Goal: Information Seeking & Learning: Learn about a topic

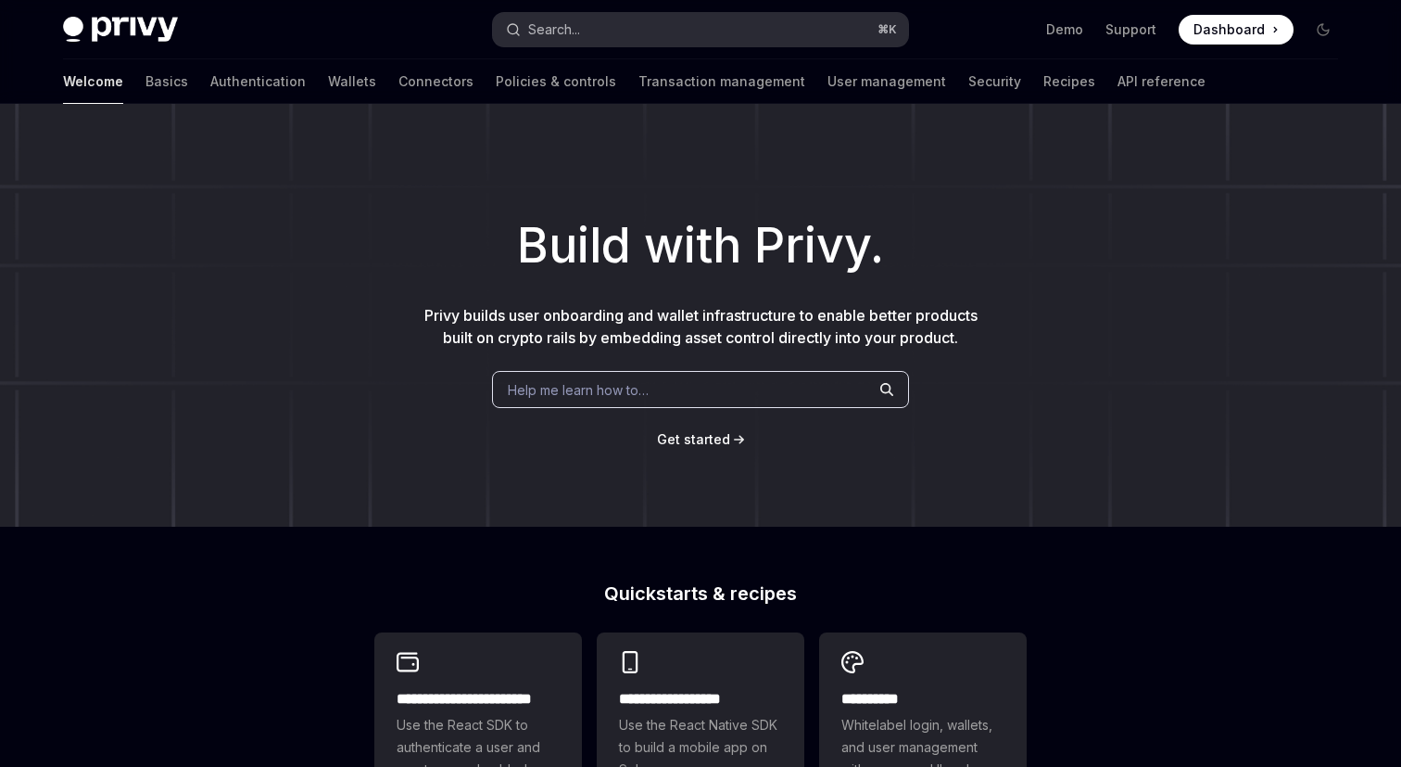
click at [674, 25] on button "Search... ⌘ K" at bounding box center [700, 29] width 415 height 33
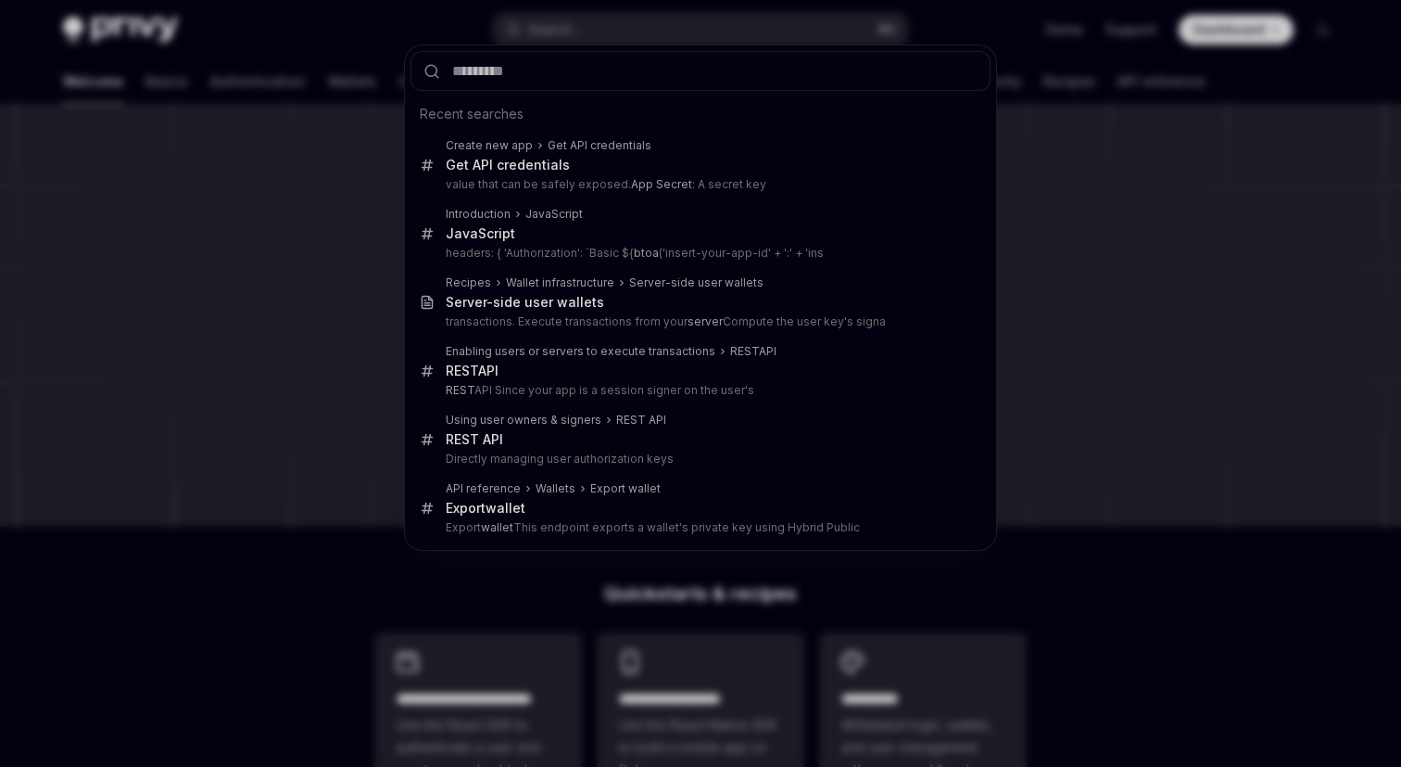
click at [288, 185] on div "Recent searches Create new app Get API credentials Get API credentials value th…" at bounding box center [700, 383] width 1401 height 767
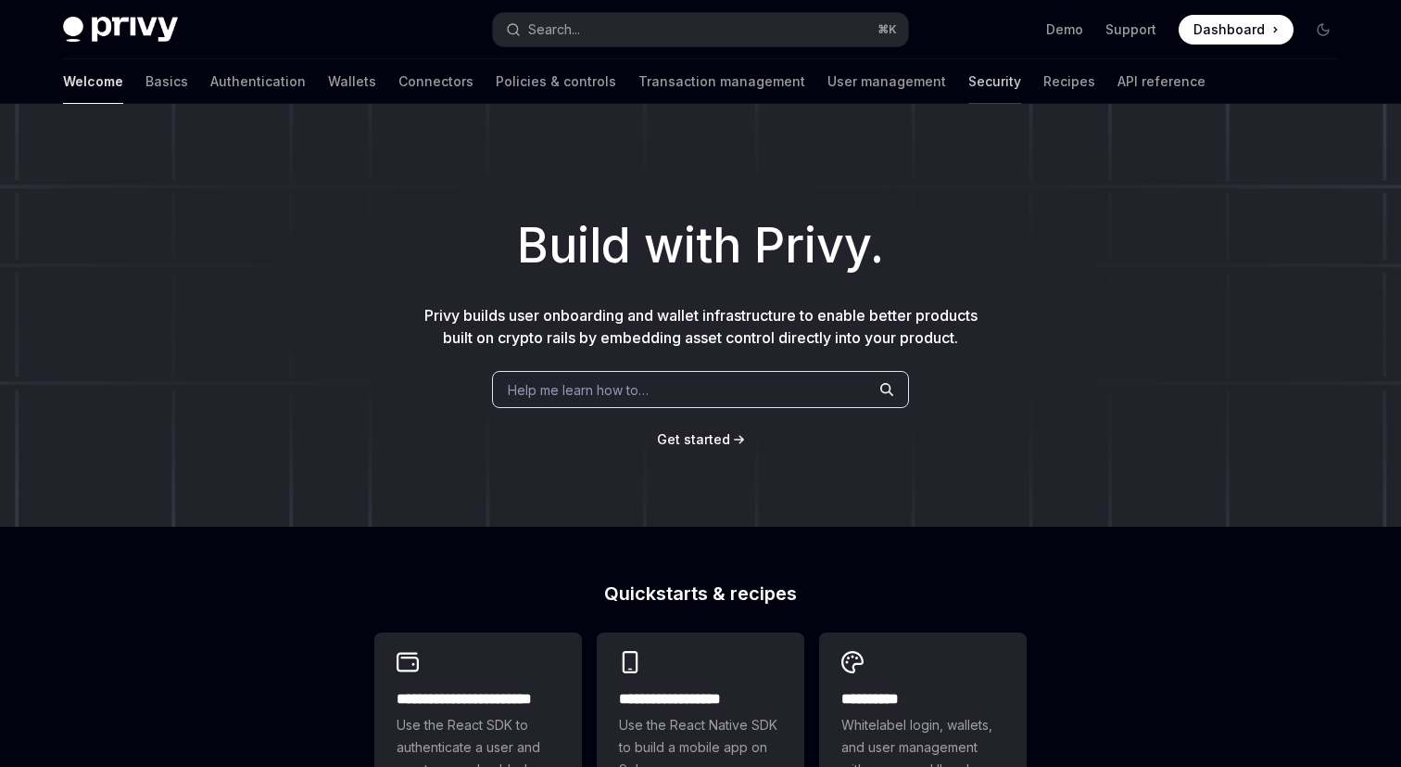
click at [969, 82] on link "Security" at bounding box center [995, 81] width 53 height 44
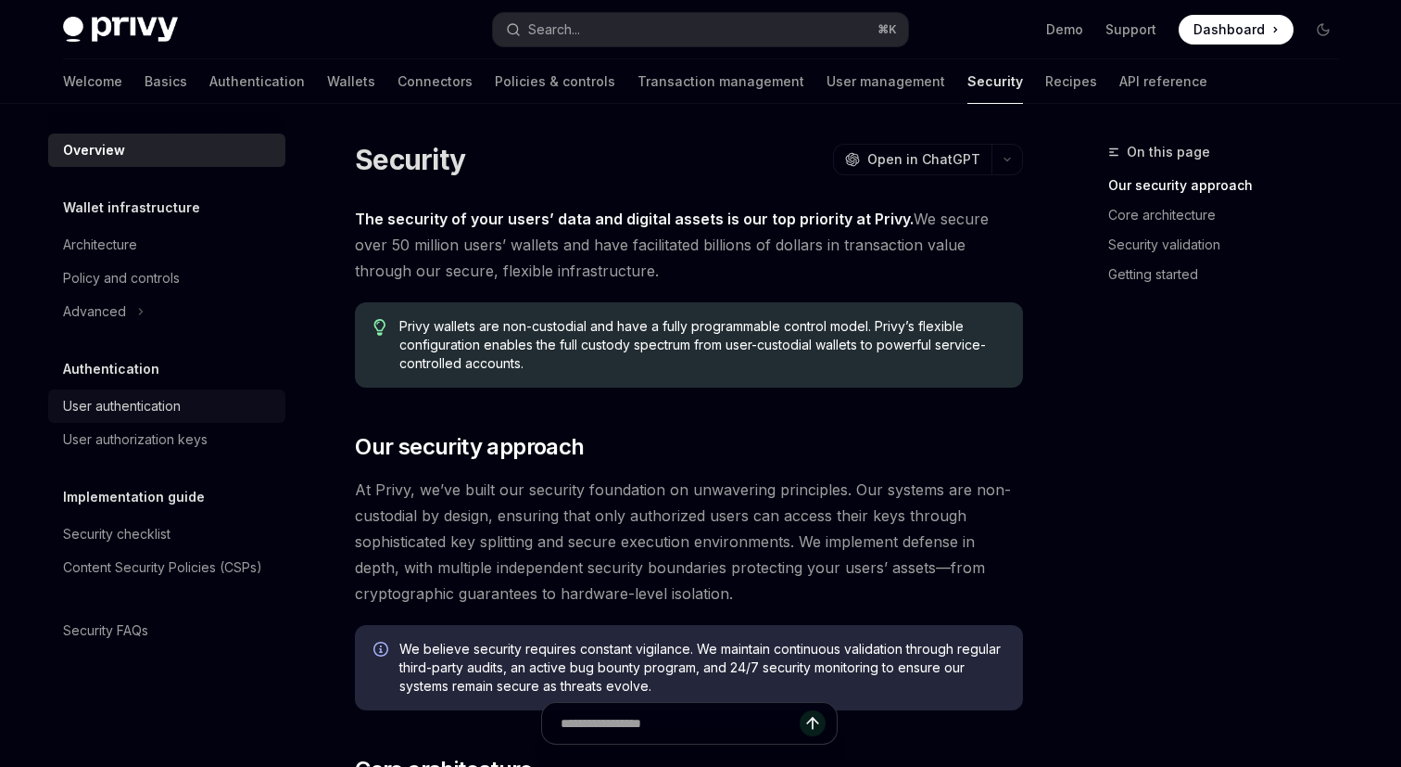
click at [130, 402] on div "User authentication" at bounding box center [122, 406] width 118 height 22
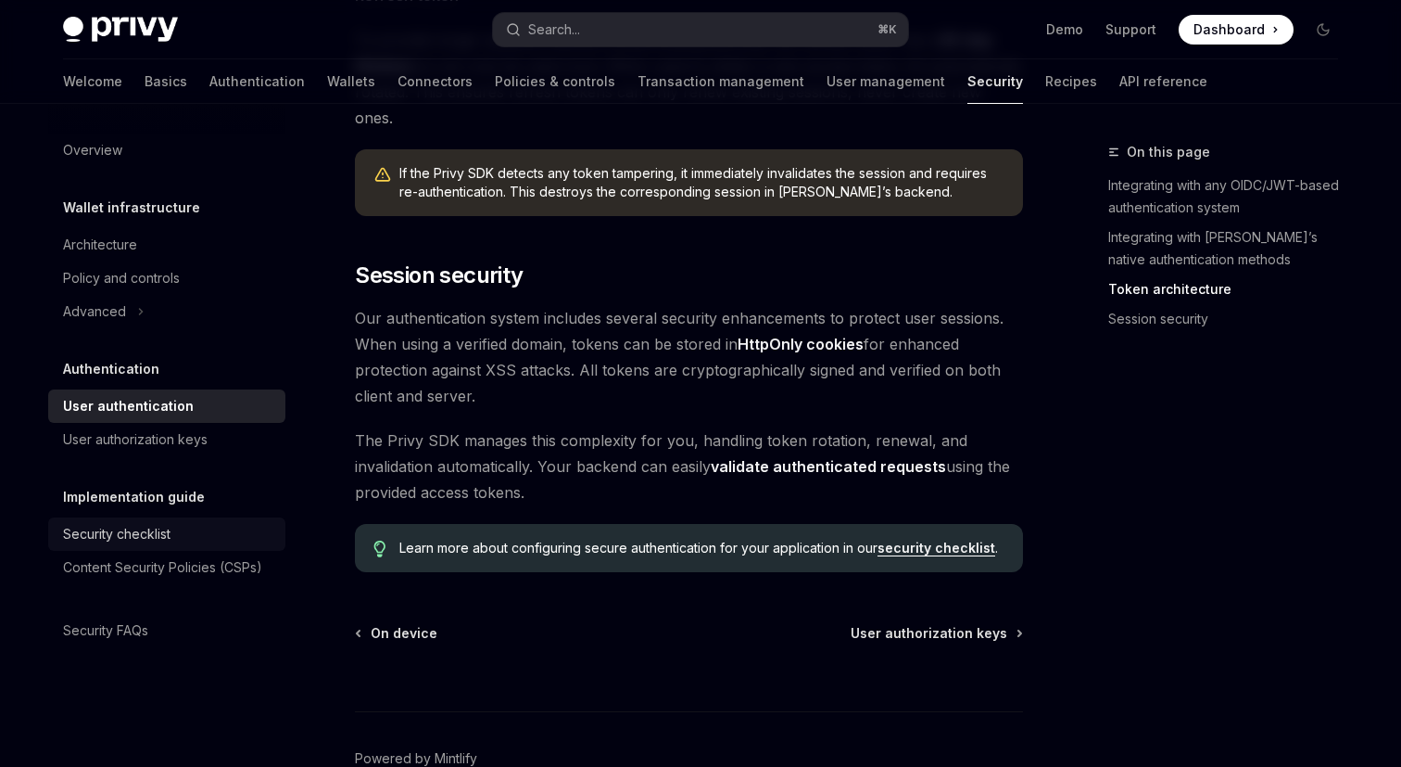
scroll to position [1545, 0]
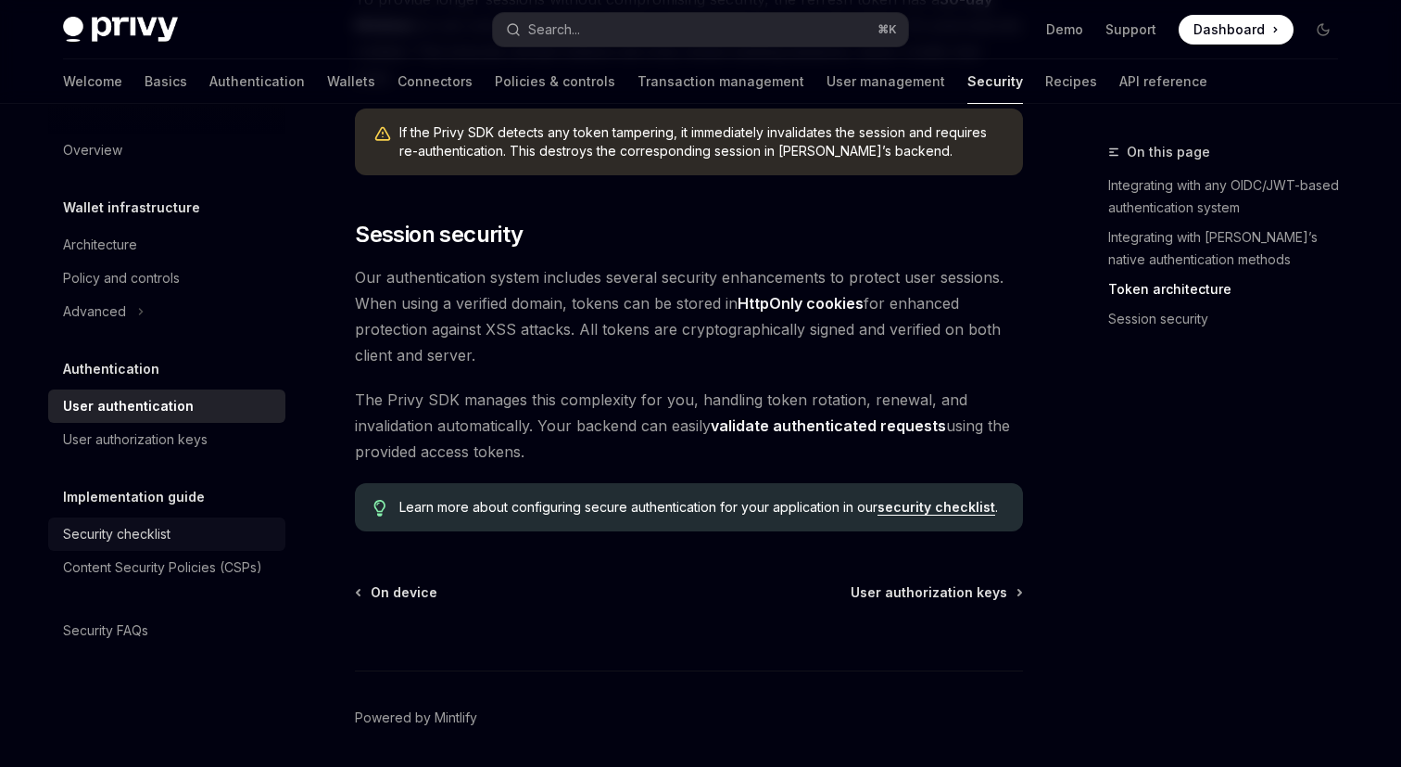
click at [120, 523] on div "Security checklist" at bounding box center [117, 534] width 108 height 22
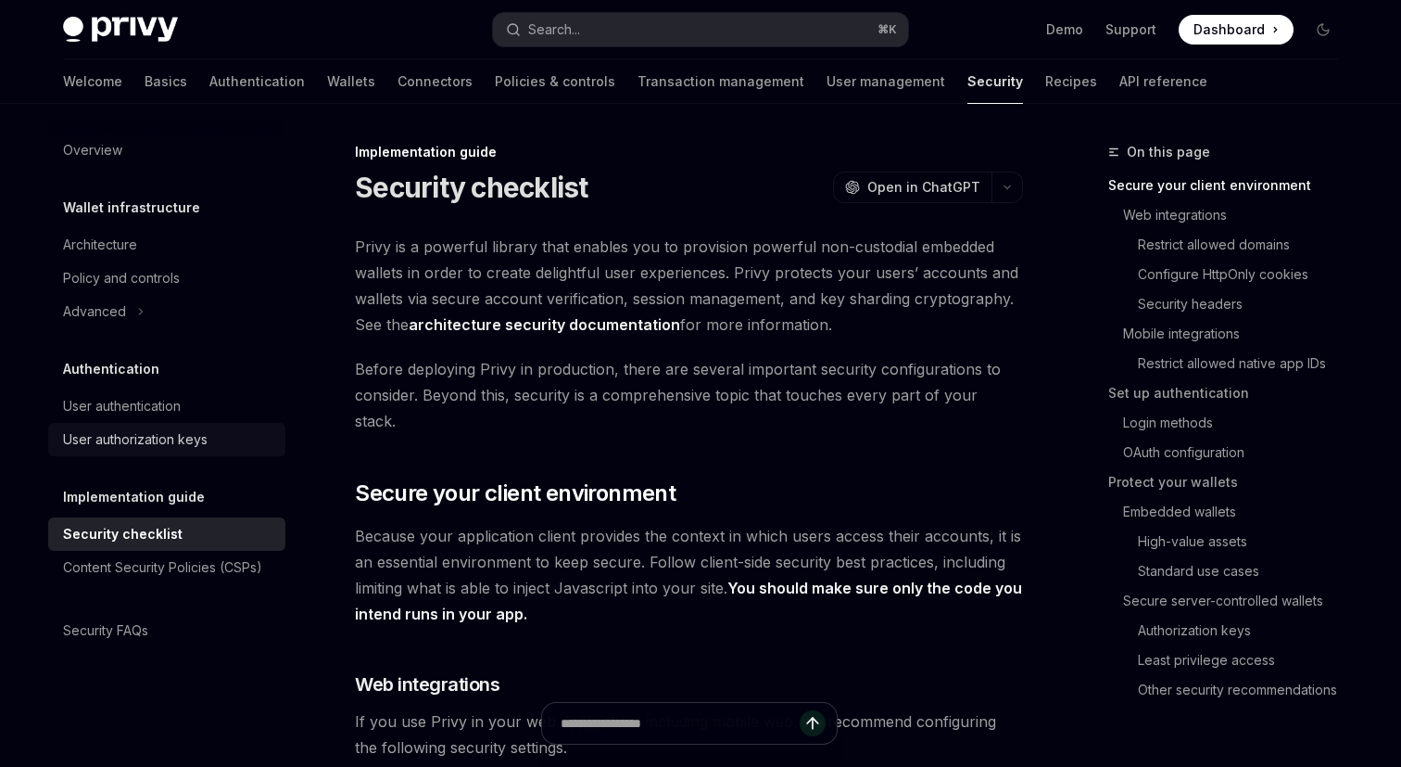
click at [138, 437] on div "User authorization keys" at bounding box center [135, 439] width 145 height 22
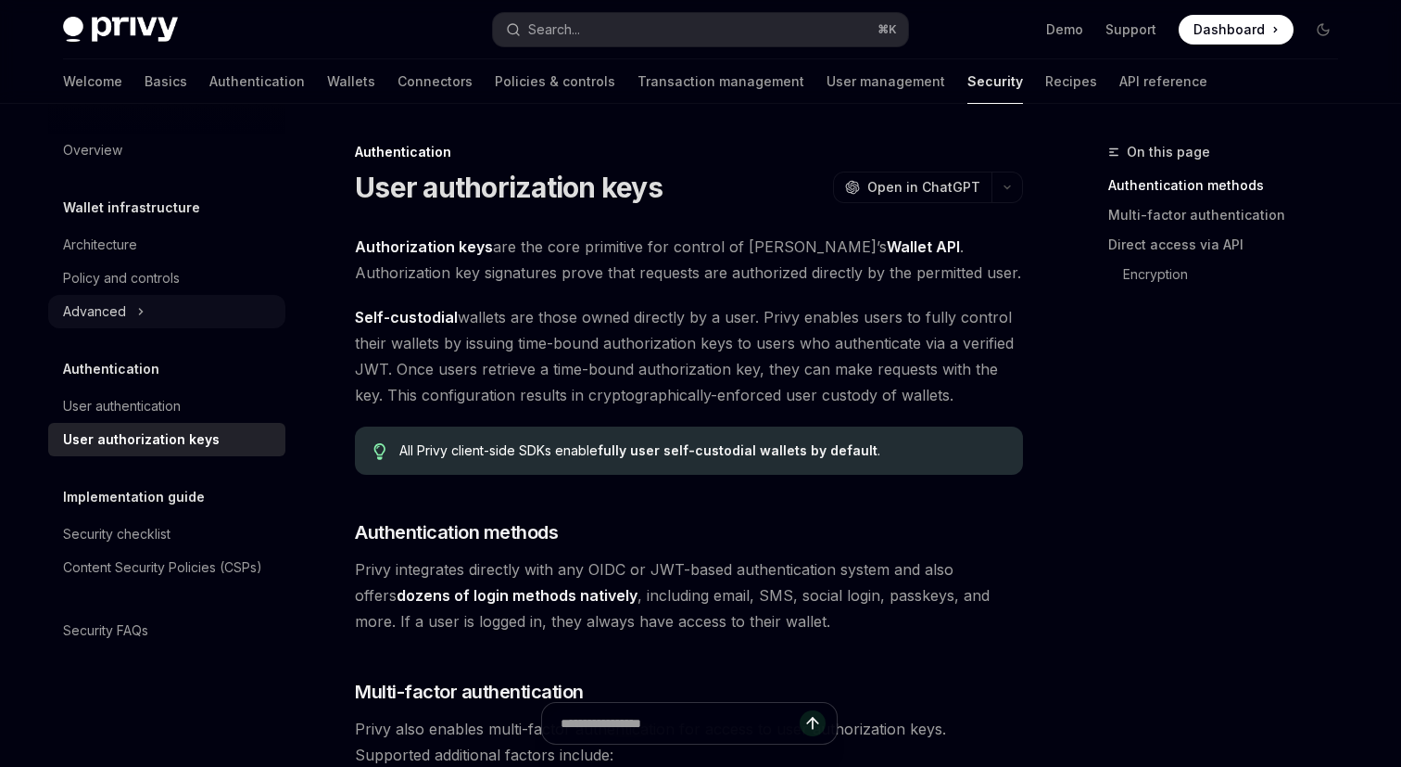
click at [146, 320] on div "Advanced" at bounding box center [166, 311] width 237 height 33
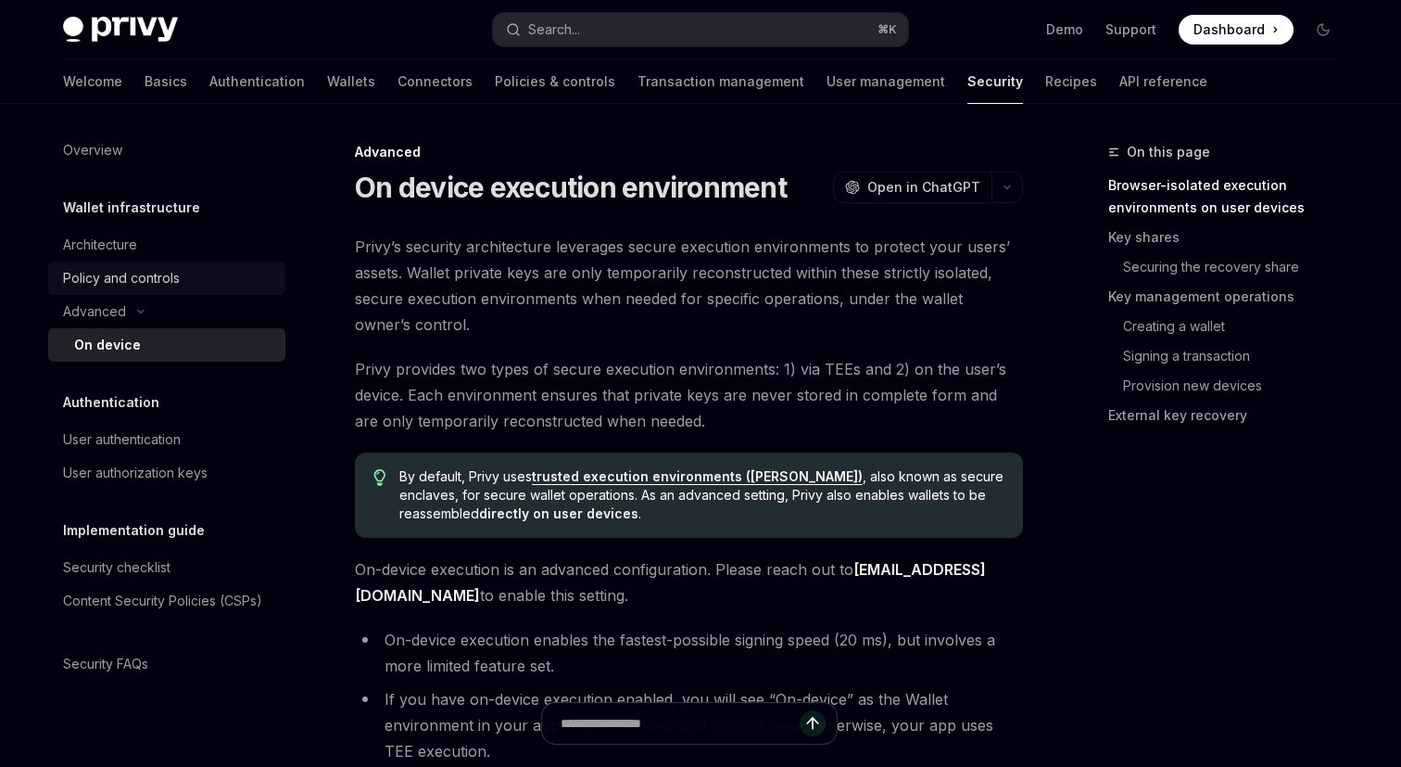
click at [127, 275] on div "Policy and controls" at bounding box center [121, 278] width 117 height 22
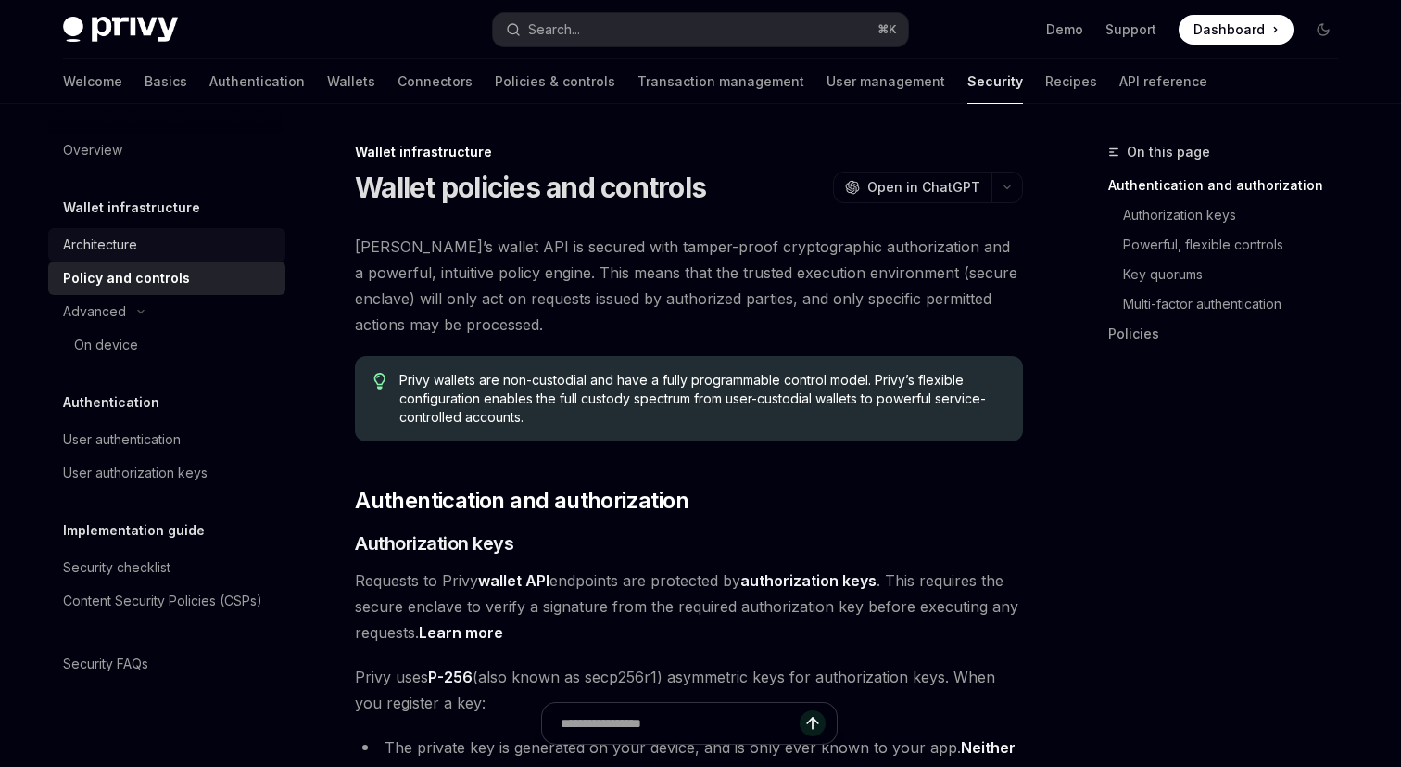
click at [129, 244] on div "Architecture" at bounding box center [100, 245] width 74 height 22
type textarea "*"
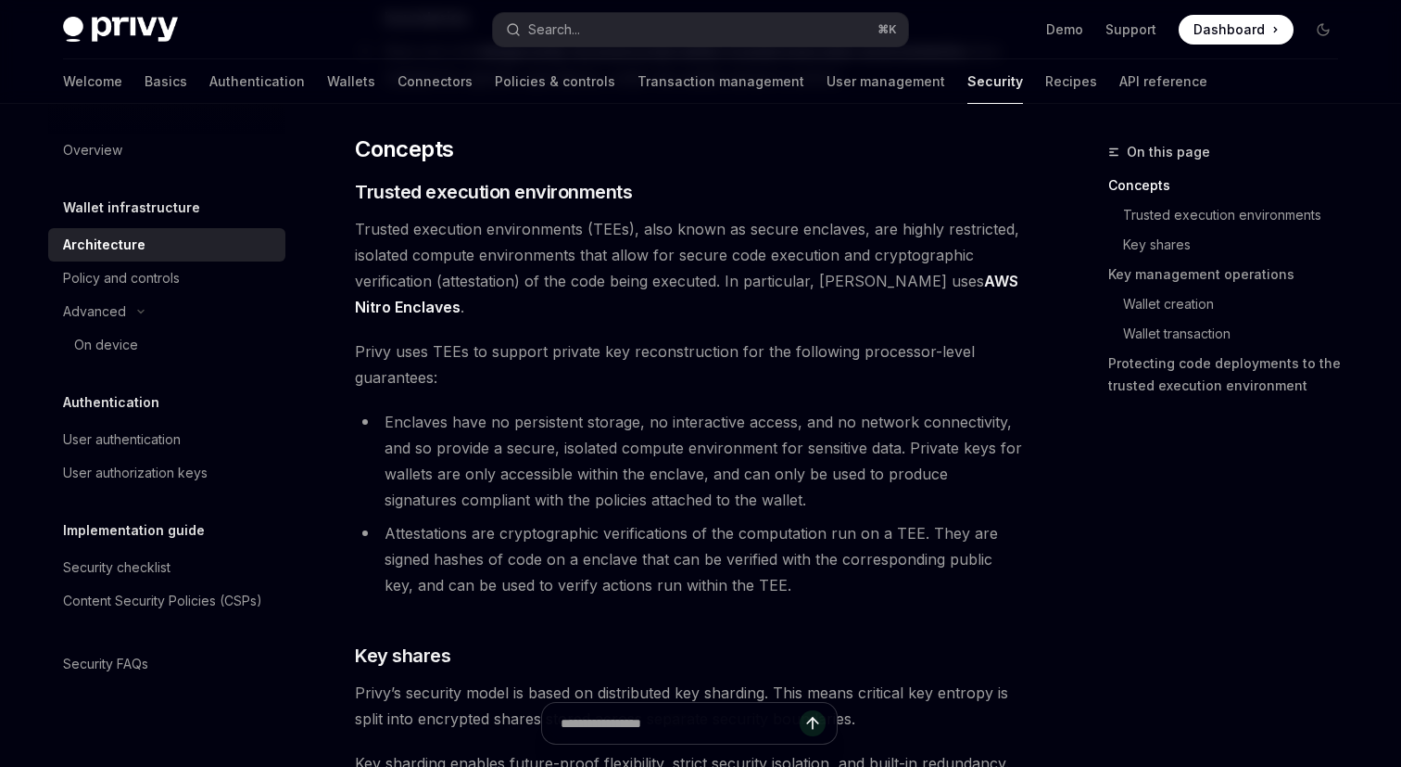
scroll to position [336, 0]
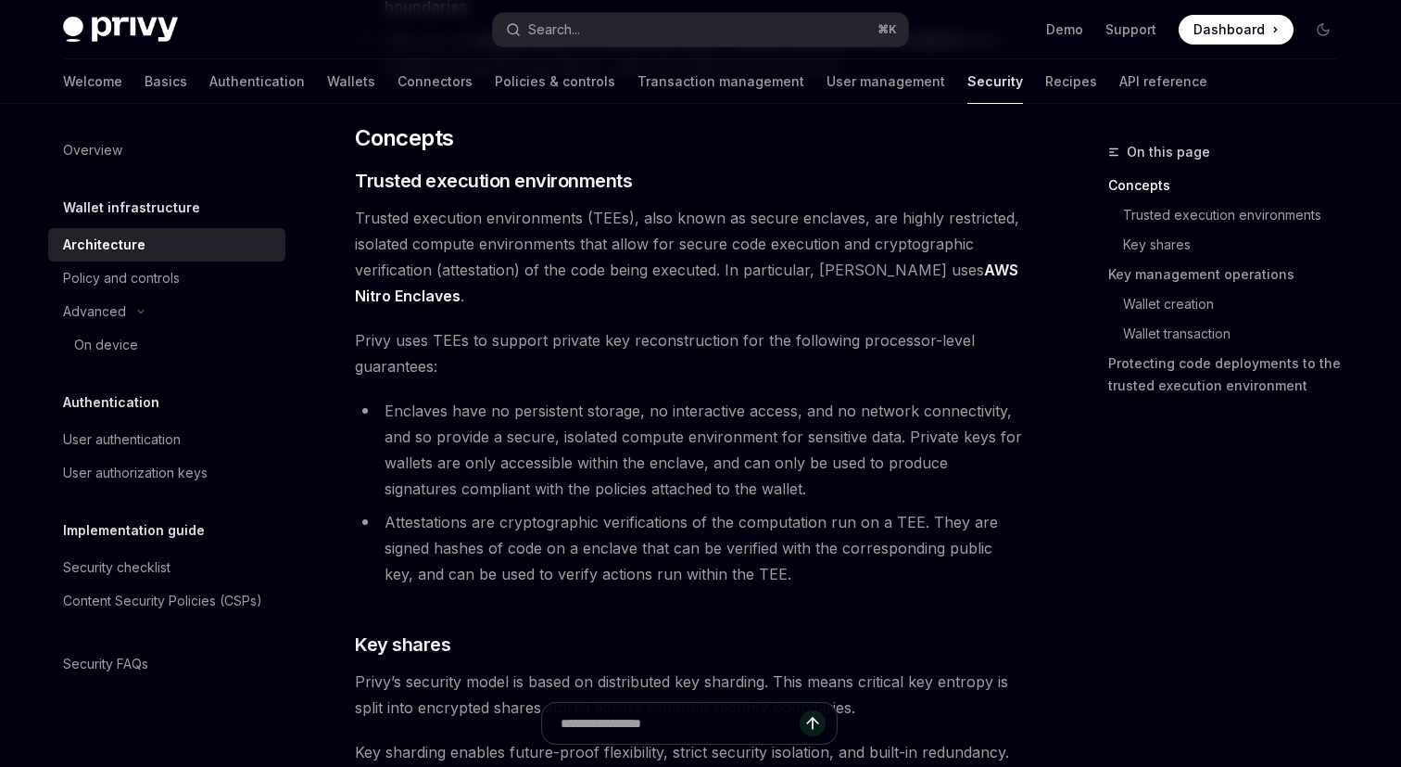
click at [473, 248] on span "Trusted execution environments (TEEs), also known as secure enclaves, are highl…" at bounding box center [689, 257] width 668 height 104
click at [539, 248] on span "Trusted execution environments (TEEs), also known as secure enclaves, are highl…" at bounding box center [689, 257] width 668 height 104
click at [639, 241] on span "Trusted execution environments (TEEs), also known as secure enclaves, are highl…" at bounding box center [689, 257] width 668 height 104
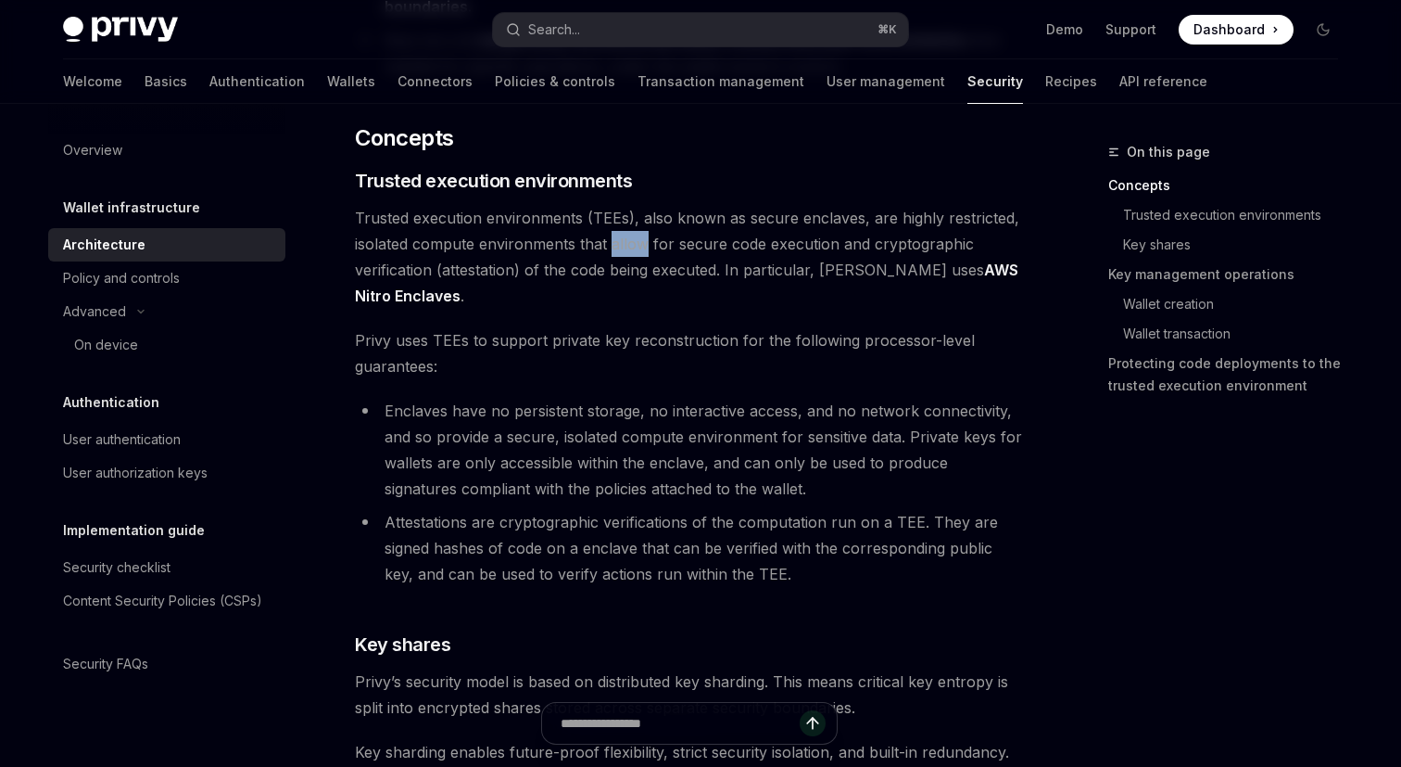
click at [639, 241] on span "Trusted execution environments (TEEs), also known as secure enclaves, are highl…" at bounding box center [689, 257] width 668 height 104
click at [720, 247] on span "Trusted execution environments (TEEs), also known as secure enclaves, are highl…" at bounding box center [689, 257] width 668 height 104
click at [765, 247] on span "Trusted execution environments (TEEs), also known as secure enclaves, are highl…" at bounding box center [689, 257] width 668 height 104
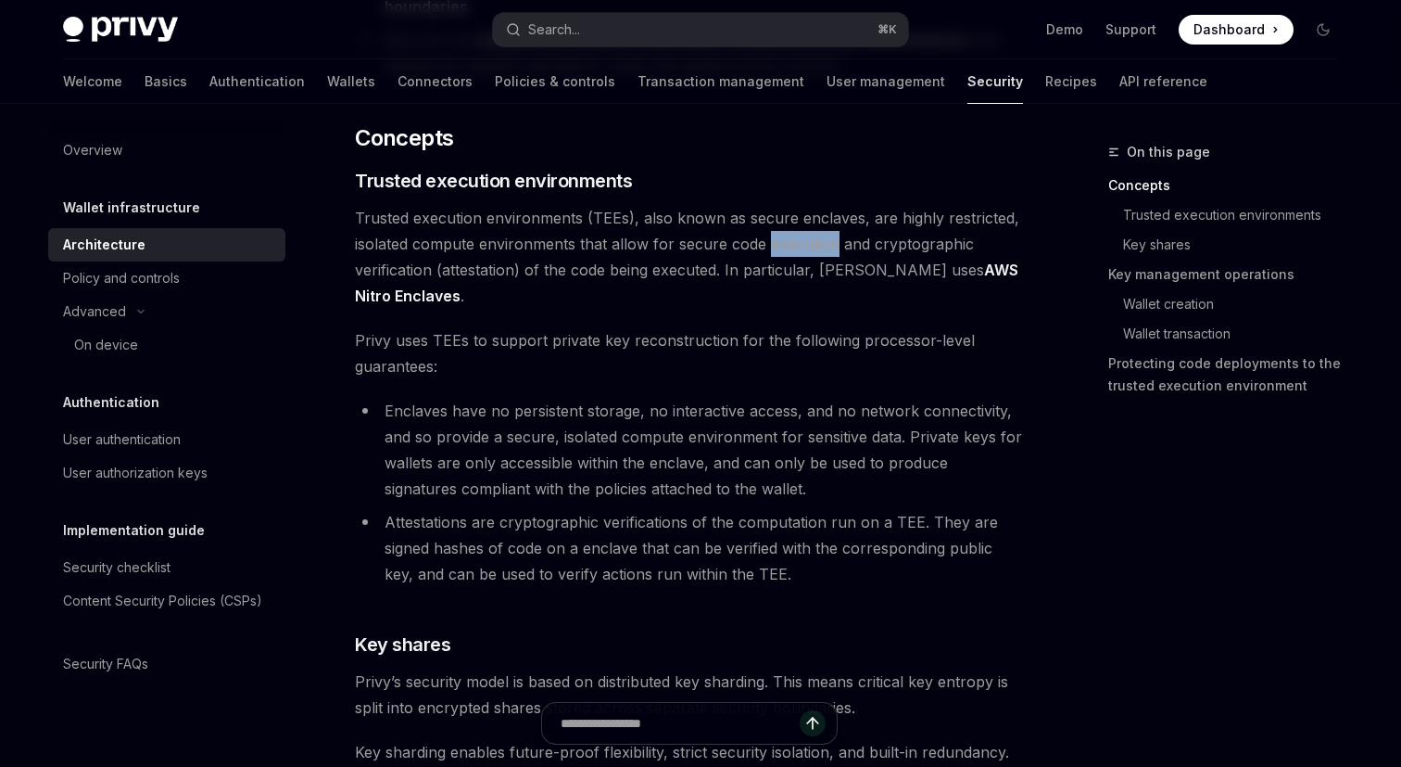
click at [807, 247] on span "Trusted execution environments (TEEs), also known as secure enclaves, are highl…" at bounding box center [689, 257] width 668 height 104
click at [544, 270] on span "Trusted execution environments (TEEs), also known as secure enclaves, are highl…" at bounding box center [689, 257] width 668 height 104
click at [601, 273] on span "Trusted execution environments (TEEs), also known as secure enclaves, are highl…" at bounding box center [689, 257] width 668 height 104
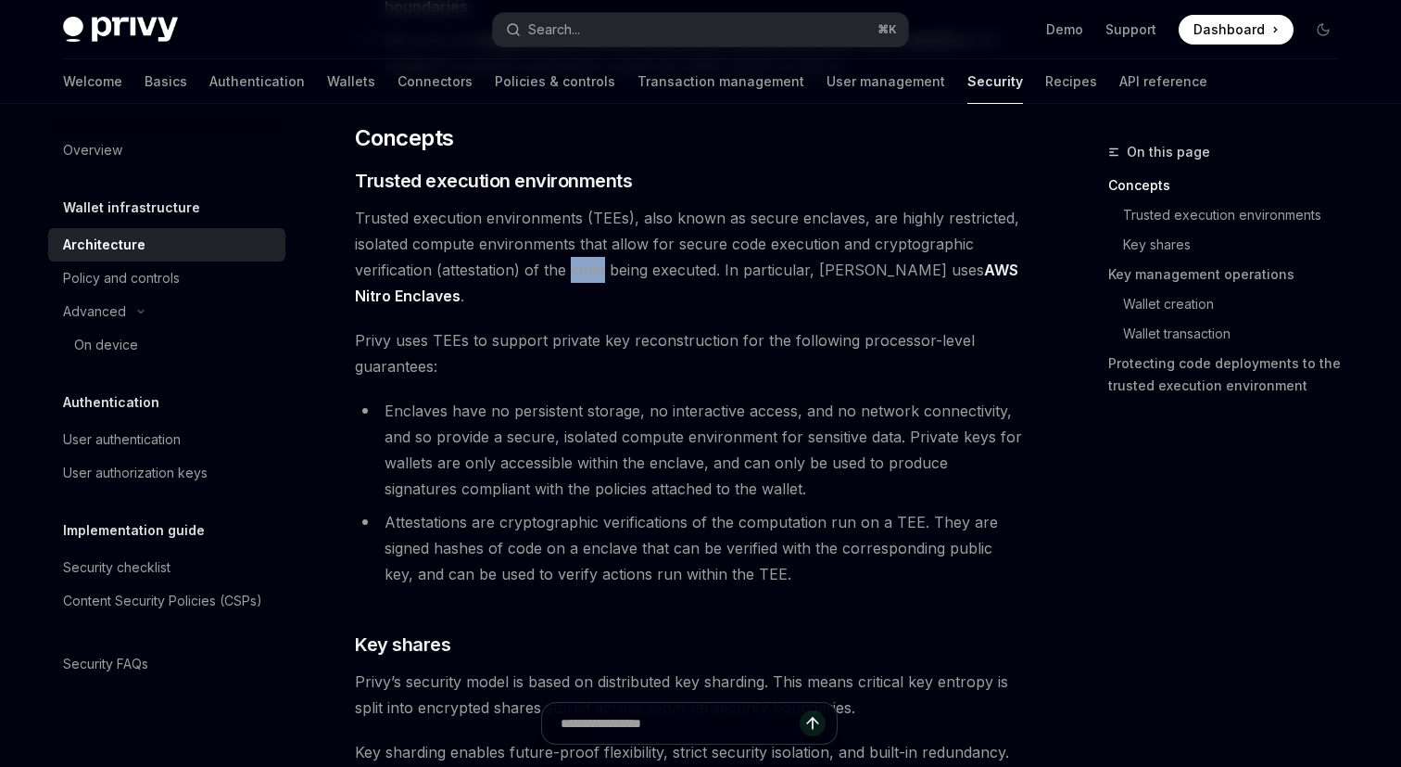
click at [601, 273] on span "Trusted execution environments (TEEs), also known as secure enclaves, are highl…" at bounding box center [689, 257] width 668 height 104
click at [651, 274] on span "Trusted execution environments (TEEs), also known as secure enclaves, are highl…" at bounding box center [689, 257] width 668 height 104
click at [712, 274] on span "Trusted execution environments (TEEs), also known as secure enclaves, are highl…" at bounding box center [689, 257] width 668 height 104
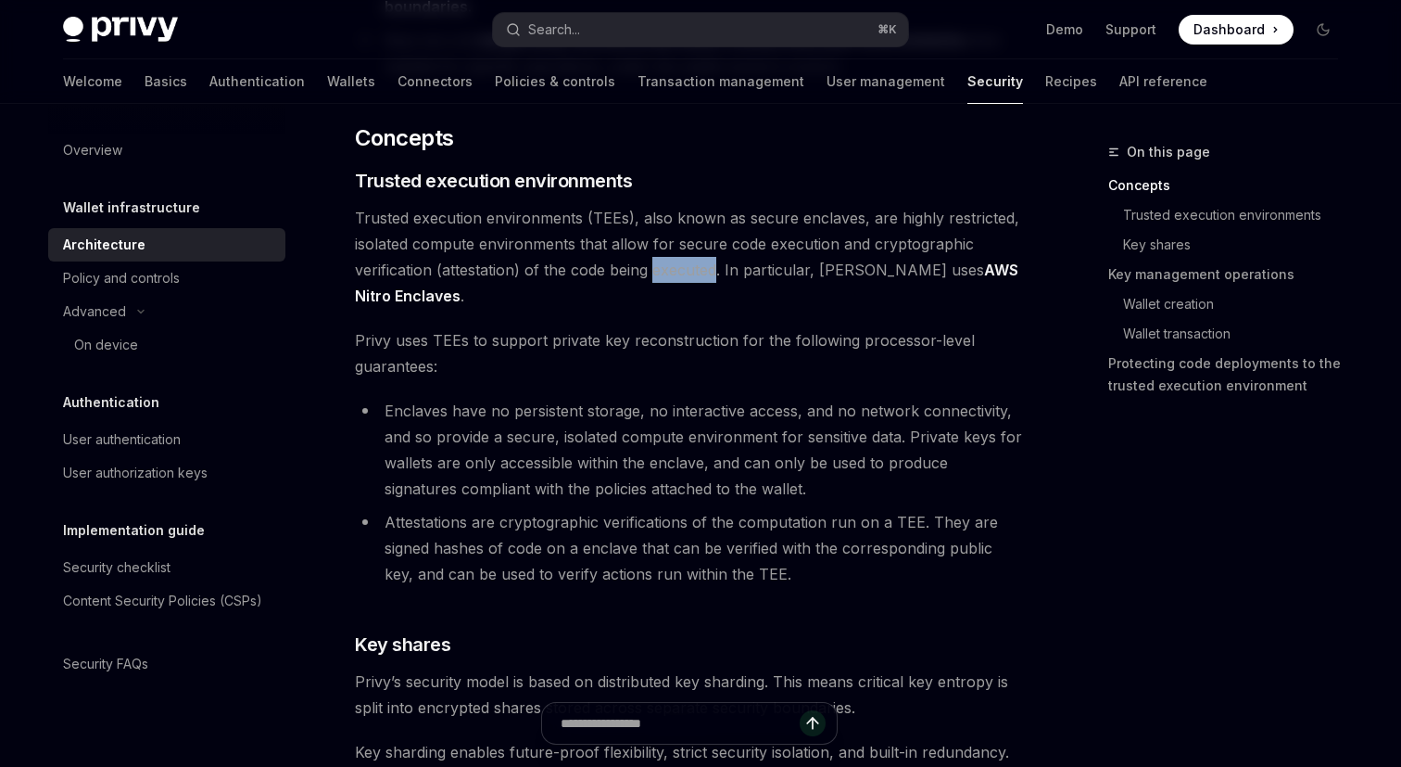
scroll to position [348, 0]
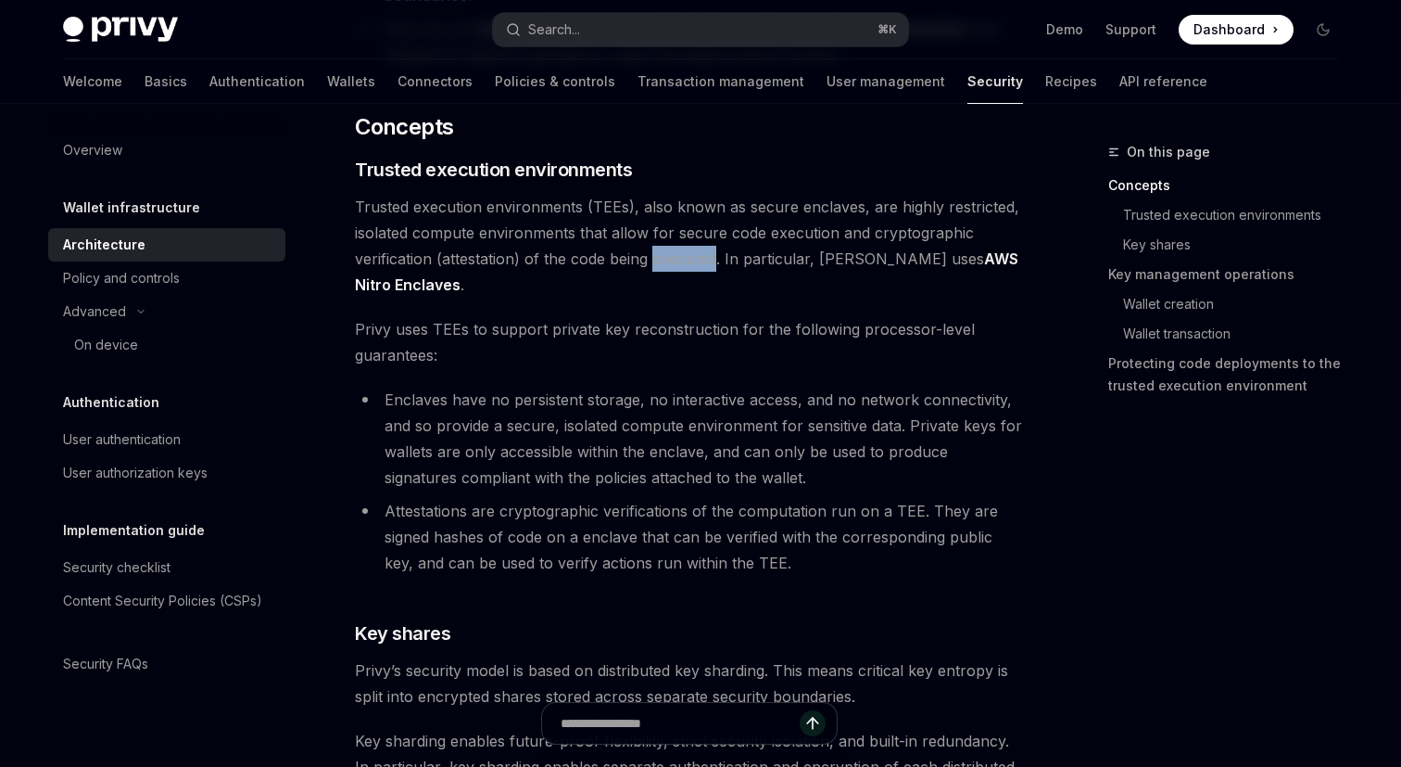
click at [432, 456] on li "Enclaves have no persistent storage, no interactive access, and no network conn…" at bounding box center [689, 439] width 668 height 104
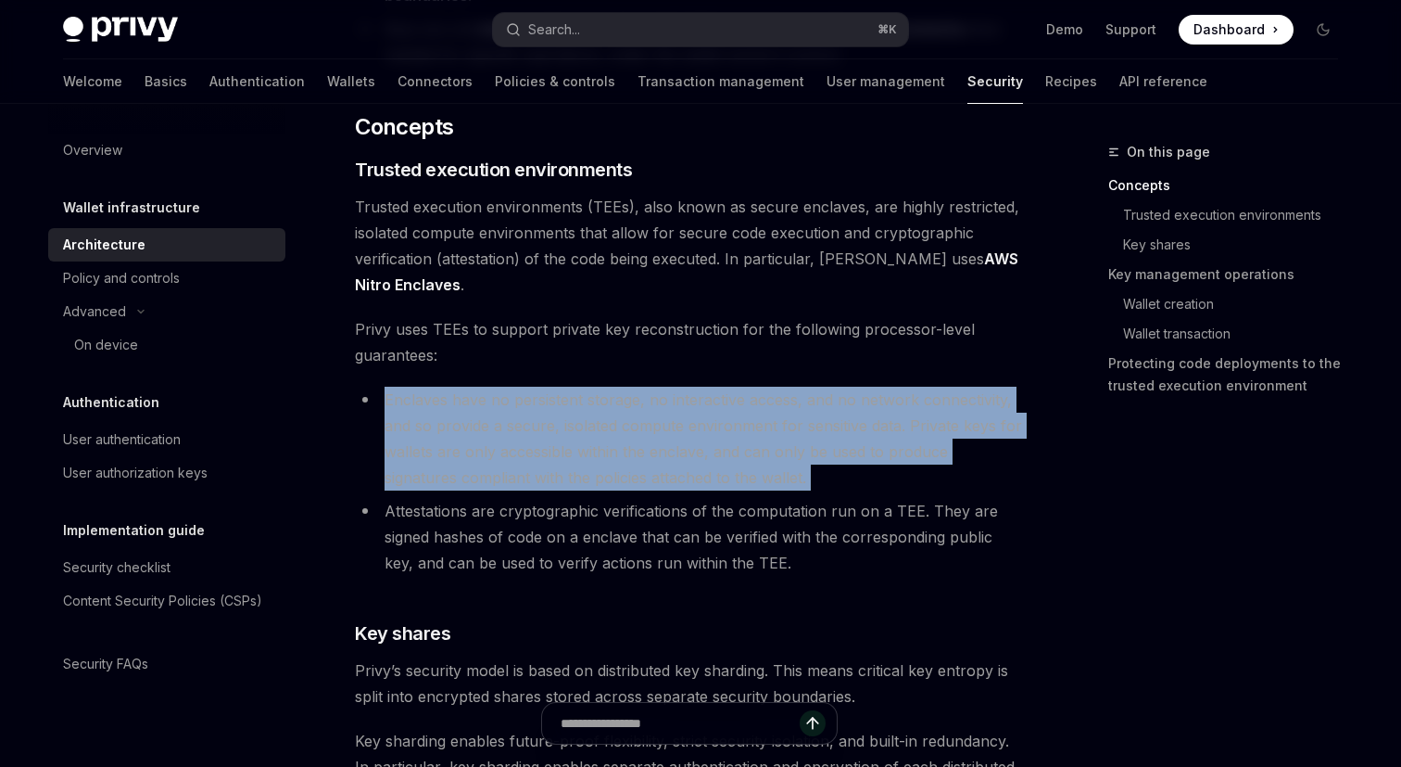
click at [432, 456] on li "Enclaves have no persistent storage, no interactive access, and no network conn…" at bounding box center [689, 439] width 668 height 104
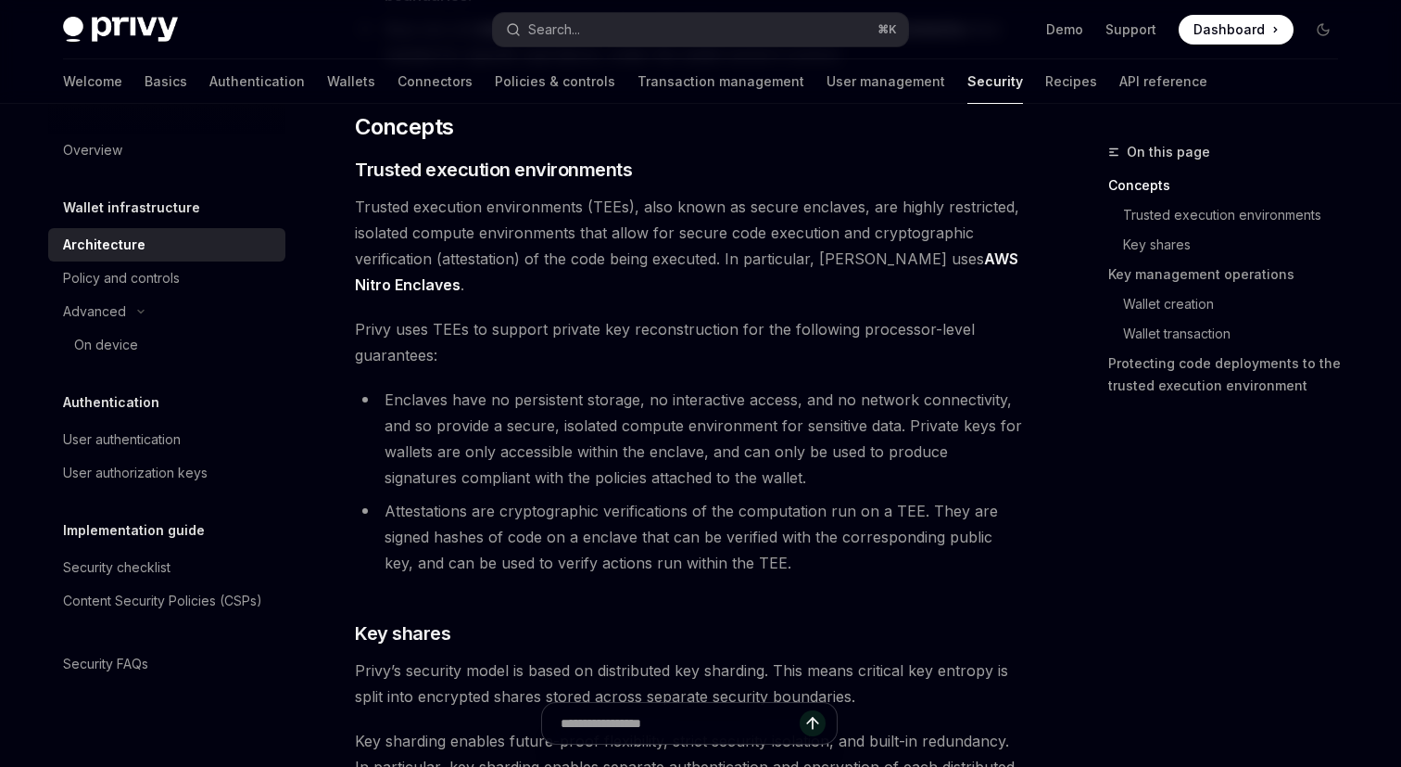
click at [532, 457] on li "Enclaves have no persistent storage, no interactive access, and no network conn…" at bounding box center [689, 439] width 668 height 104
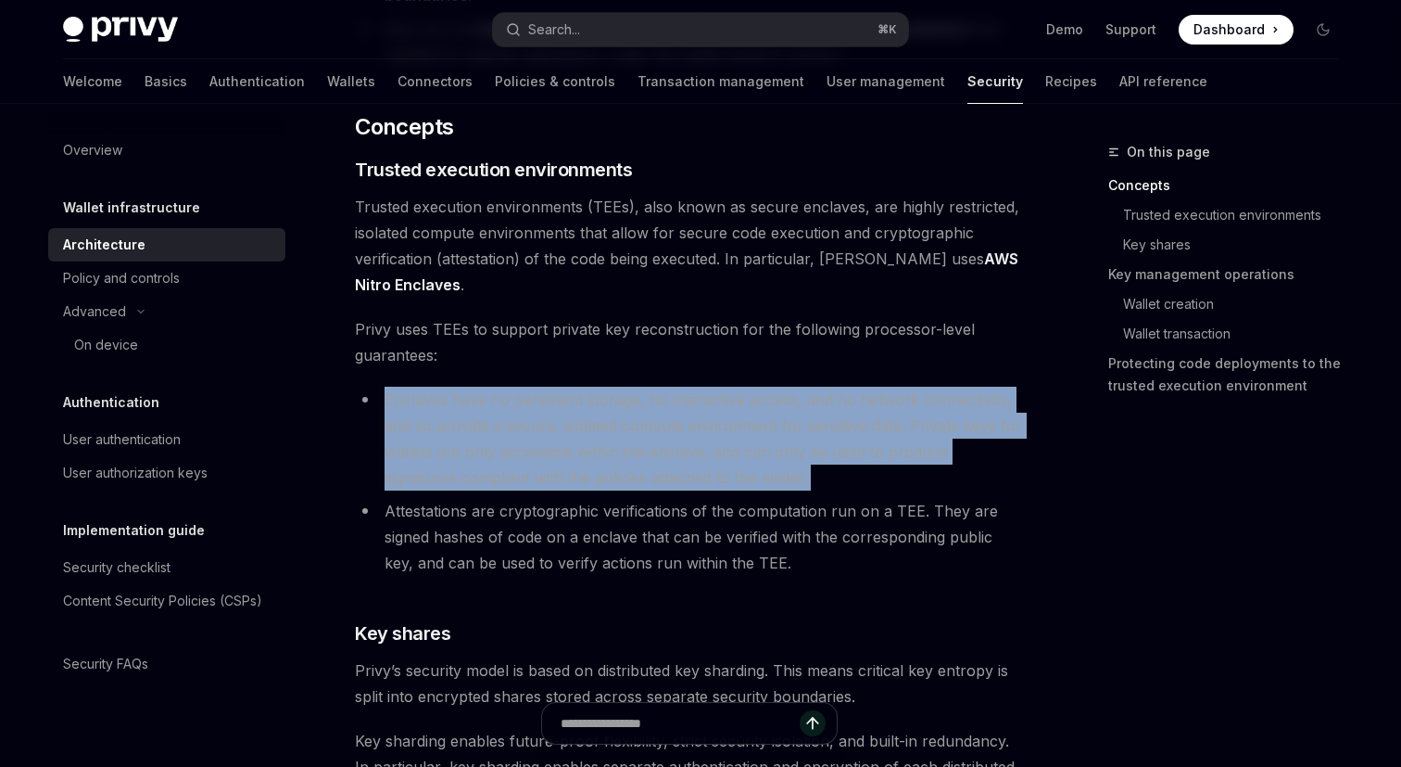
click at [606, 459] on li "Enclaves have no persistent storage, no interactive access, and no network conn…" at bounding box center [689, 439] width 668 height 104
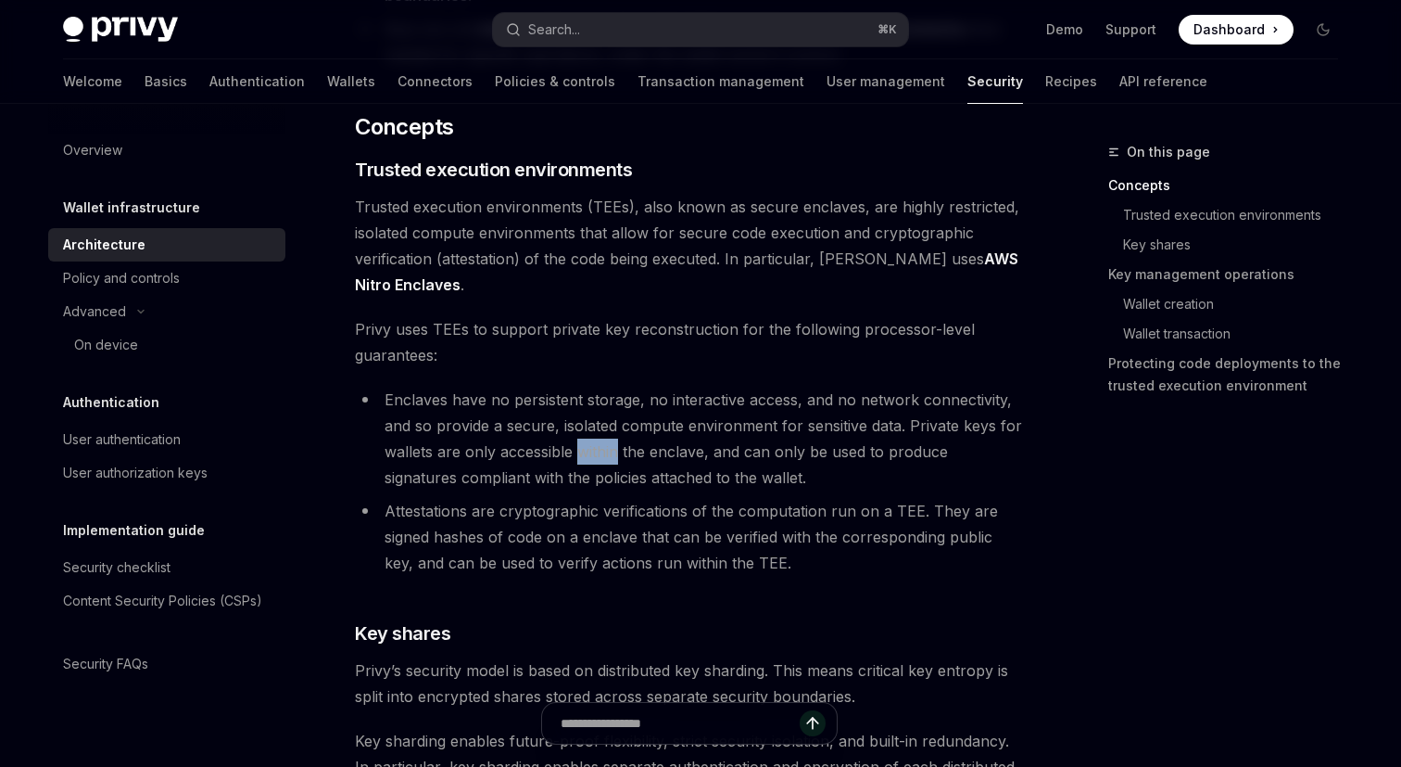
click at [606, 459] on li "Enclaves have no persistent storage, no interactive access, and no network conn…" at bounding box center [689, 439] width 668 height 104
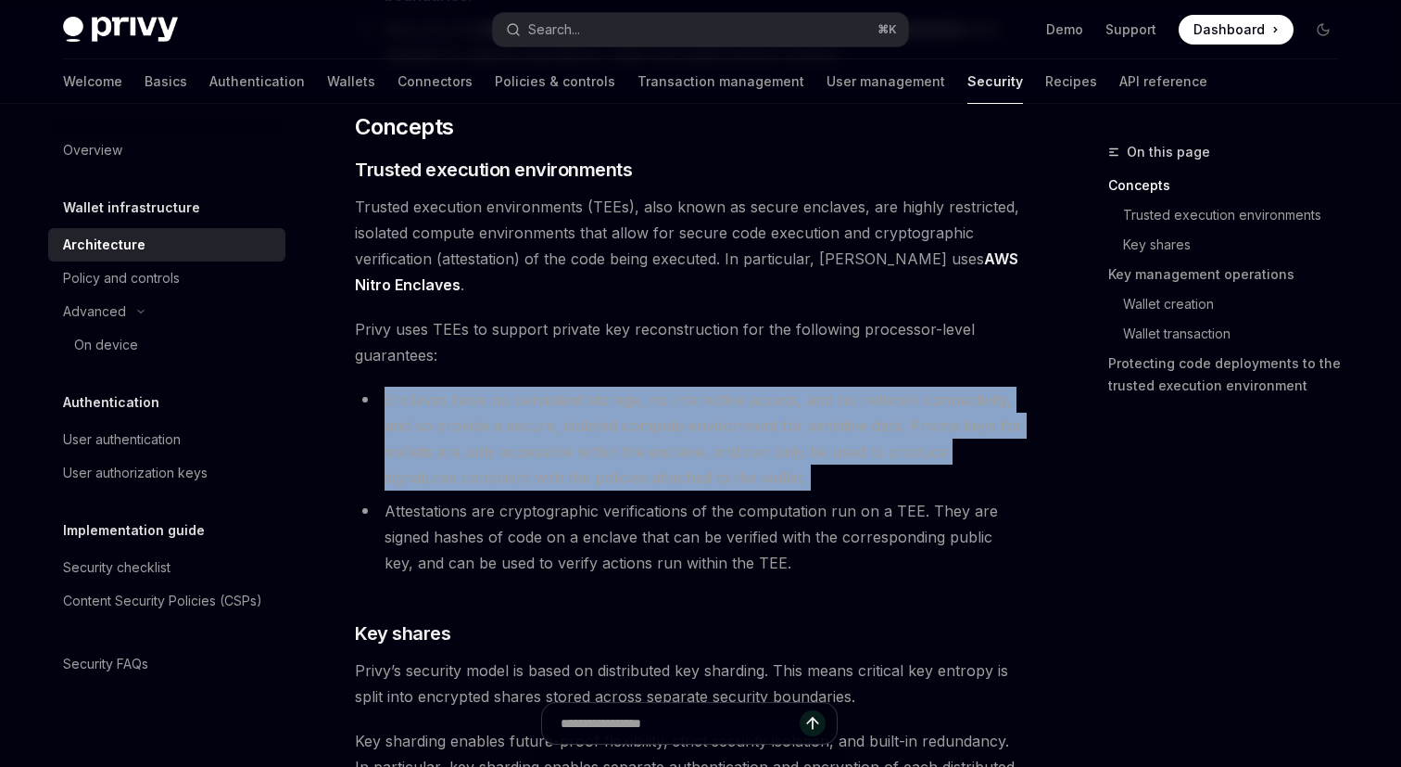
click at [579, 460] on li "Enclaves have no persistent storage, no interactive access, and no network conn…" at bounding box center [689, 439] width 668 height 104
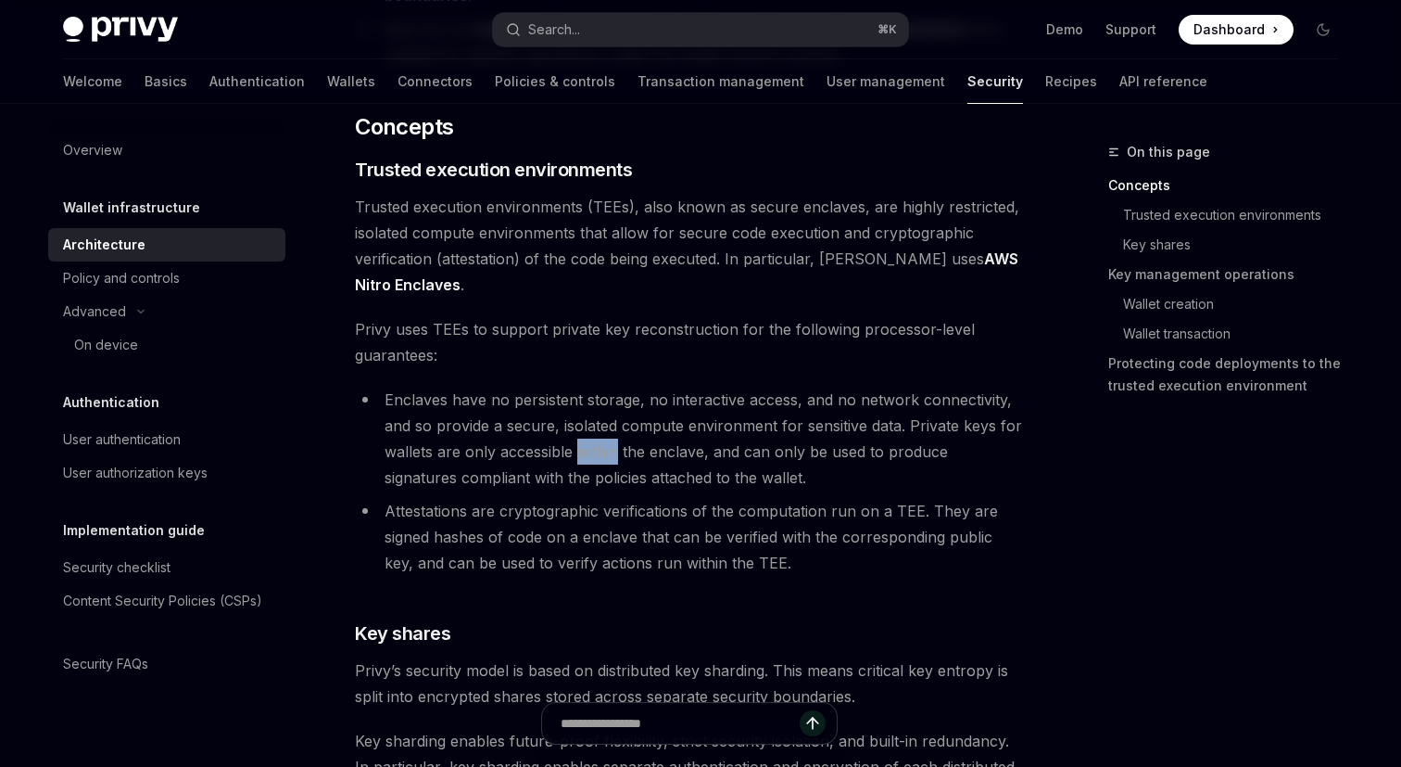
click at [579, 460] on li "Enclaves have no persistent storage, no interactive access, and no network conn…" at bounding box center [689, 439] width 668 height 104
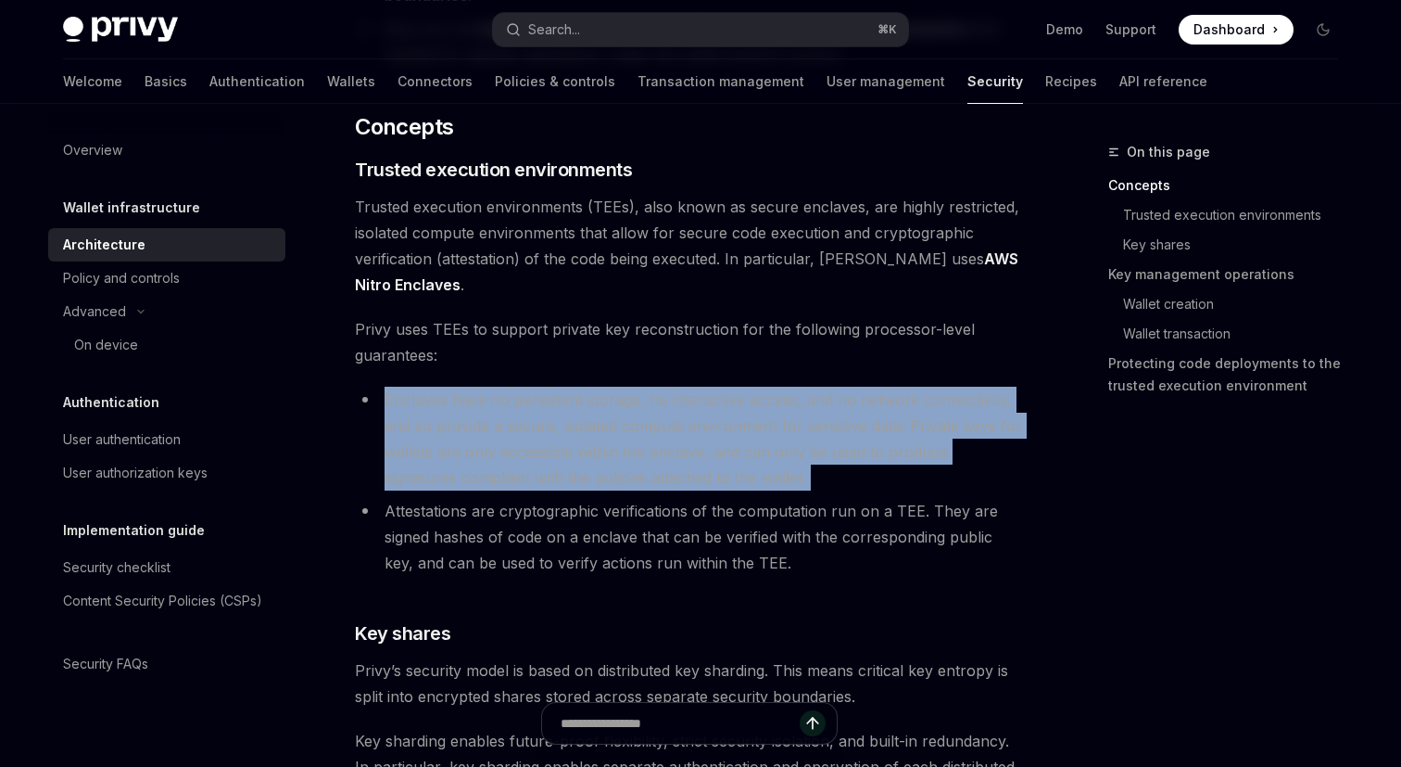
click at [579, 460] on li "Enclaves have no persistent storage, no interactive access, and no network conn…" at bounding box center [689, 439] width 668 height 104
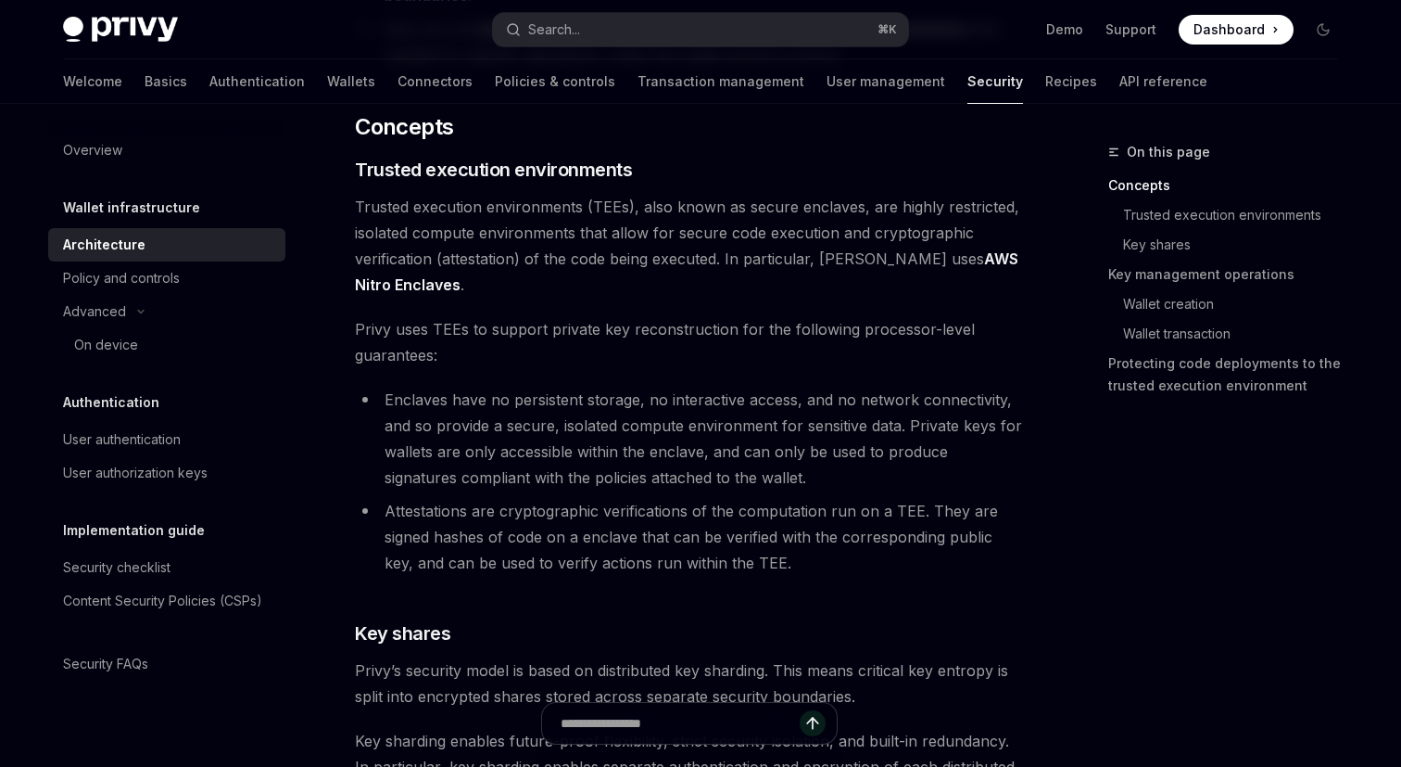
click at [570, 461] on li "Enclaves have no persistent storage, no interactive access, and no network conn…" at bounding box center [689, 439] width 668 height 104
click at [512, 480] on li "Enclaves have no persistent storage, no interactive access, and no network conn…" at bounding box center [689, 439] width 668 height 104
click at [560, 472] on li "Enclaves have no persistent storage, no interactive access, and no network conn…" at bounding box center [689, 439] width 668 height 104
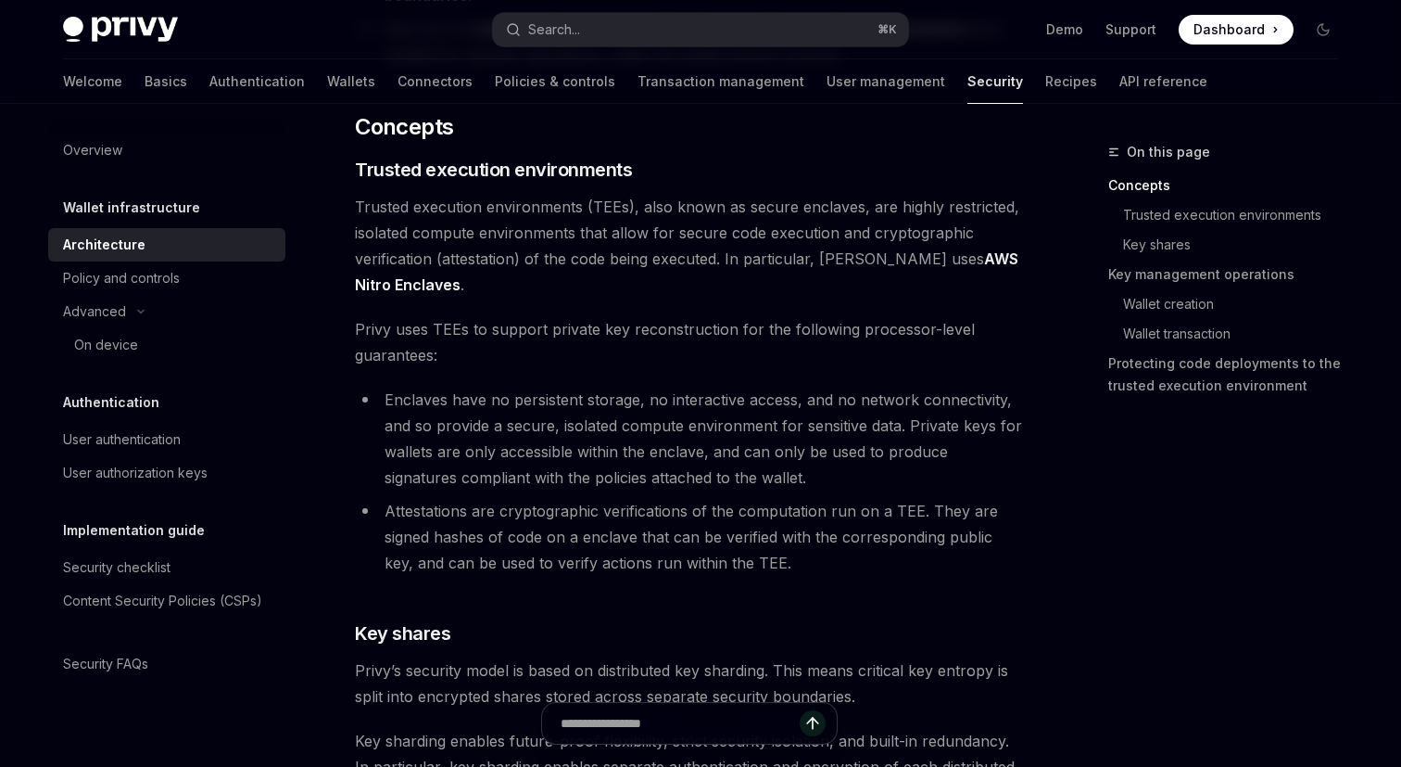
click at [560, 472] on li "Enclaves have no persistent storage, no interactive access, and no network conn…" at bounding box center [689, 439] width 668 height 104
click at [585, 473] on li "Enclaves have no persistent storage, no interactive access, and no network conn…" at bounding box center [689, 439] width 668 height 104
click at [606, 476] on li "Enclaves have no persistent storage, no interactive access, and no network conn…" at bounding box center [689, 439] width 668 height 104
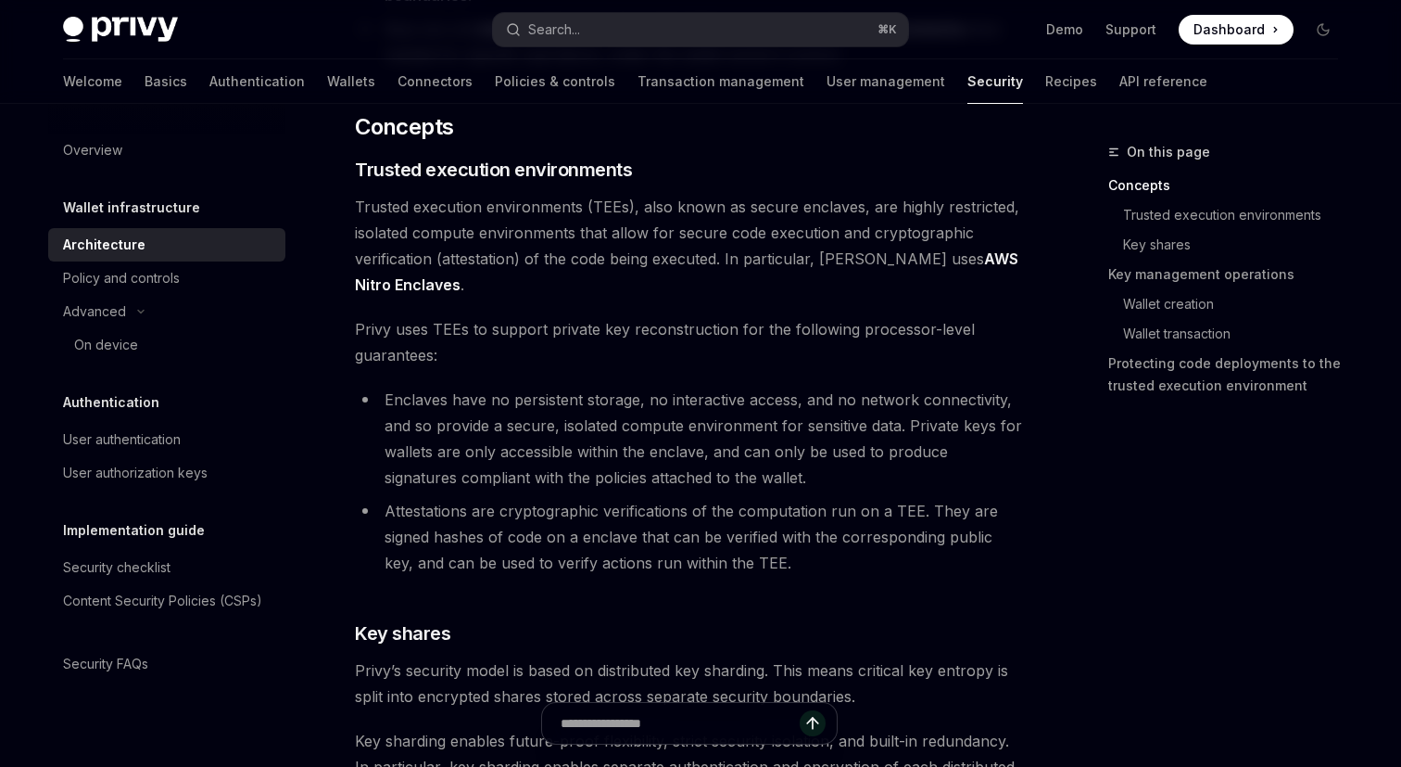
click at [544, 477] on li "Enclaves have no persistent storage, no interactive access, and no network conn…" at bounding box center [689, 439] width 668 height 104
click at [603, 479] on li "Enclaves have no persistent storage, no interactive access, and no network conn…" at bounding box center [689, 439] width 668 height 104
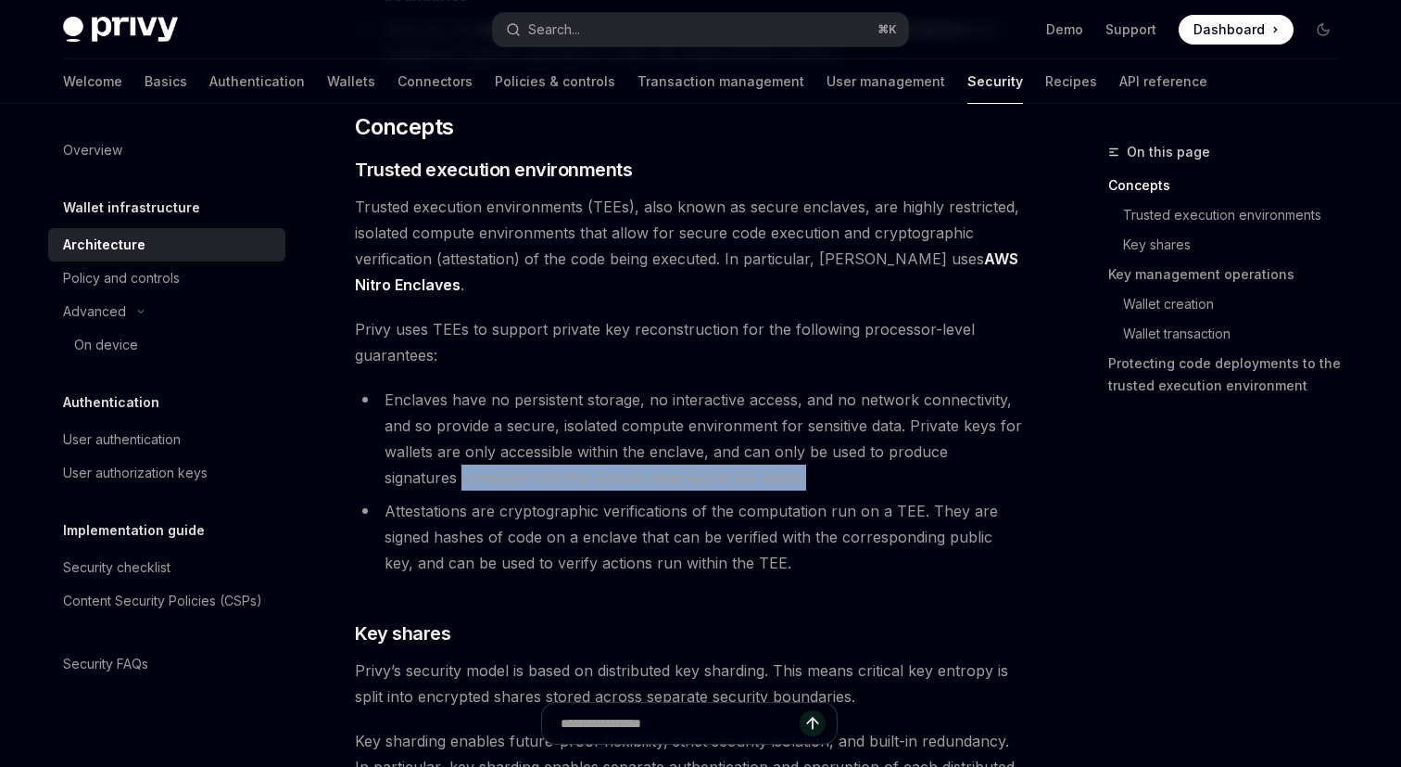
drag, startPoint x: 787, startPoint y: 473, endPoint x: 385, endPoint y: 469, distance: 402.3
click at [384, 469] on li "Enclaves have no persistent storage, no interactive access, and no network conn…" at bounding box center [689, 439] width 668 height 104
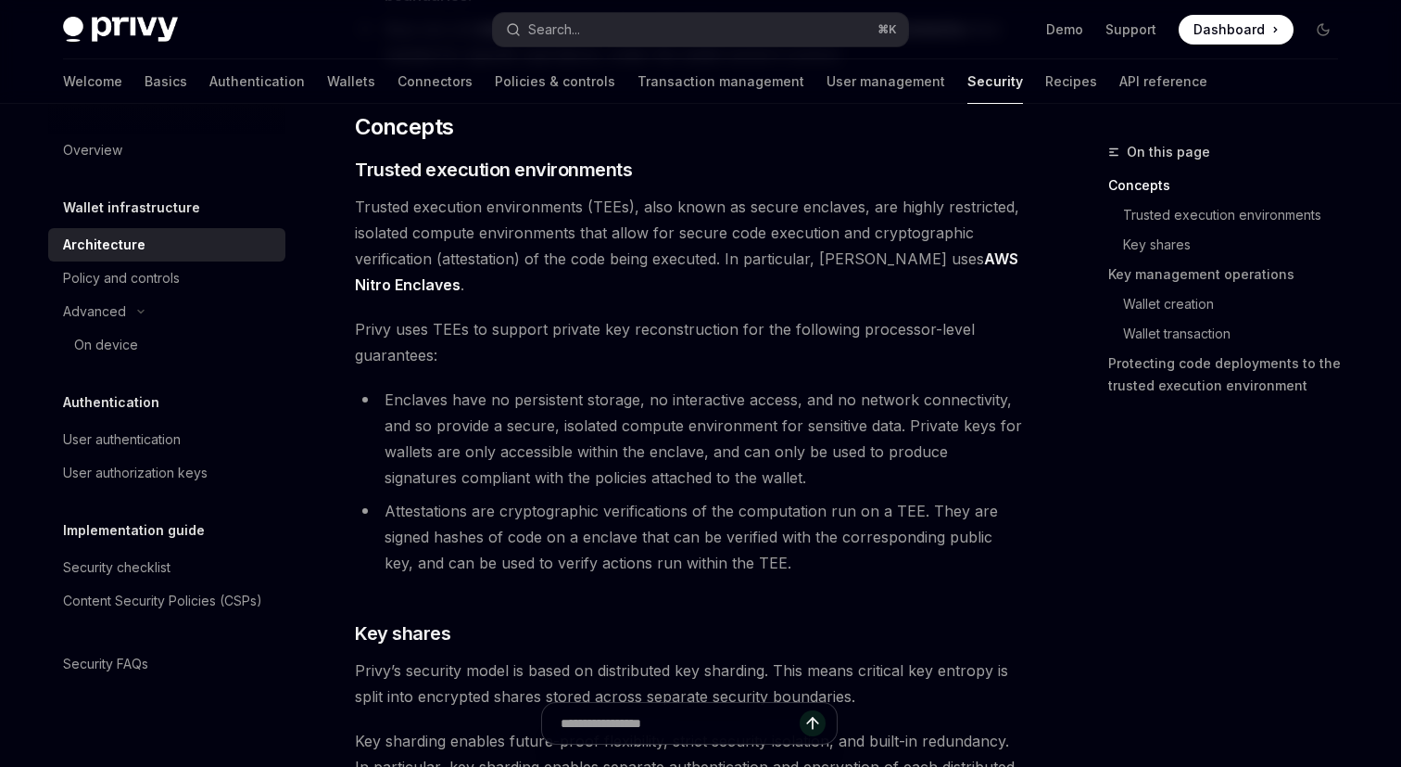
click at [436, 517] on li "Attestations are cryptographic verifications of the computation run on a TEE. T…" at bounding box center [689, 537] width 668 height 78
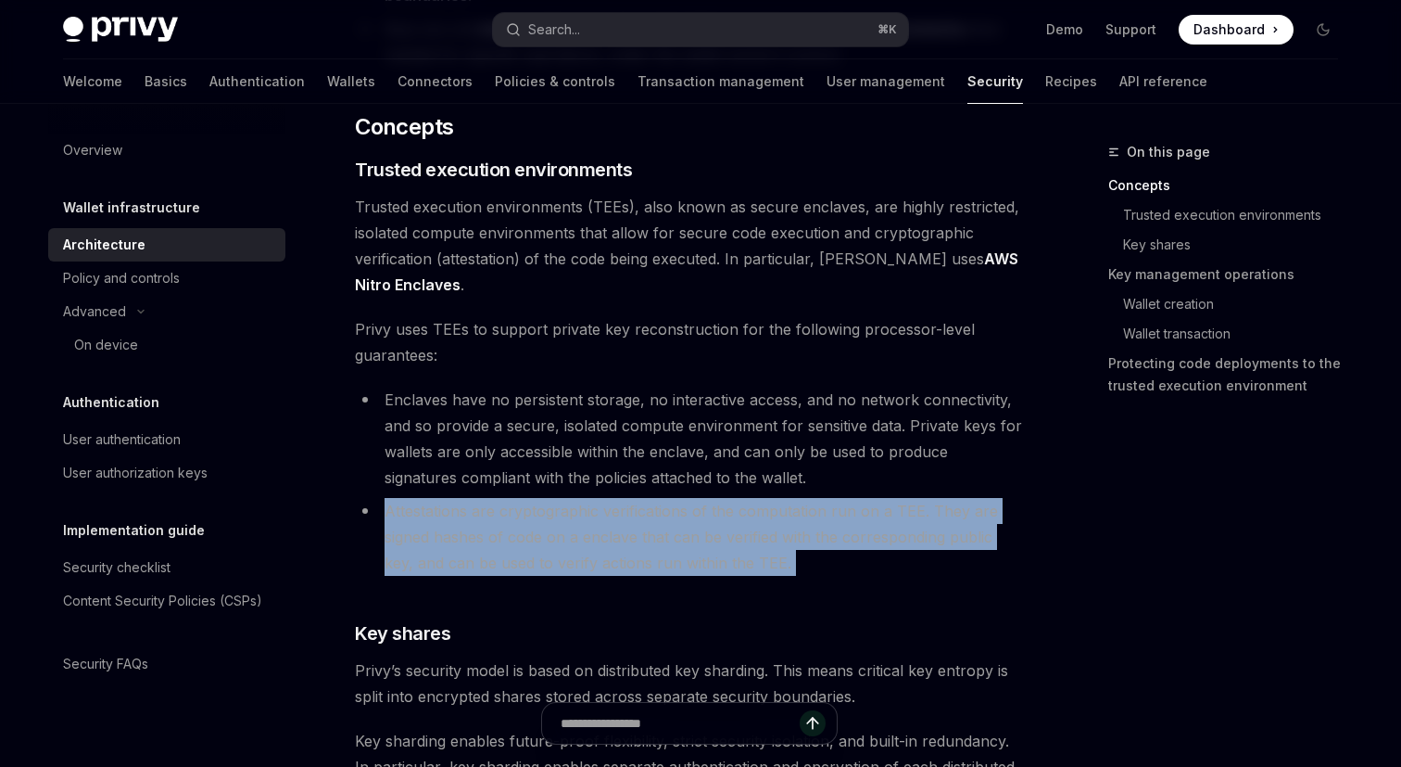
click at [627, 517] on li "Attestations are cryptographic verifications of the computation run on a TEE. T…" at bounding box center [689, 537] width 668 height 78
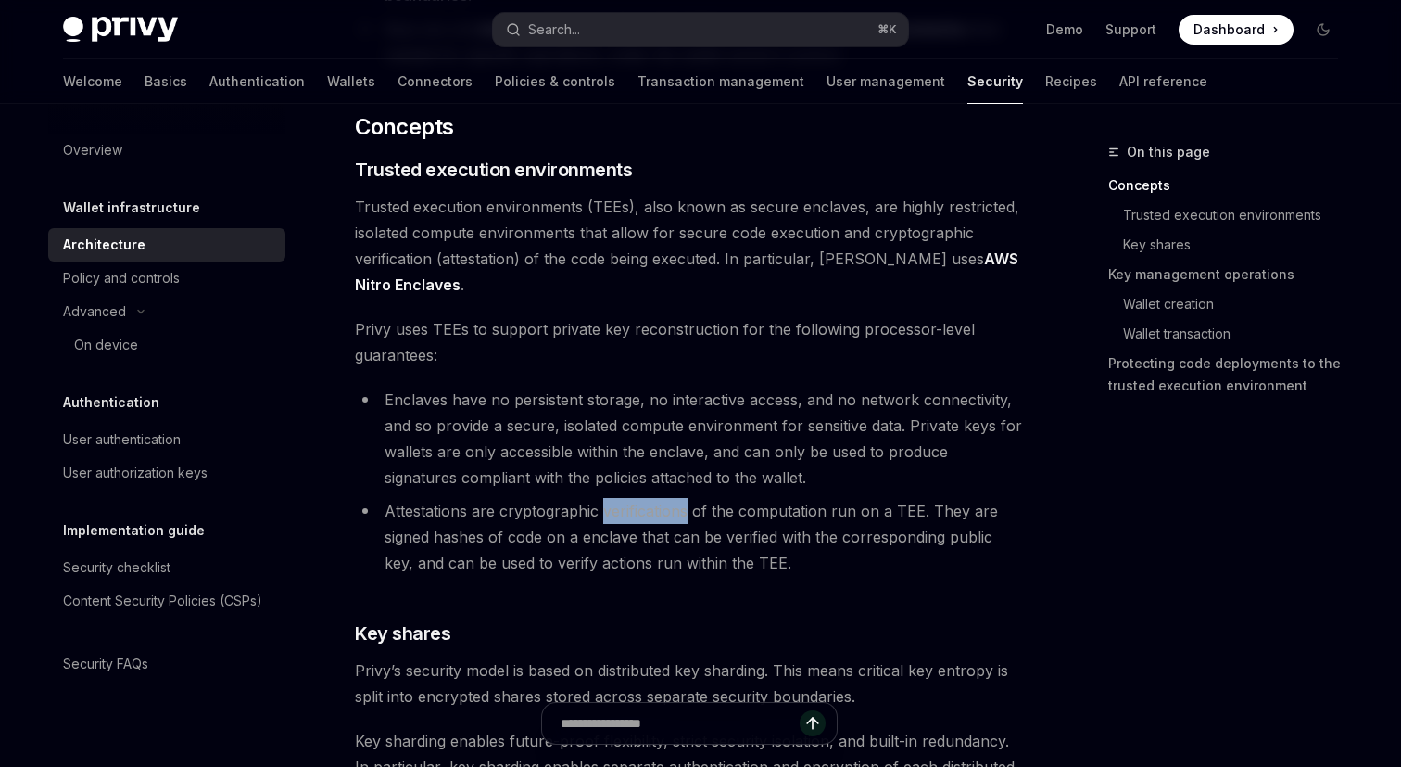
click at [627, 517] on li "Attestations are cryptographic verifications of the computation run on a TEE. T…" at bounding box center [689, 537] width 668 height 78
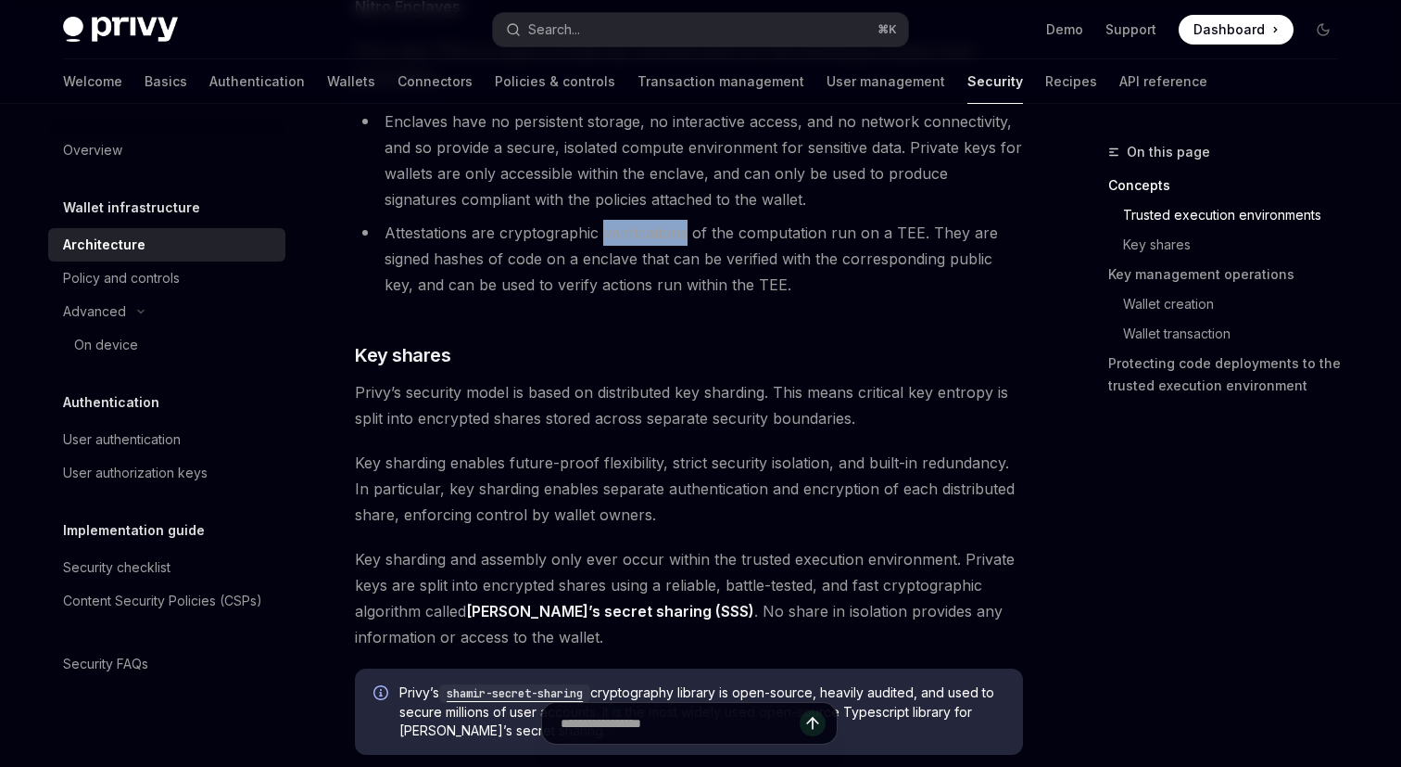
scroll to position [635, 0]
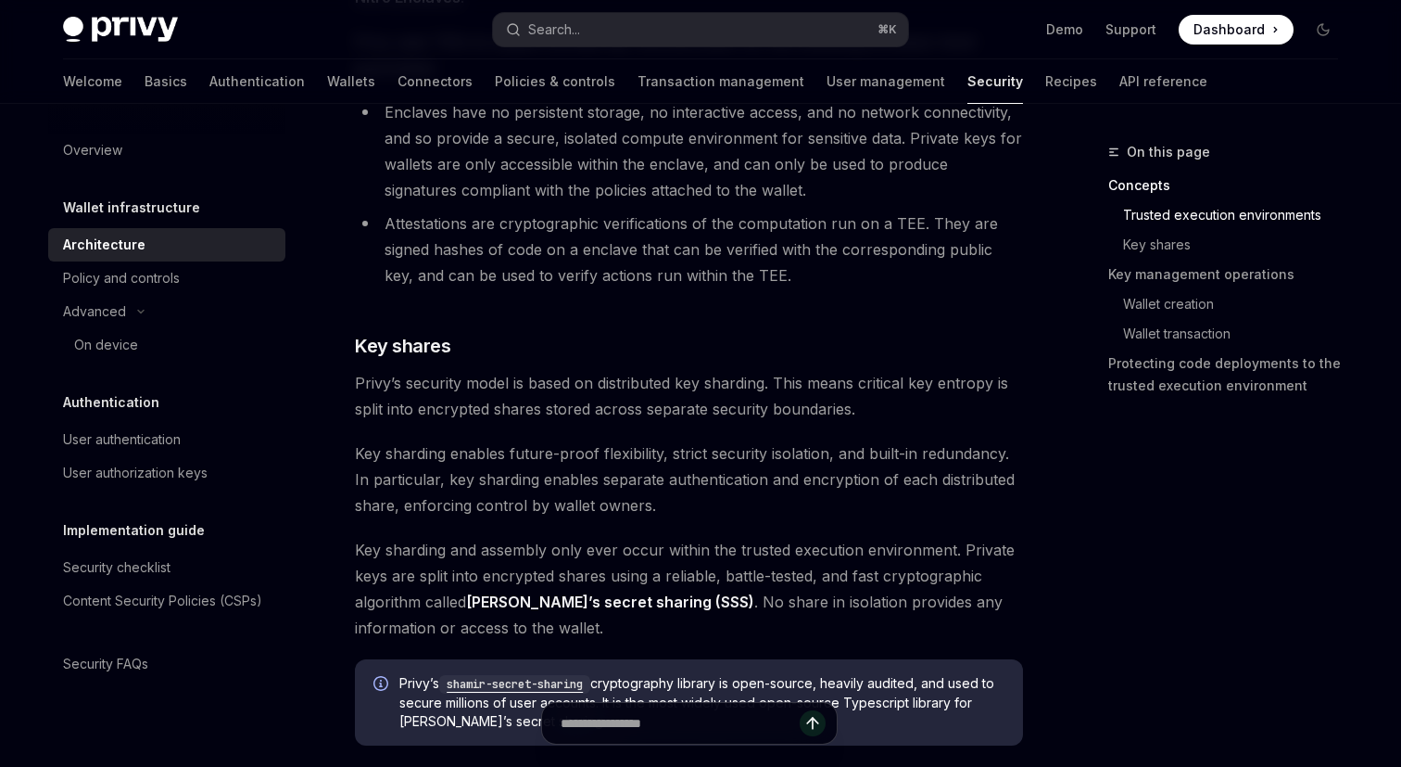
click at [834, 402] on span "Privy’s security model is based on distributed key sharding. This means critica…" at bounding box center [689, 396] width 668 height 52
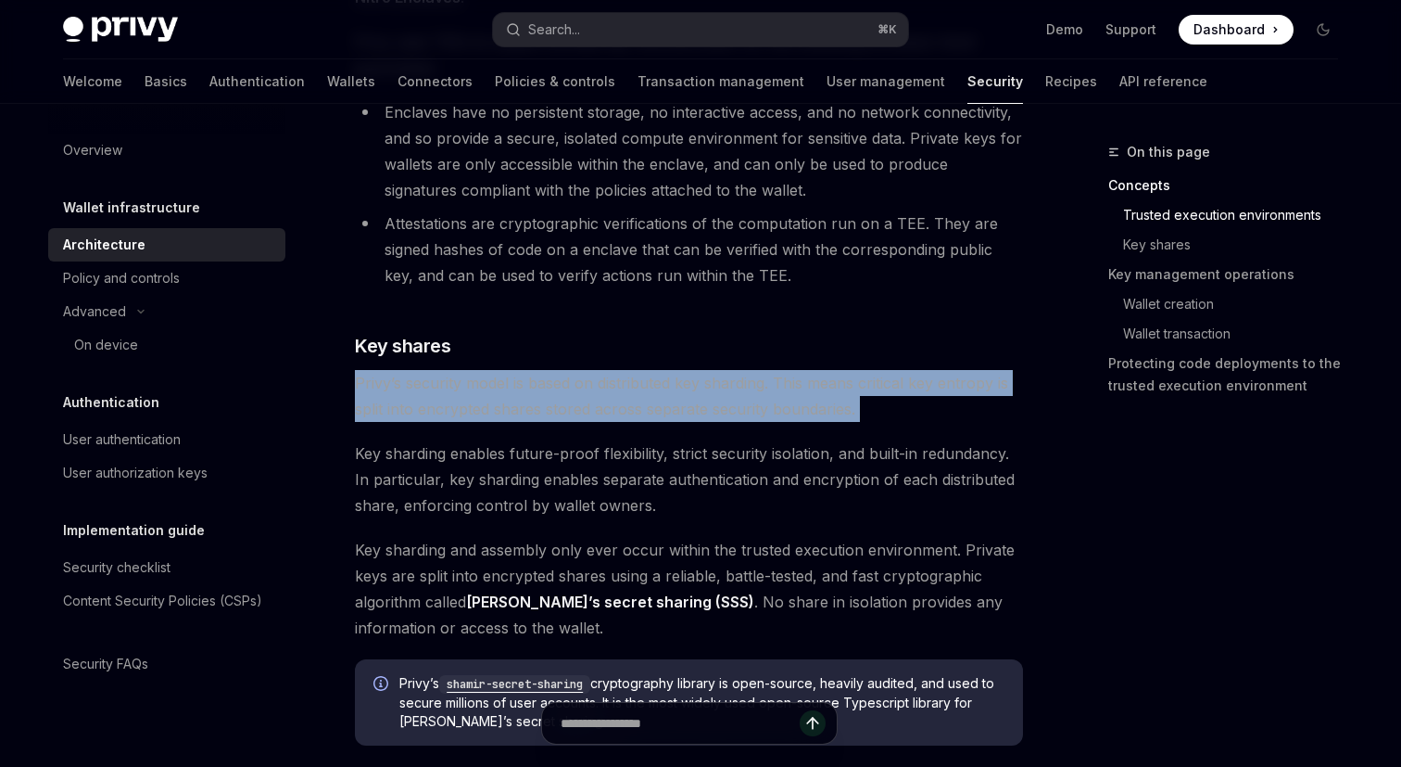
click at [834, 402] on span "Privy’s security model is based on distributed key sharding. This means critica…" at bounding box center [689, 396] width 668 height 52
click at [438, 409] on span "Privy’s security model is based on distributed key sharding. This means critica…" at bounding box center [689, 396] width 668 height 52
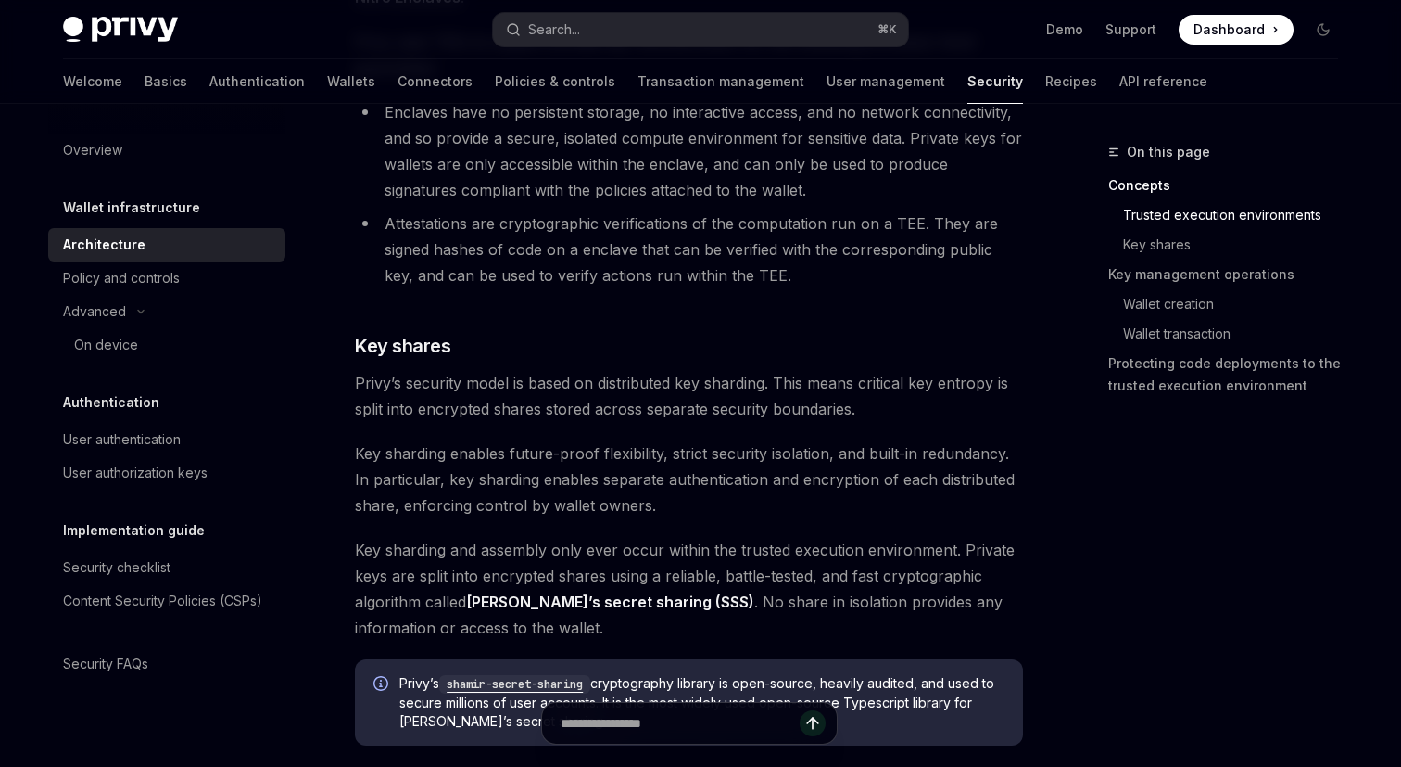
click at [438, 409] on span "Privy’s security model is based on distributed key sharding. This means critica…" at bounding box center [689, 396] width 668 height 52
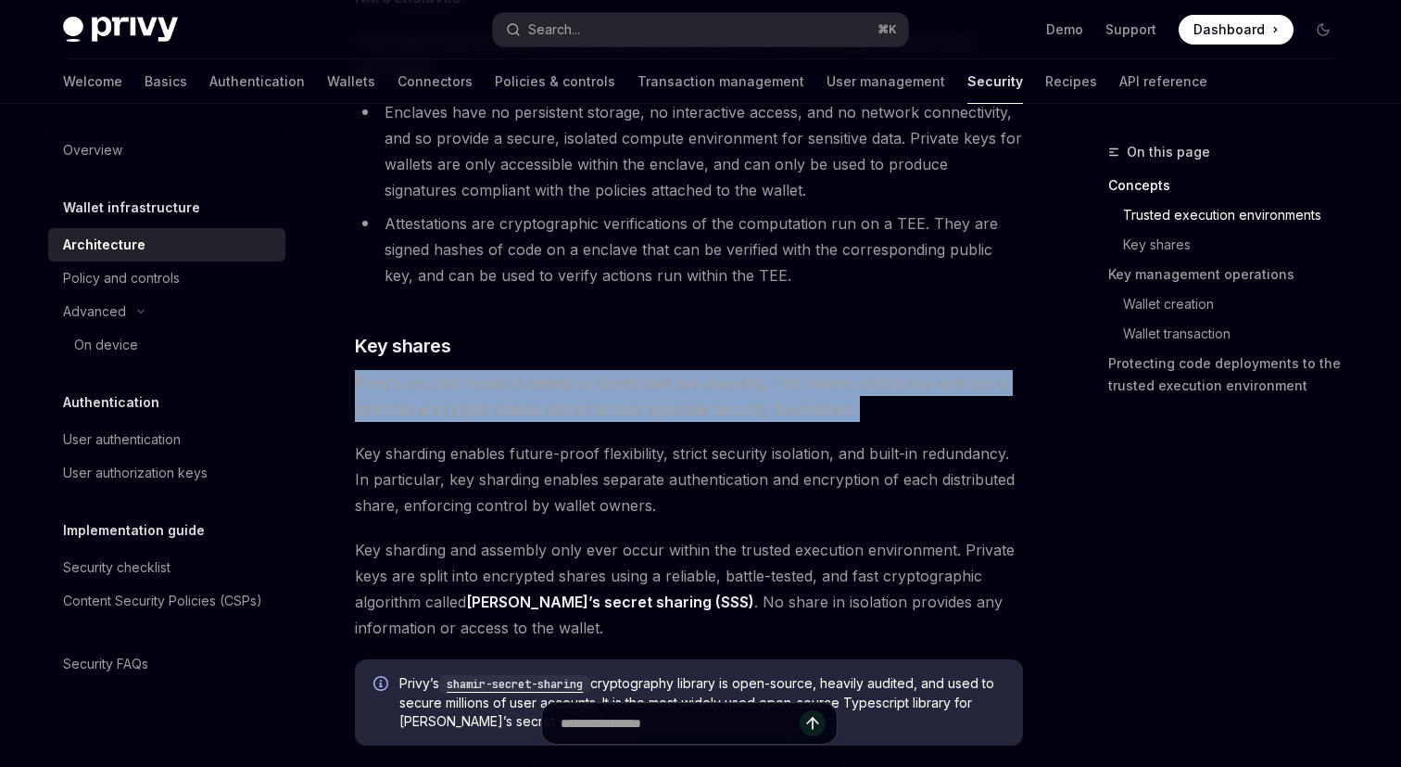
click at [438, 409] on span "Privy’s security model is based on distributed key sharding. This means critica…" at bounding box center [689, 396] width 668 height 52
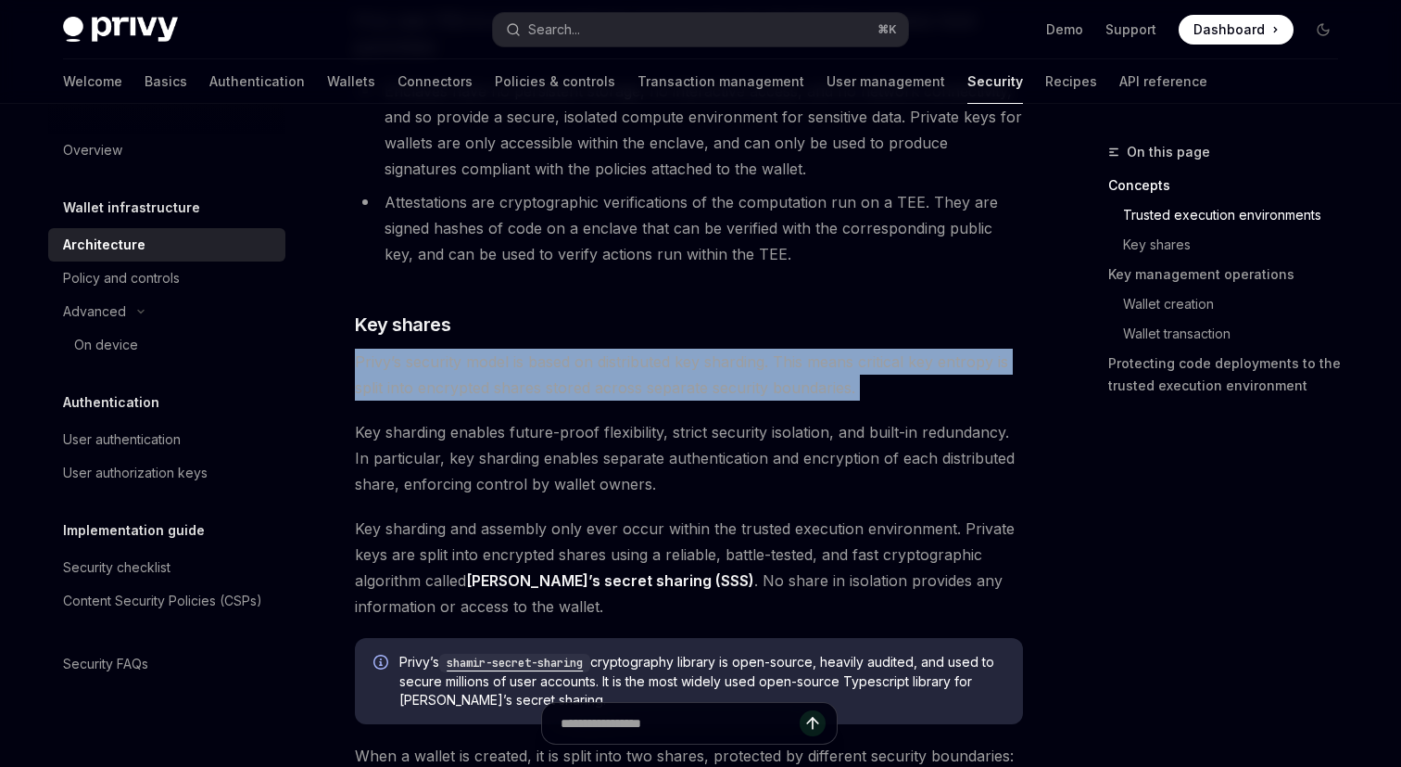
scroll to position [662, 0]
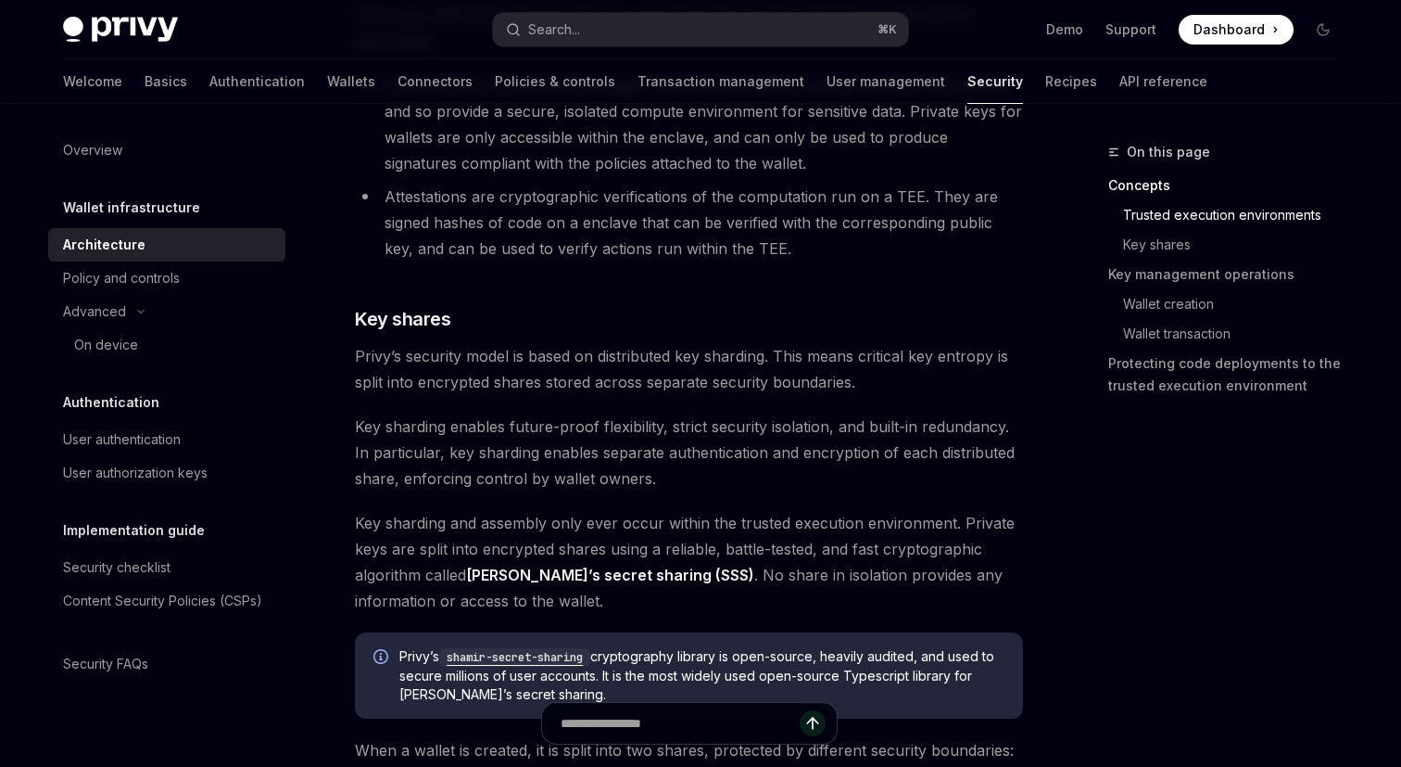
click at [421, 425] on span "Key sharding enables future-proof flexibility, strict security isolation, and b…" at bounding box center [689, 452] width 668 height 78
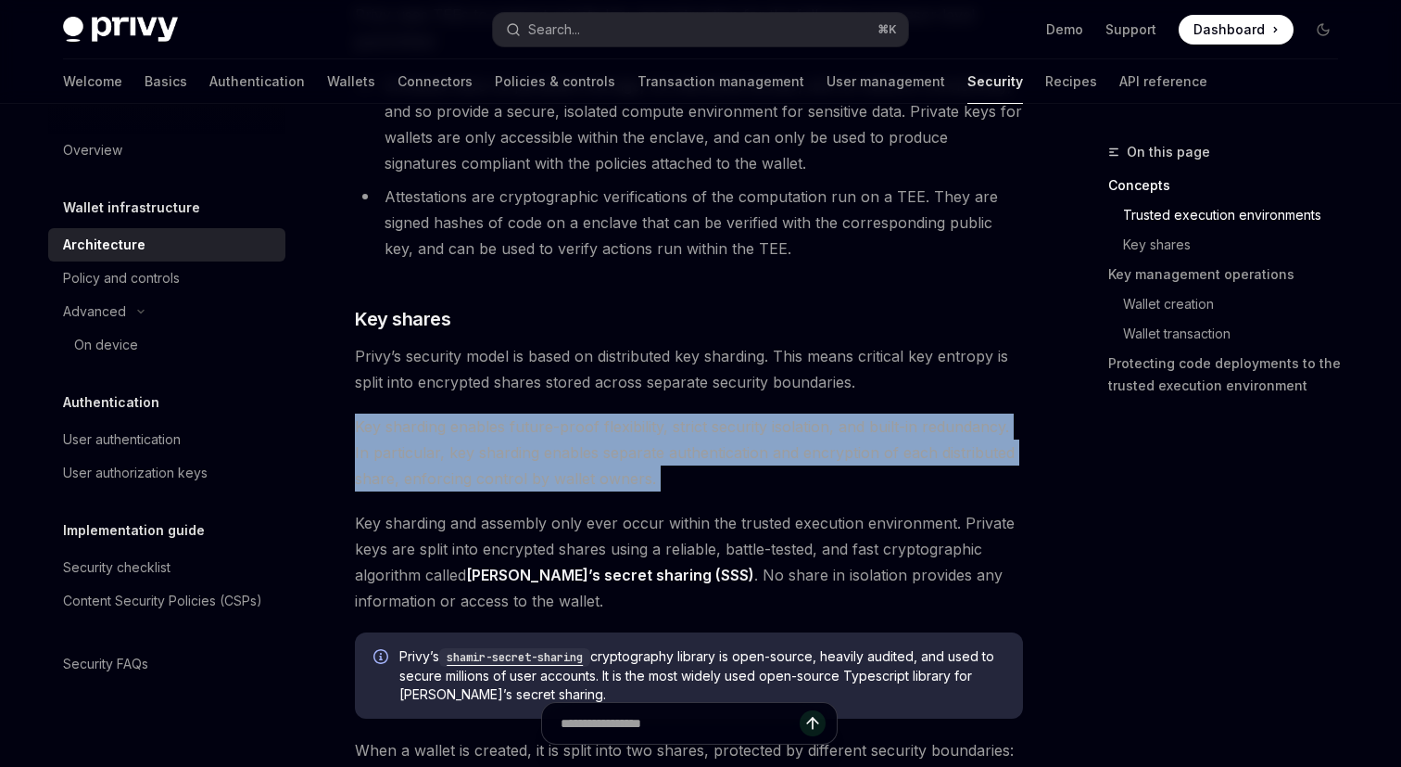
click at [483, 431] on span "Key sharding enables future-proof flexibility, strict security isolation, and b…" at bounding box center [689, 452] width 668 height 78
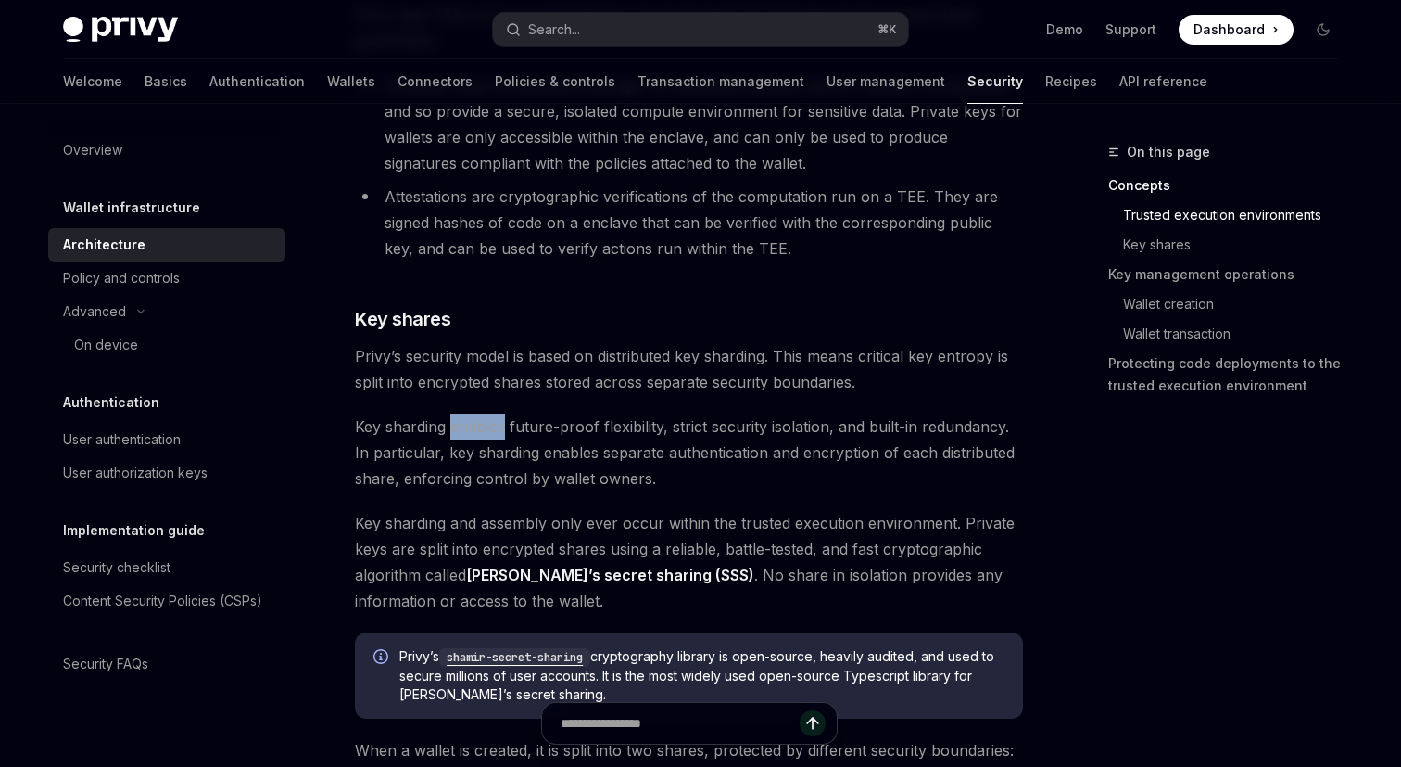
click at [483, 431] on span "Key sharding enables future-proof flexibility, strict security isolation, and b…" at bounding box center [689, 452] width 668 height 78
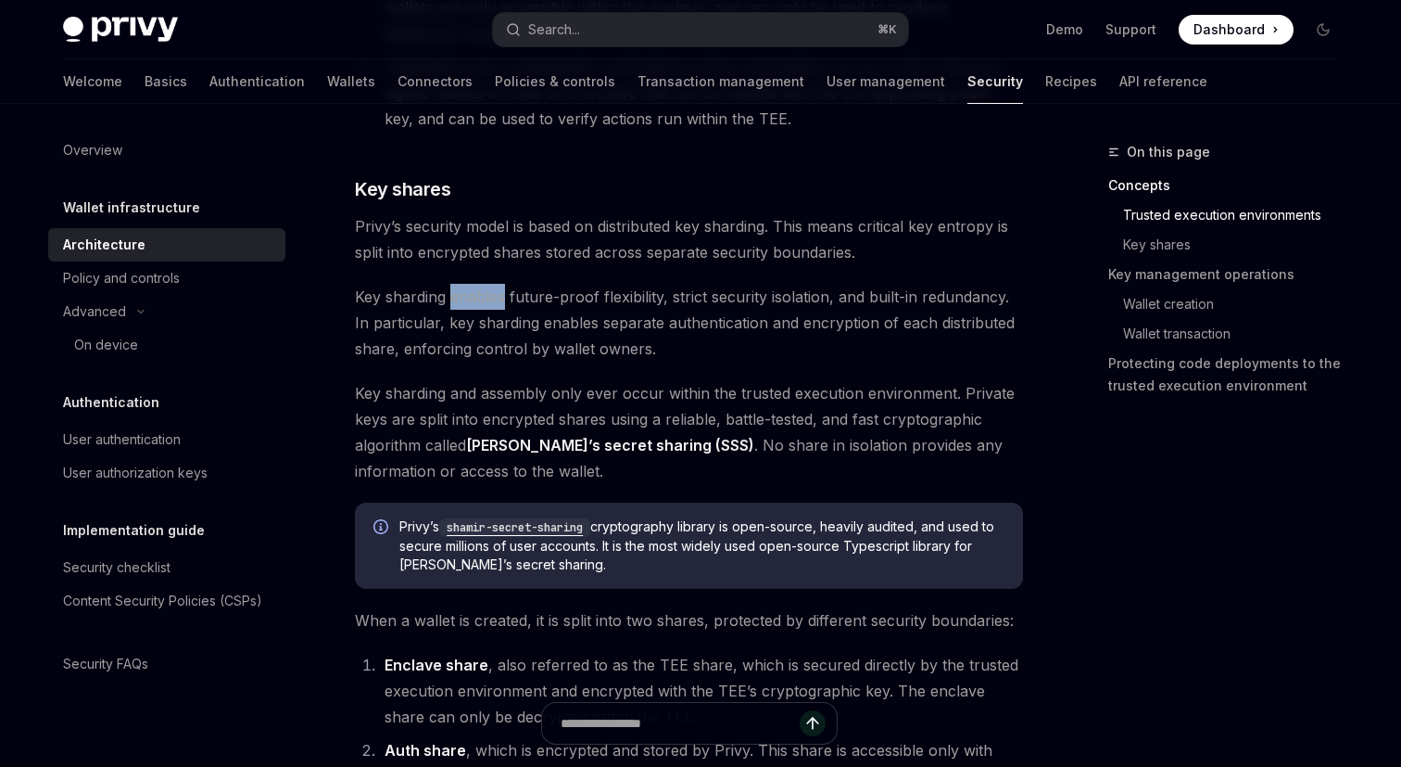
scroll to position [794, 0]
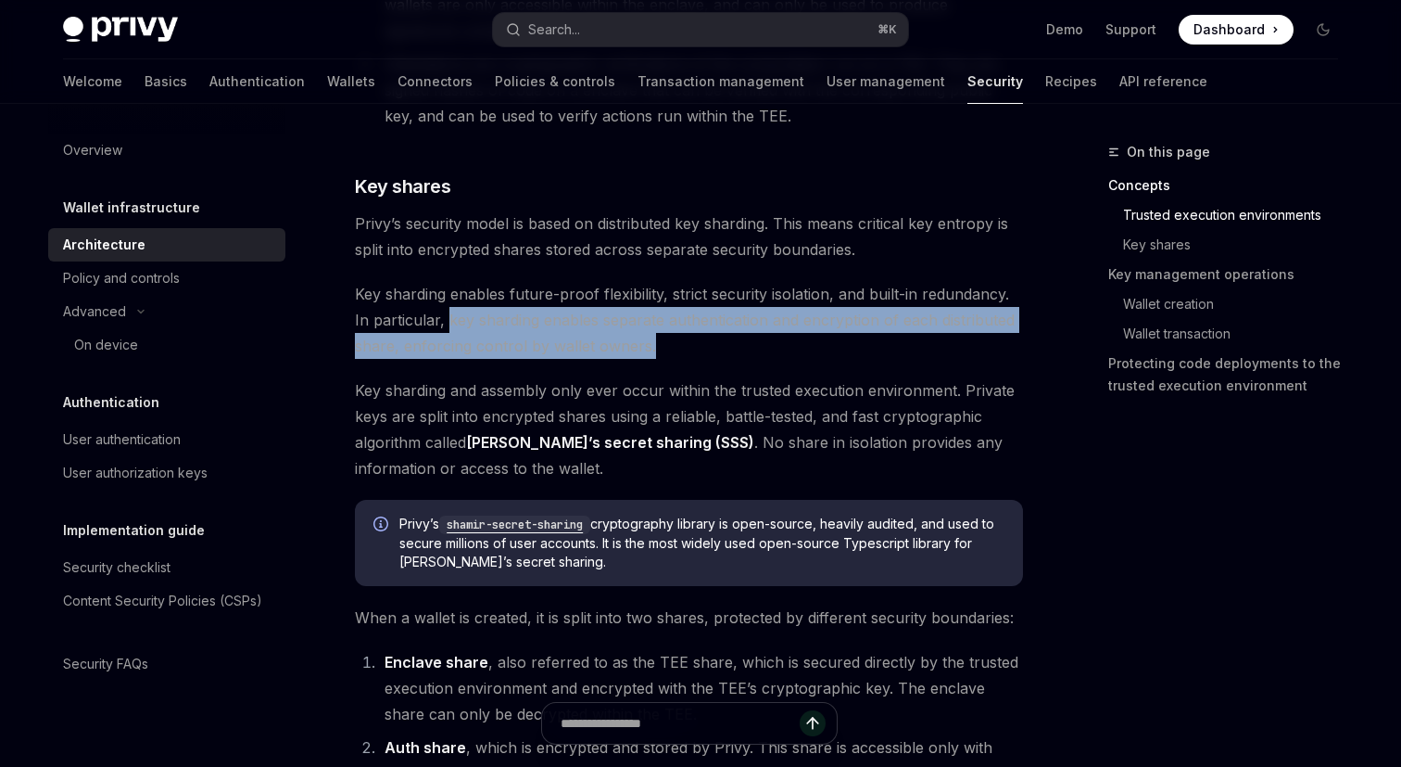
drag, startPoint x: 683, startPoint y: 336, endPoint x: 445, endPoint y: 326, distance: 238.4
click at [445, 326] on span "Key sharding enables future-proof flexibility, strict security isolation, and b…" at bounding box center [689, 320] width 668 height 78
click at [507, 326] on span "Key sharding enables future-proof flexibility, strict security isolation, and b…" at bounding box center [689, 320] width 668 height 78
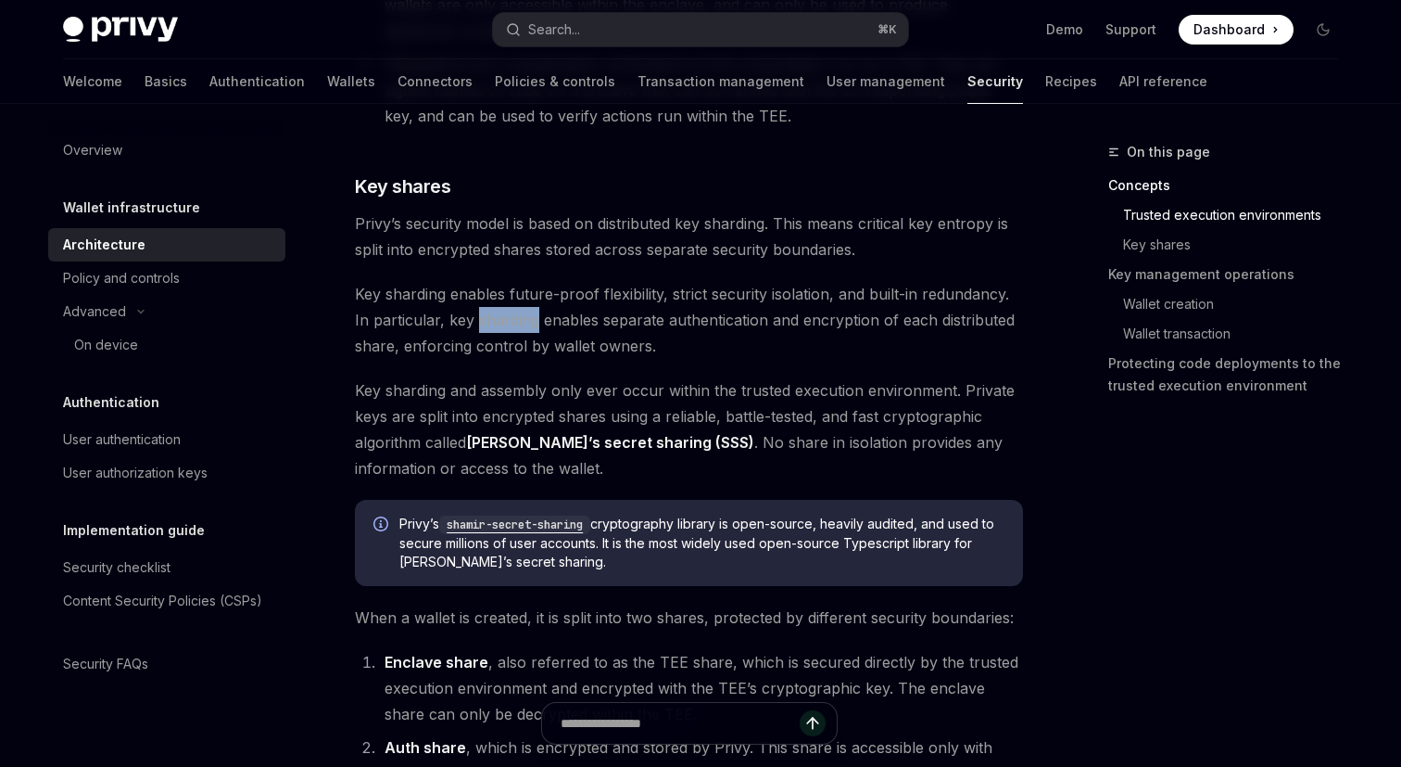
click at [507, 326] on span "Key sharding enables future-proof flexibility, strict security isolation, and b…" at bounding box center [689, 320] width 668 height 78
click at [454, 350] on span "Key sharding enables future-proof flexibility, strict security isolation, and b…" at bounding box center [689, 320] width 668 height 78
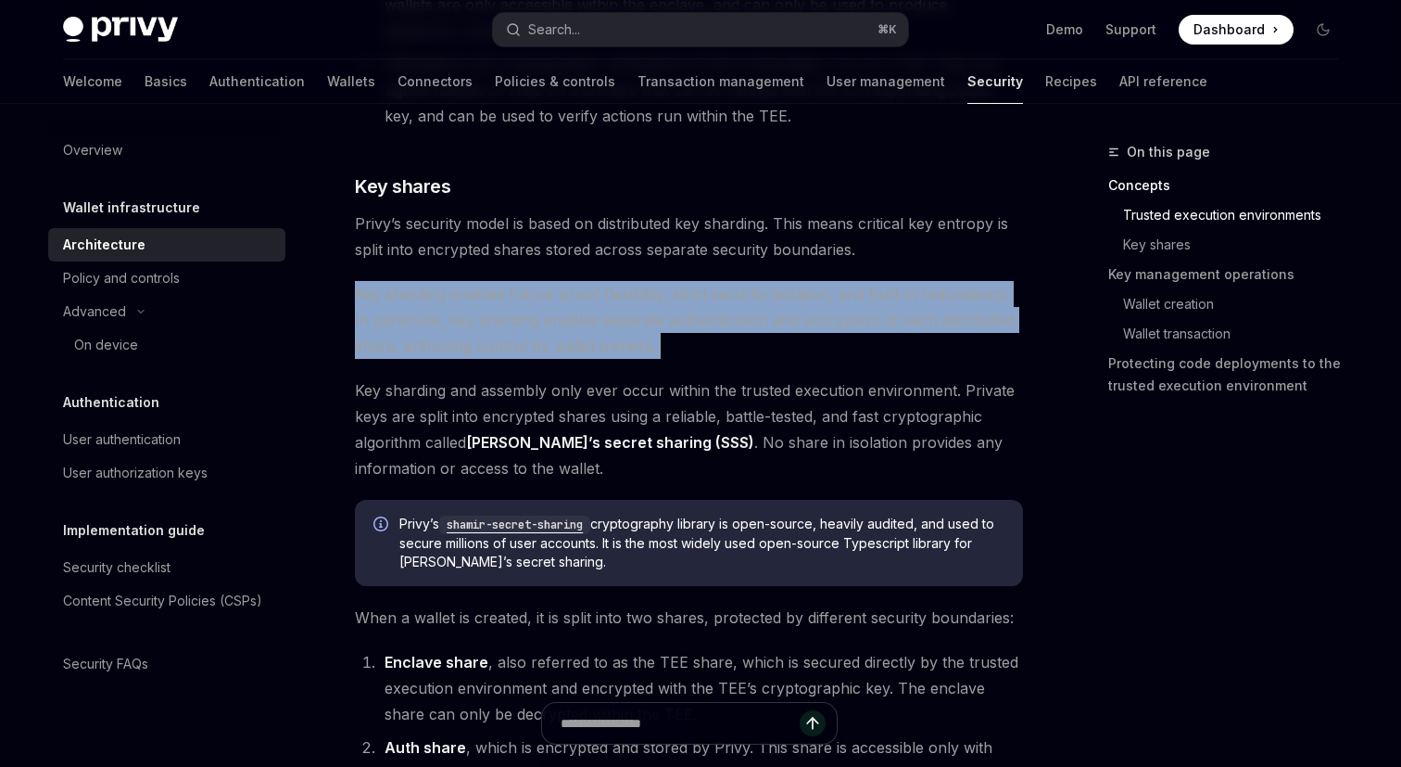
click at [454, 350] on span "Key sharding enables future-proof flexibility, strict security isolation, and b…" at bounding box center [689, 320] width 668 height 78
click at [436, 391] on span "Key sharding and assembly only ever occur within the trusted execution environm…" at bounding box center [689, 429] width 668 height 104
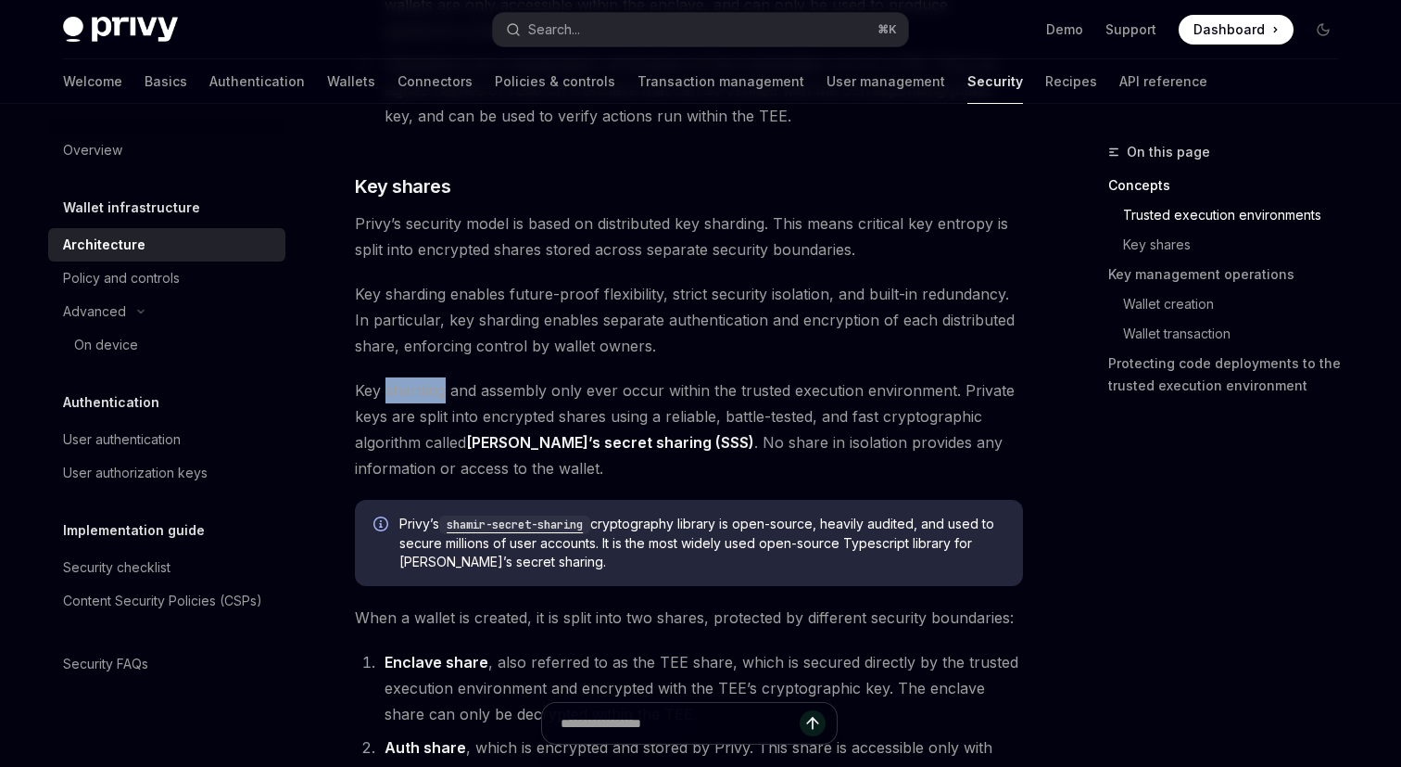
click at [436, 391] on span "Key sharding and assembly only ever occur within the trusted execution environm…" at bounding box center [689, 429] width 668 height 104
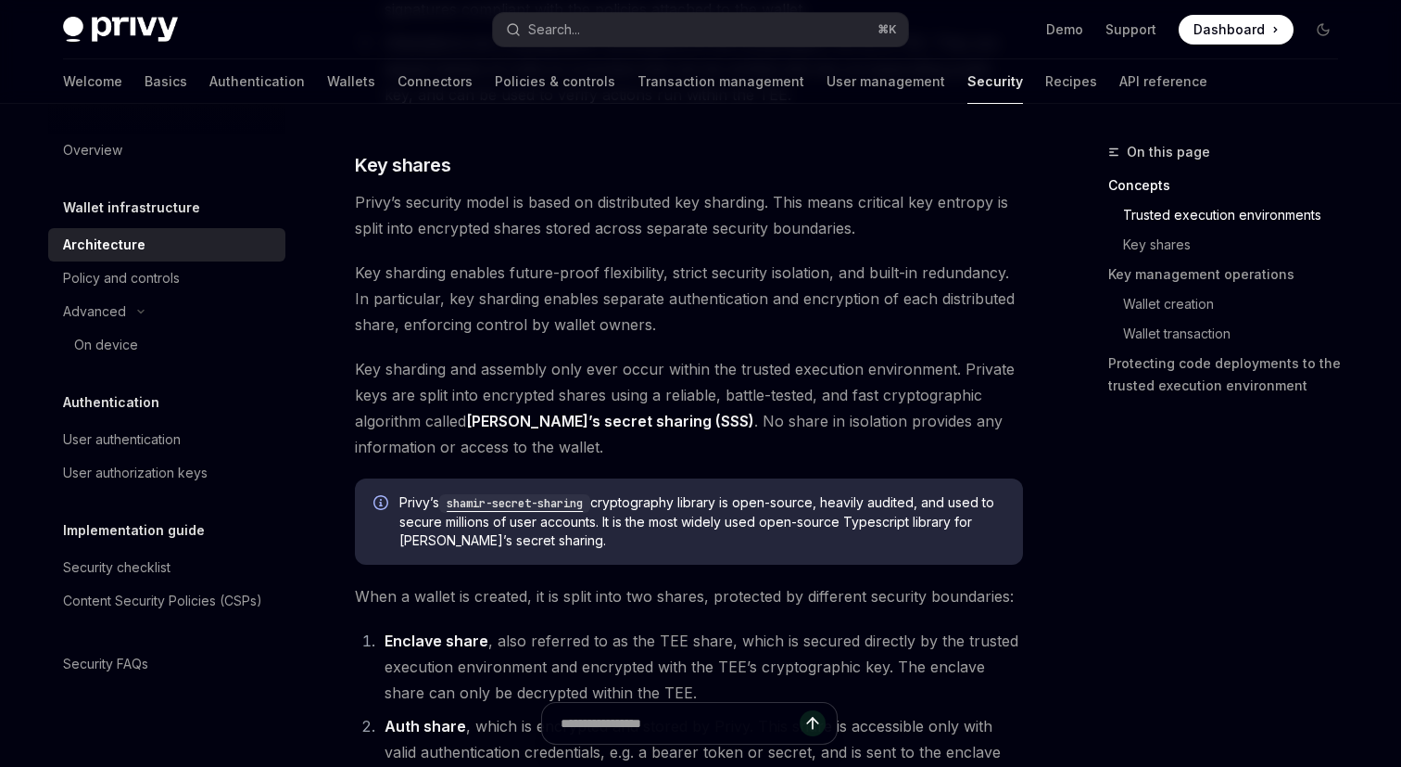
click at [509, 373] on span "Key sharding and assembly only ever occur within the trusted execution environm…" at bounding box center [689, 408] width 668 height 104
click at [616, 374] on span "Key sharding and assembly only ever occur within the trusted execution environm…" at bounding box center [689, 408] width 668 height 104
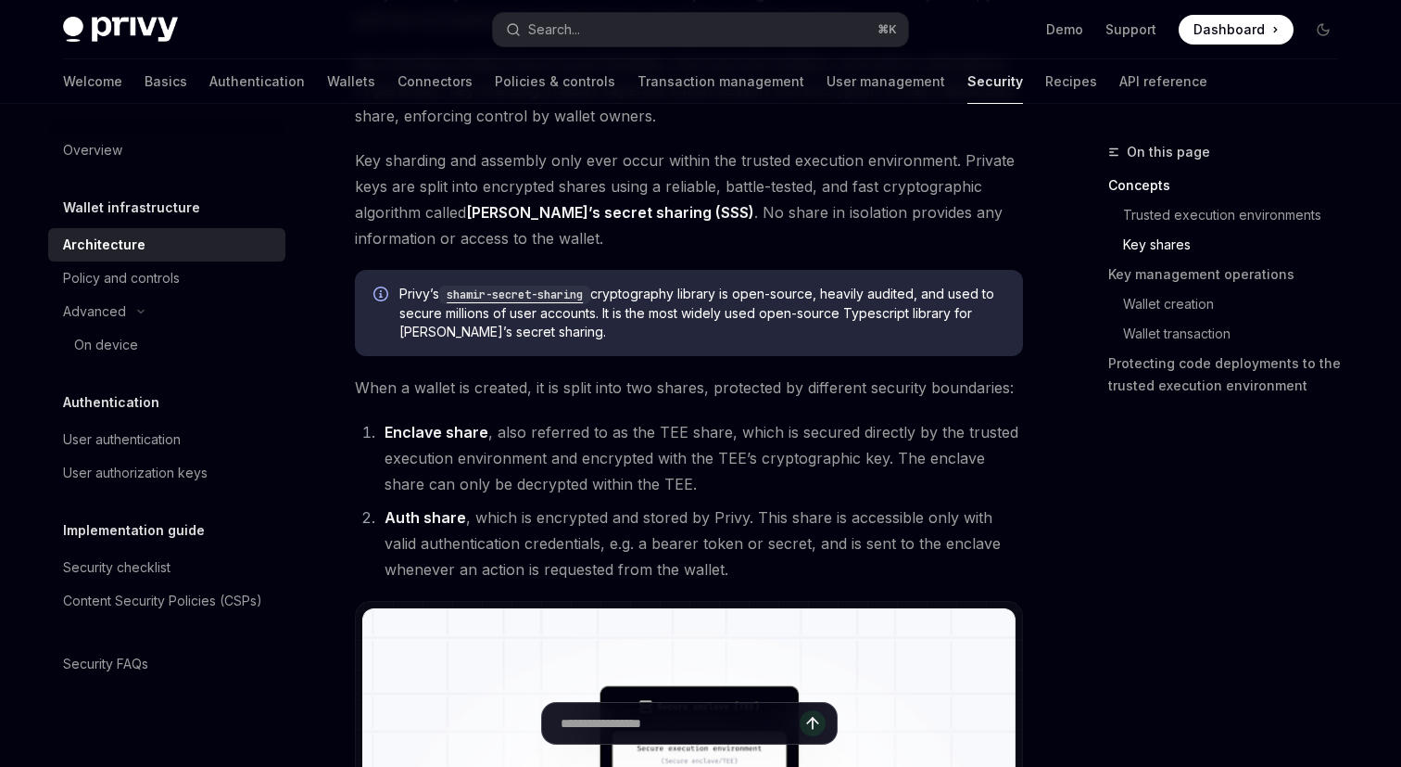
scroll to position [1045, 0]
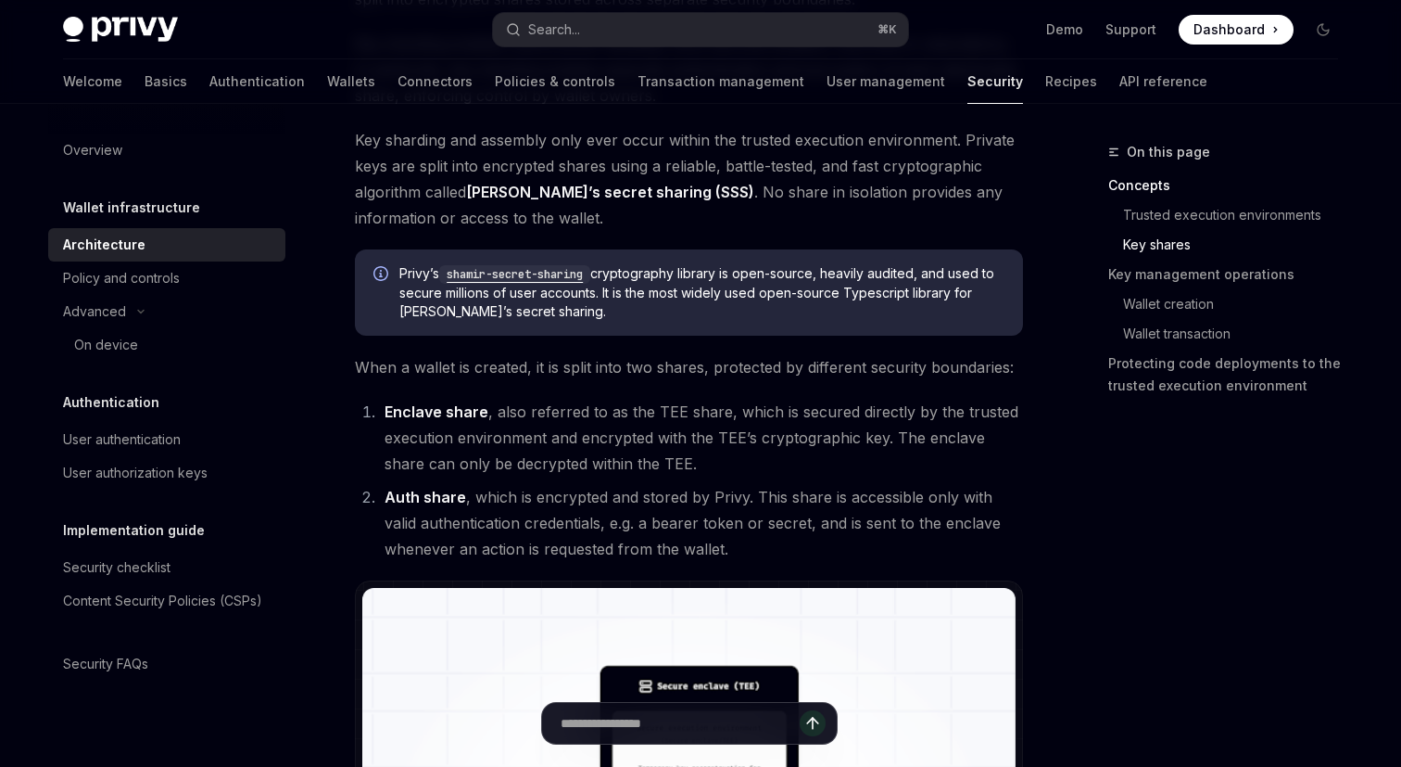
click at [542, 414] on li "Enclave share , also referred to as the TEE share, which is secured directly by…" at bounding box center [701, 438] width 644 height 78
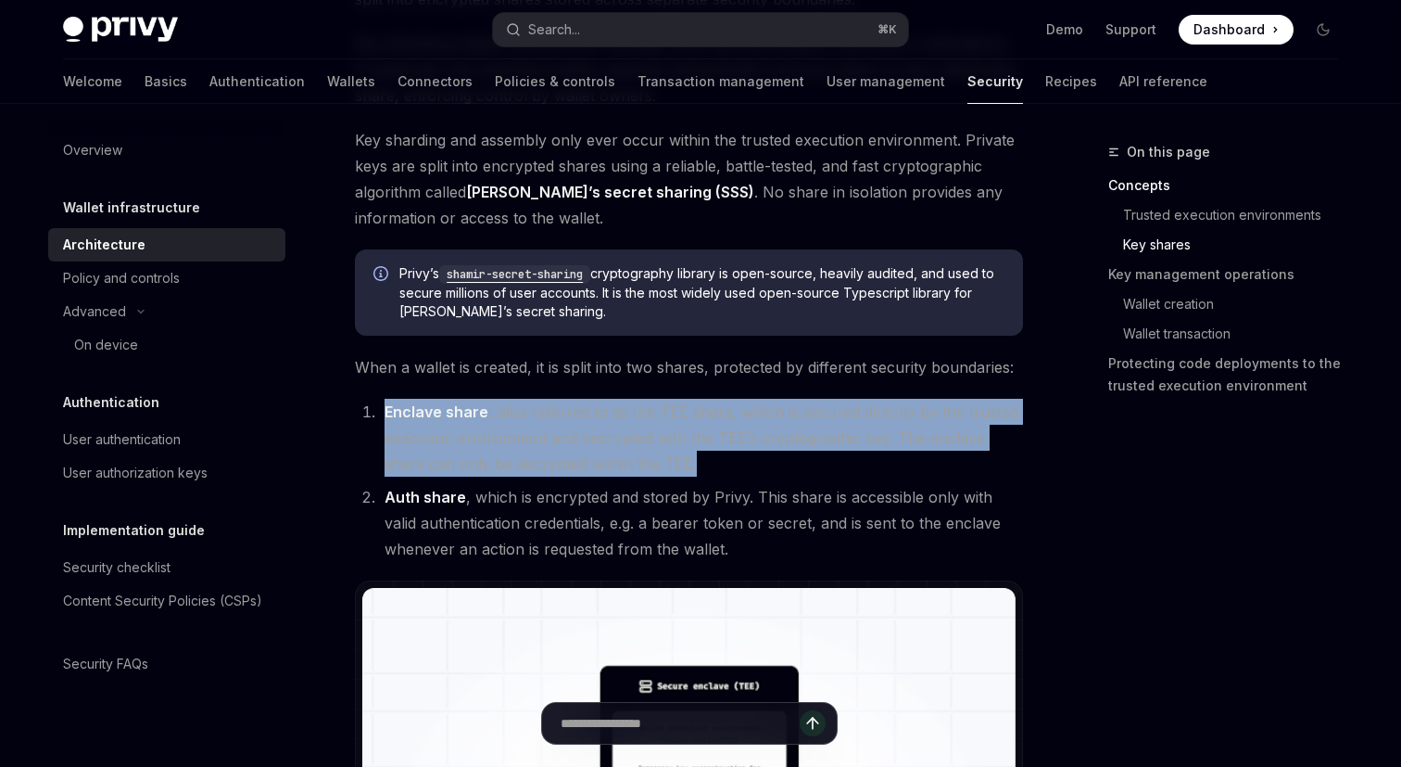
click at [542, 414] on li "Enclave share , also referred to as the TEE share, which is secured directly by…" at bounding box center [701, 438] width 644 height 78
click at [620, 414] on li "Enclave share , also referred to as the TEE share, which is secured directly by…" at bounding box center [701, 438] width 644 height 78
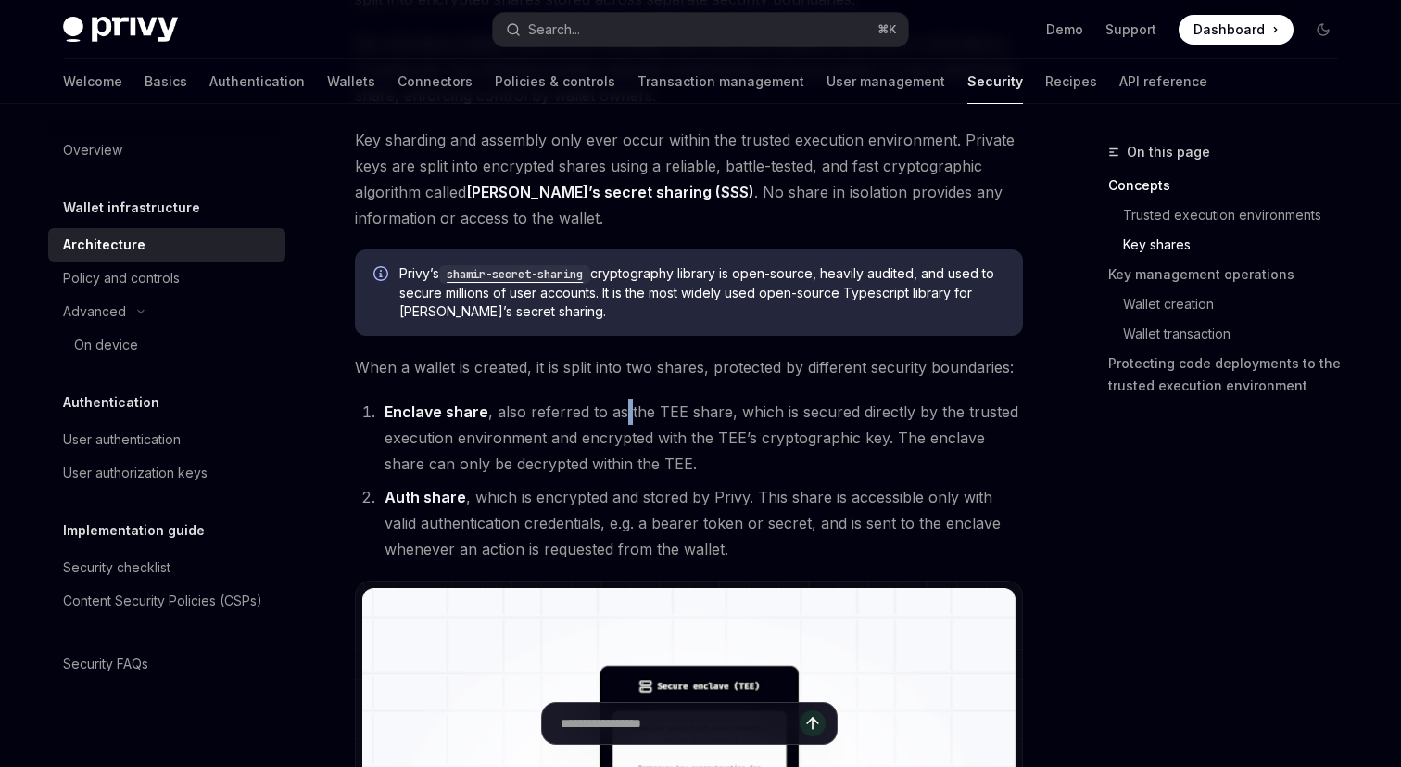
click at [620, 414] on li "Enclave share , also referred to as the TEE share, which is secured directly by…" at bounding box center [701, 438] width 644 height 78
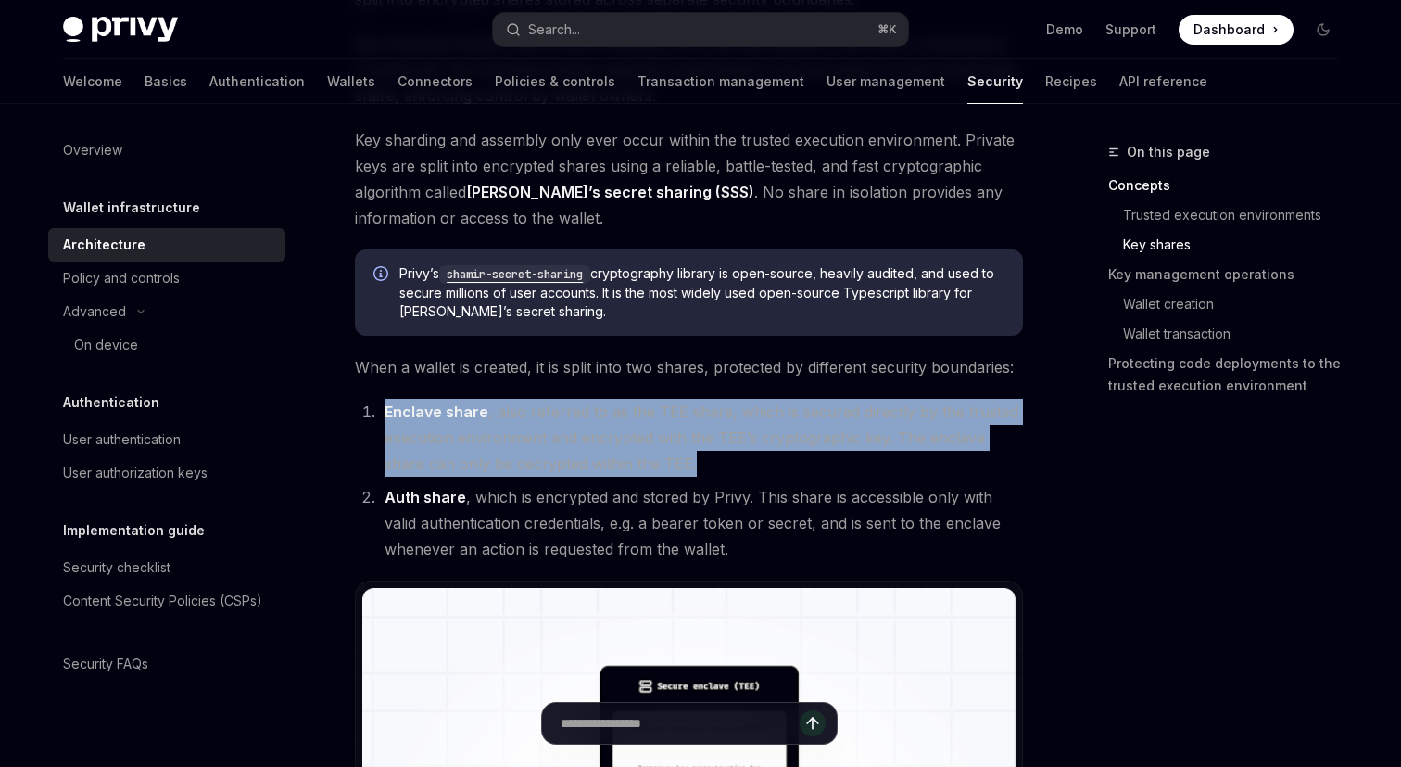
click at [620, 414] on li "Enclave share , also referred to as the TEE share, which is secured directly by…" at bounding box center [701, 438] width 644 height 78
click at [728, 414] on li "Enclave share , also referred to as the TEE share, which is secured directly by…" at bounding box center [701, 438] width 644 height 78
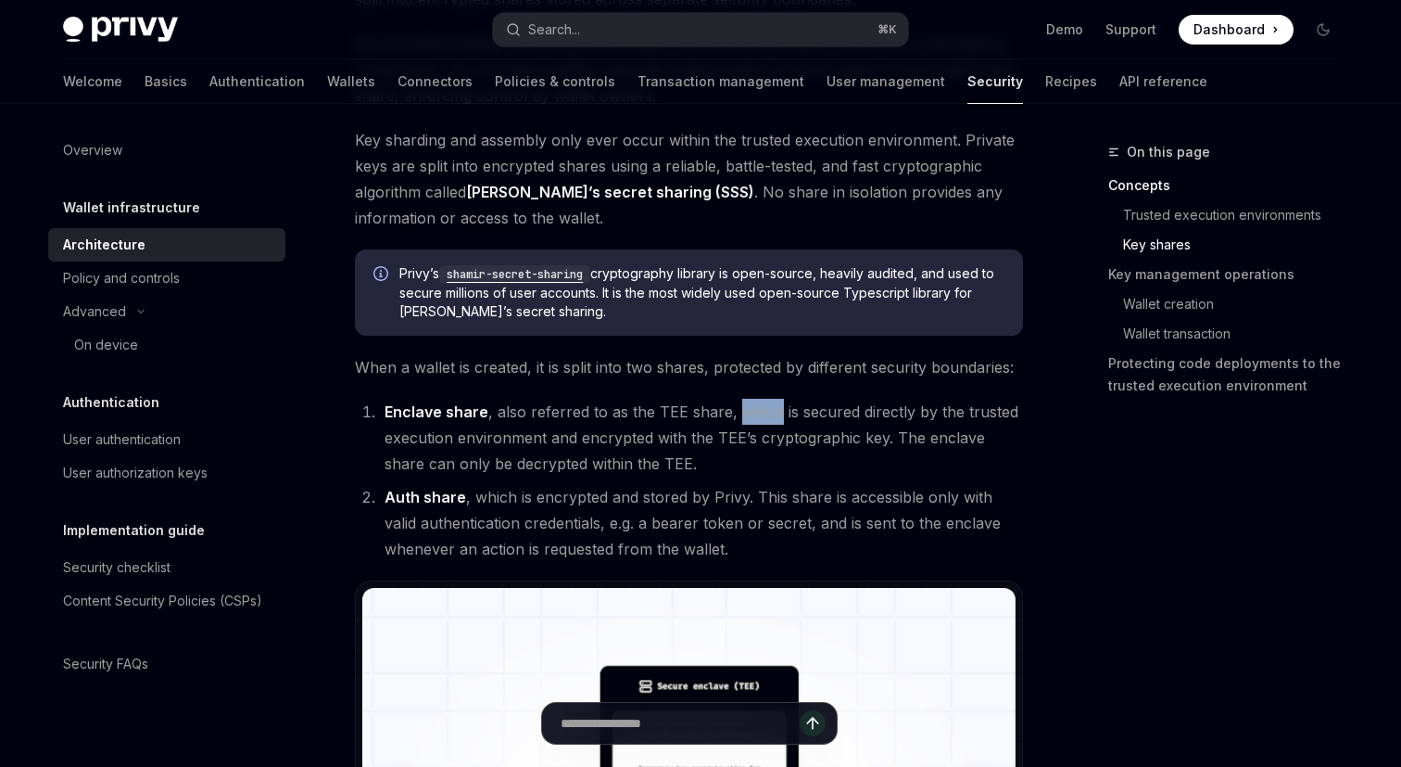
click at [728, 414] on li "Enclave share , also referred to as the TEE share, which is secured directly by…" at bounding box center [701, 438] width 644 height 78
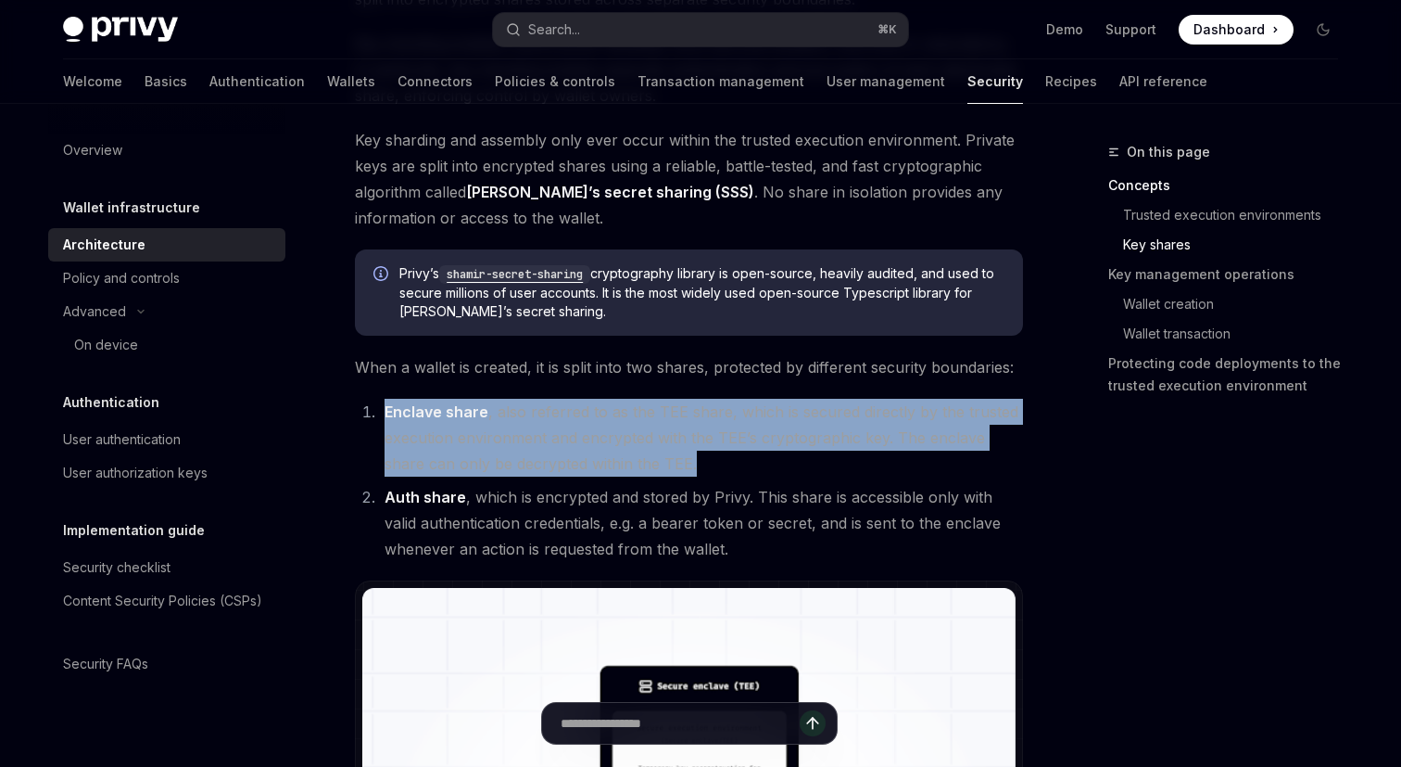
click at [569, 442] on li "Enclave share , also referred to as the TEE share, which is secured directly by…" at bounding box center [701, 438] width 644 height 78
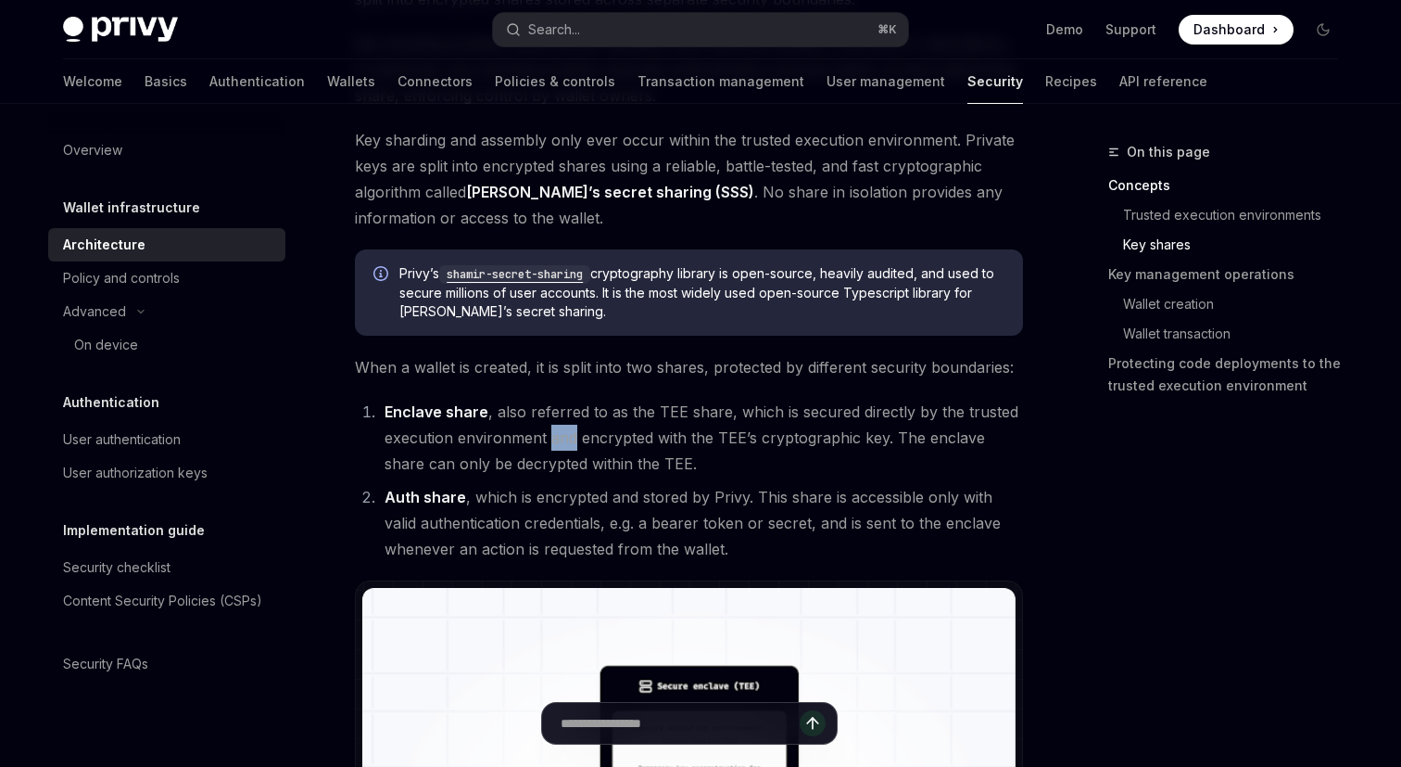
click at [569, 442] on li "Enclave share , also referred to as the TEE share, which is secured directly by…" at bounding box center [701, 438] width 644 height 78
click at [519, 445] on li "Enclave share , also referred to as the TEE share, which is secured directly by…" at bounding box center [701, 438] width 644 height 78
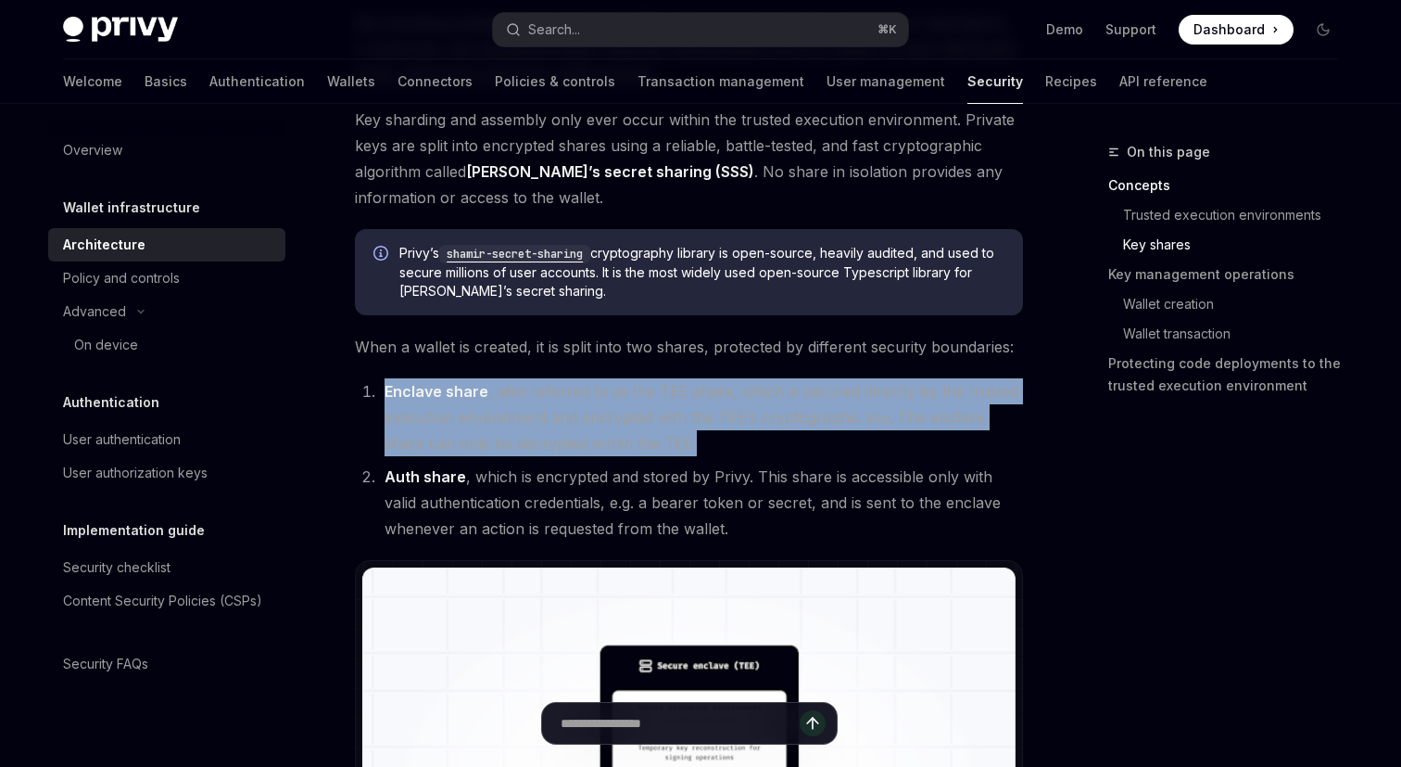
scroll to position [1084, 0]
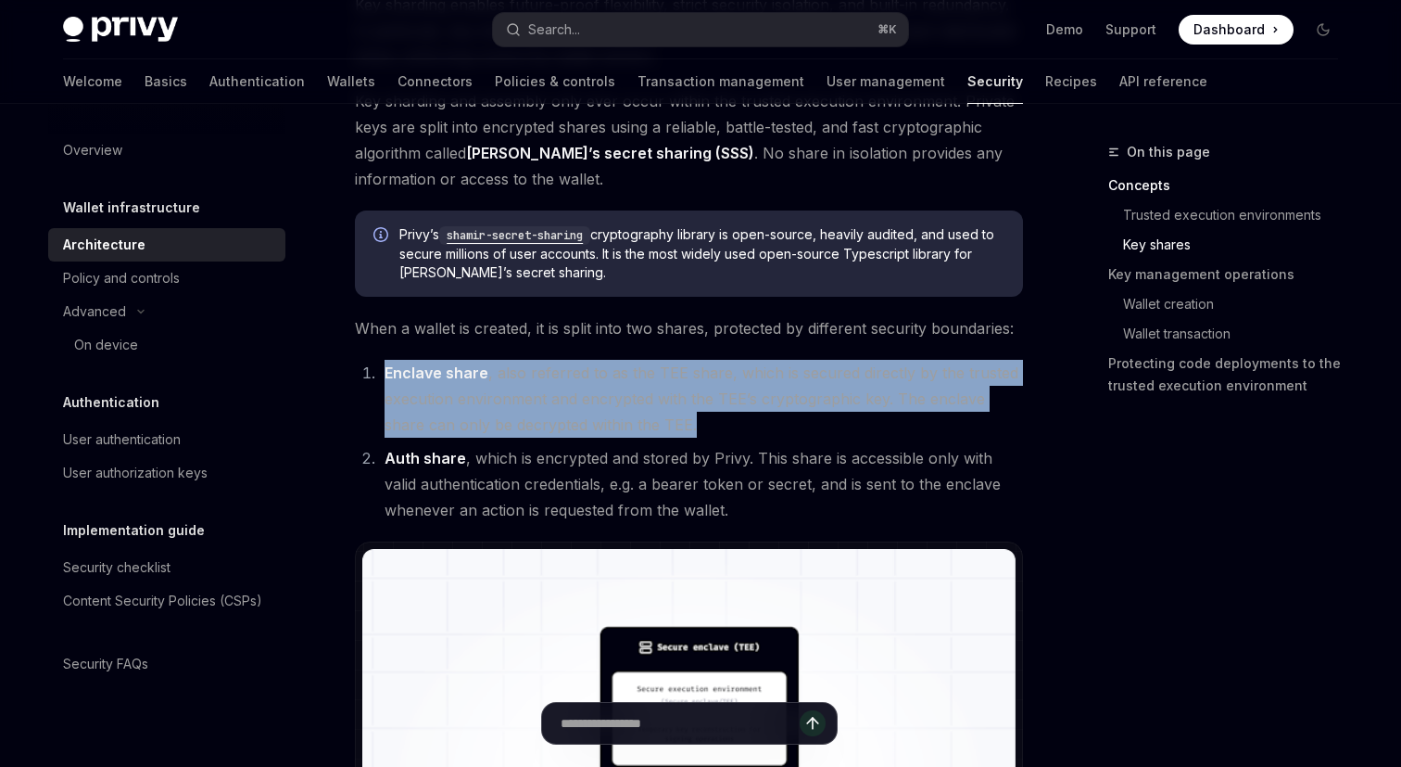
click at [693, 412] on li "Enclave share , also referred to as the TEE share, which is secured directly by…" at bounding box center [701, 399] width 644 height 78
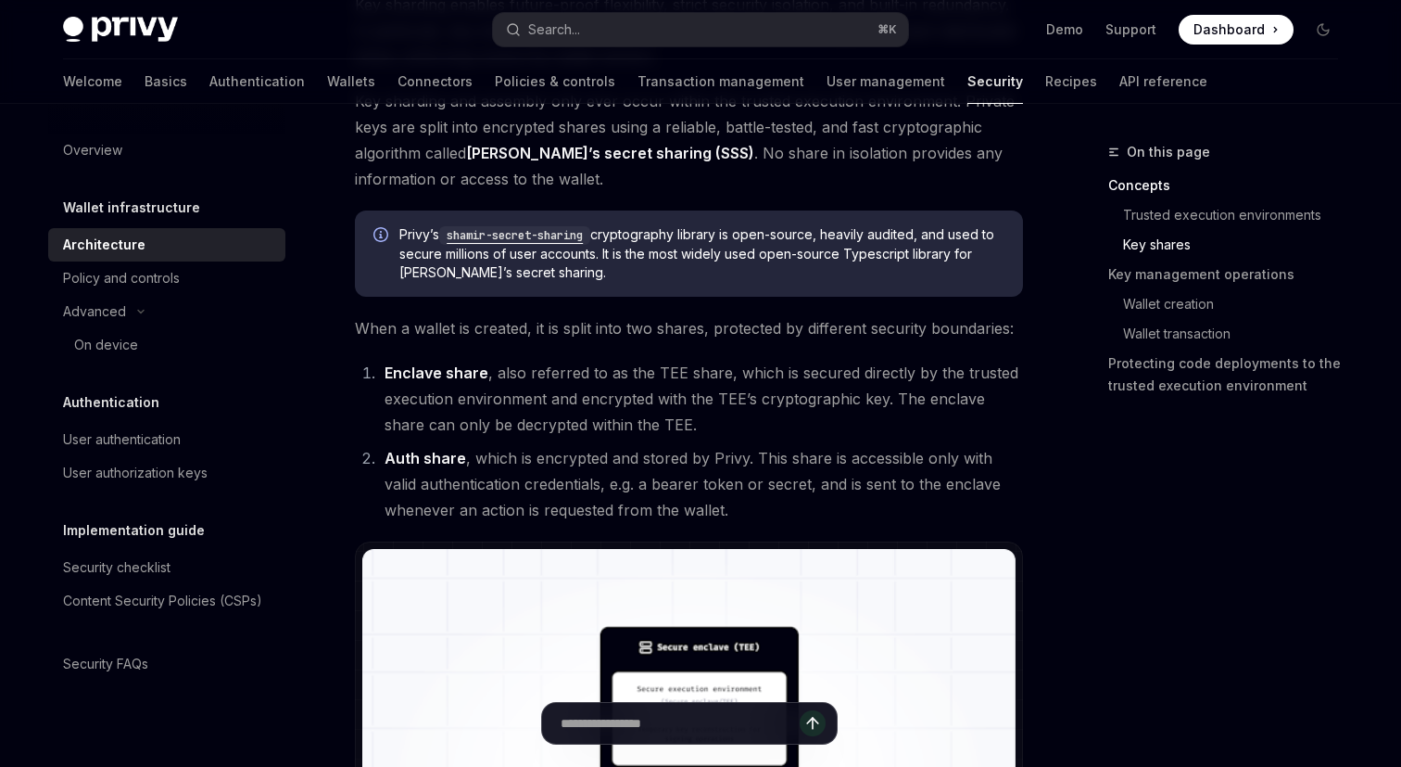
click at [589, 416] on li "Enclave share , also referred to as the TEE share, which is secured directly by…" at bounding box center [701, 399] width 644 height 78
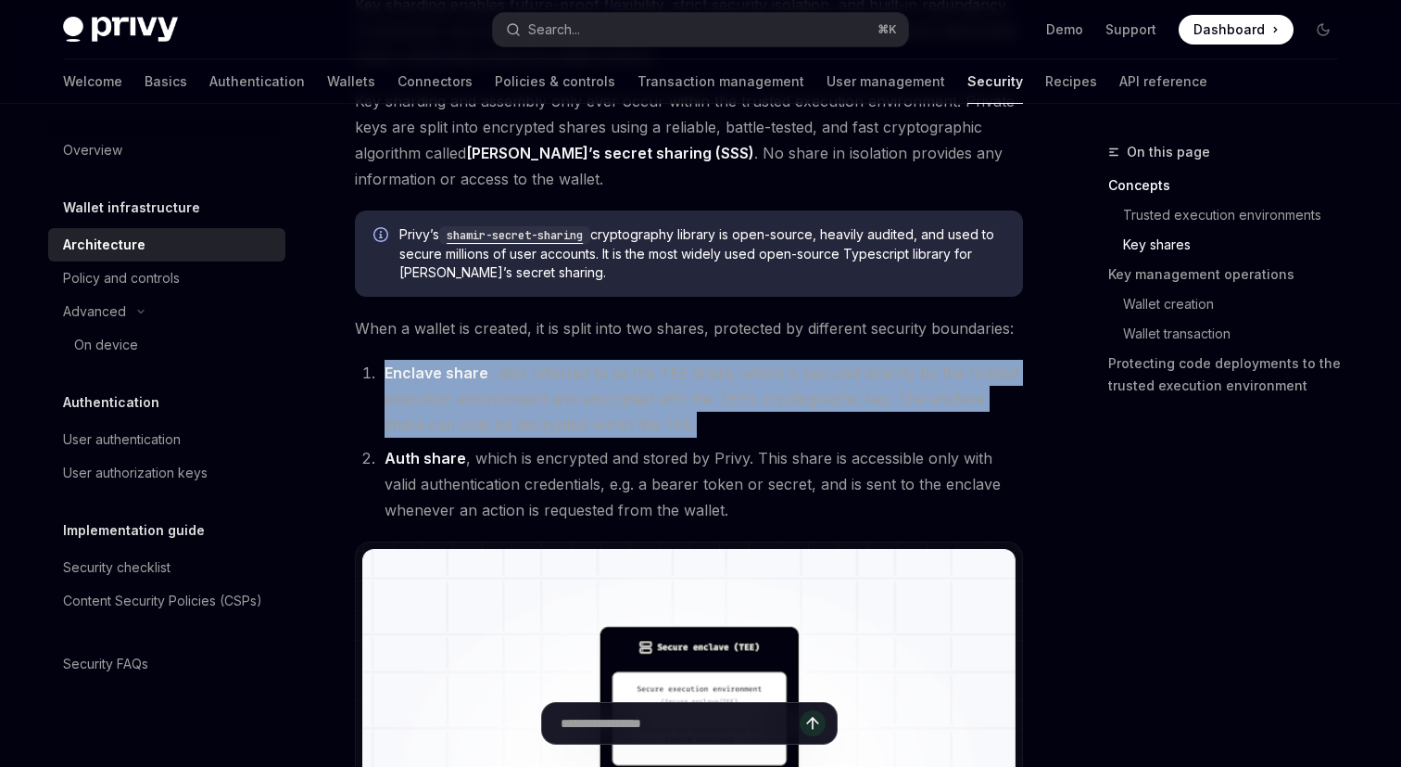
click at [529, 426] on li "Enclave share , also referred to as the TEE share, which is secured directly by…" at bounding box center [701, 399] width 644 height 78
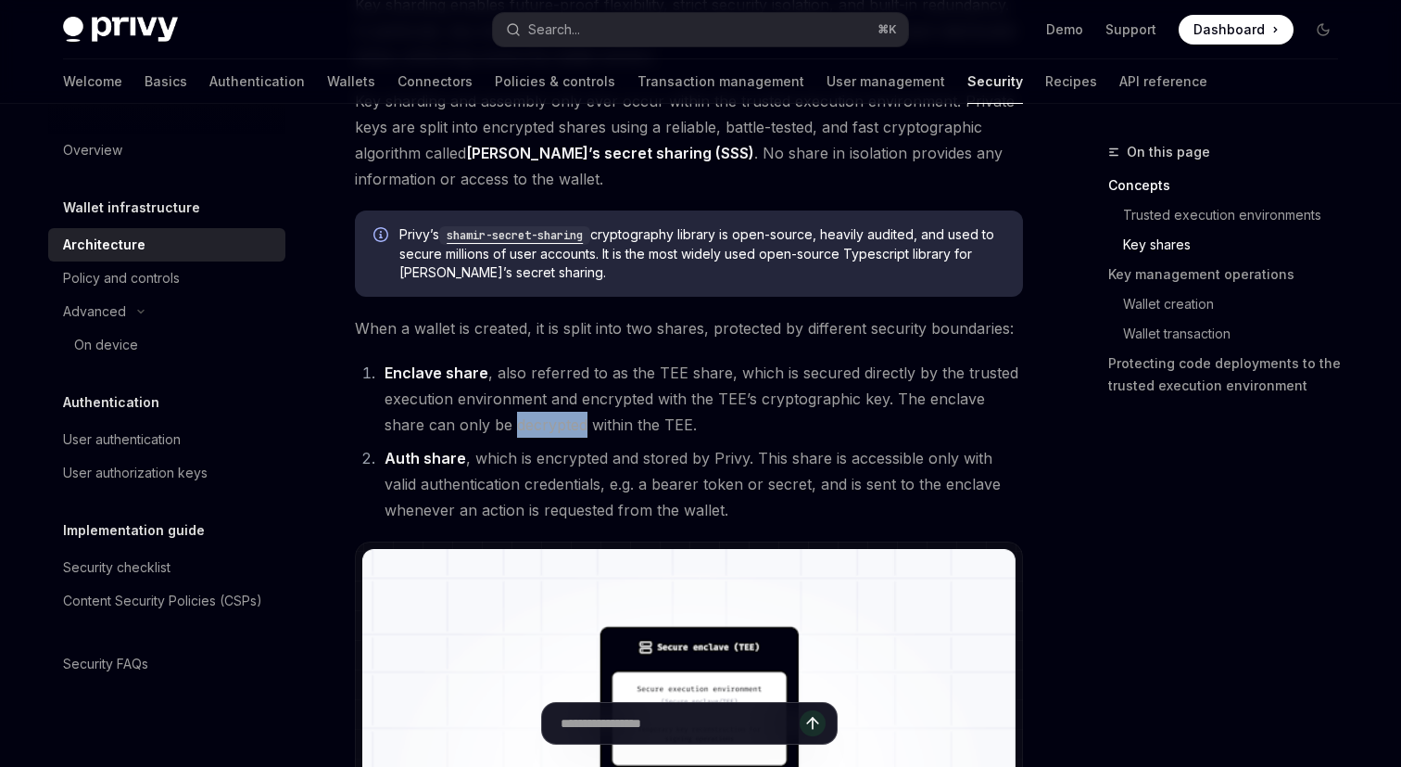
click at [529, 426] on li "Enclave share , also referred to as the TEE share, which is secured directly by…" at bounding box center [701, 399] width 644 height 78
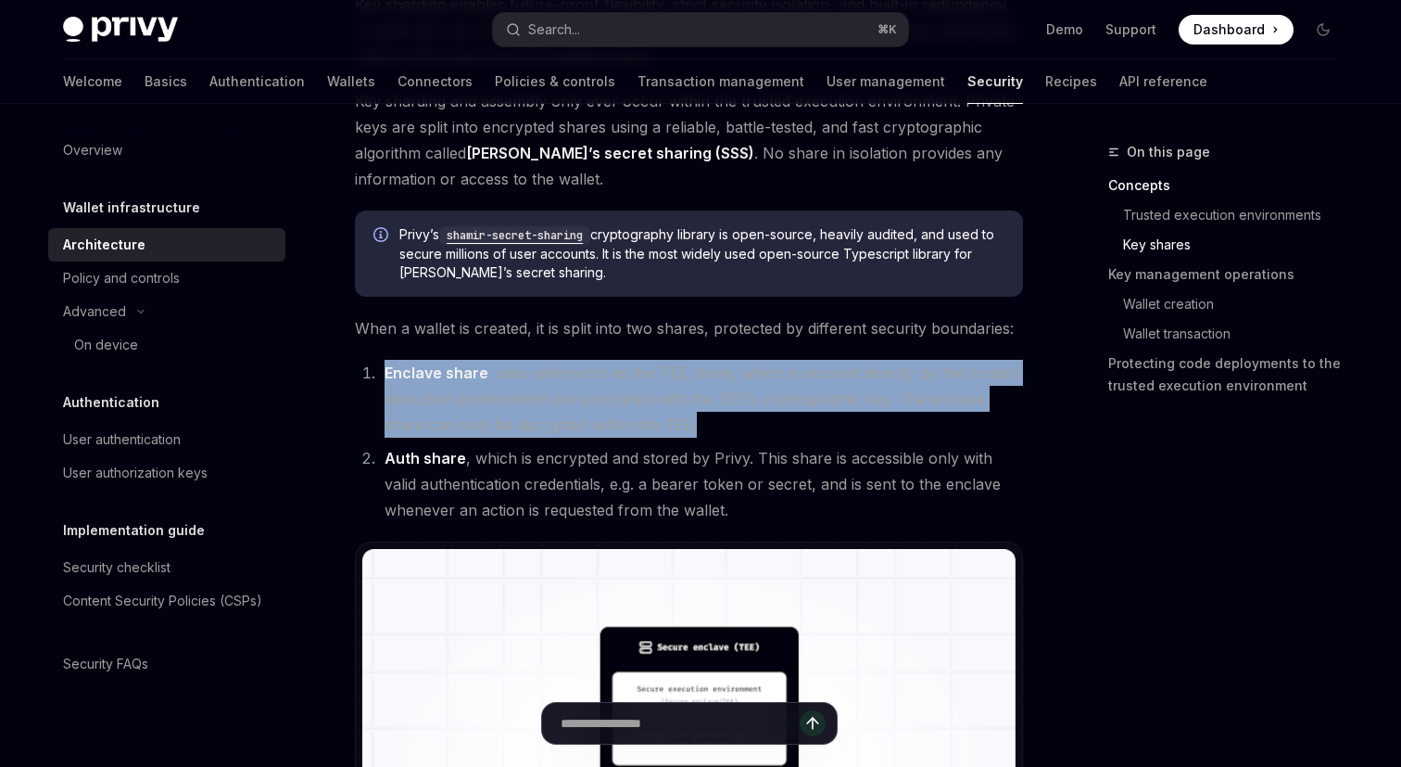
click at [529, 426] on li "Enclave share , also referred to as the TEE share, which is secured directly by…" at bounding box center [701, 399] width 644 height 78
click at [594, 426] on li "Enclave share , also referred to as the TEE share, which is secured directly by…" at bounding box center [701, 399] width 644 height 78
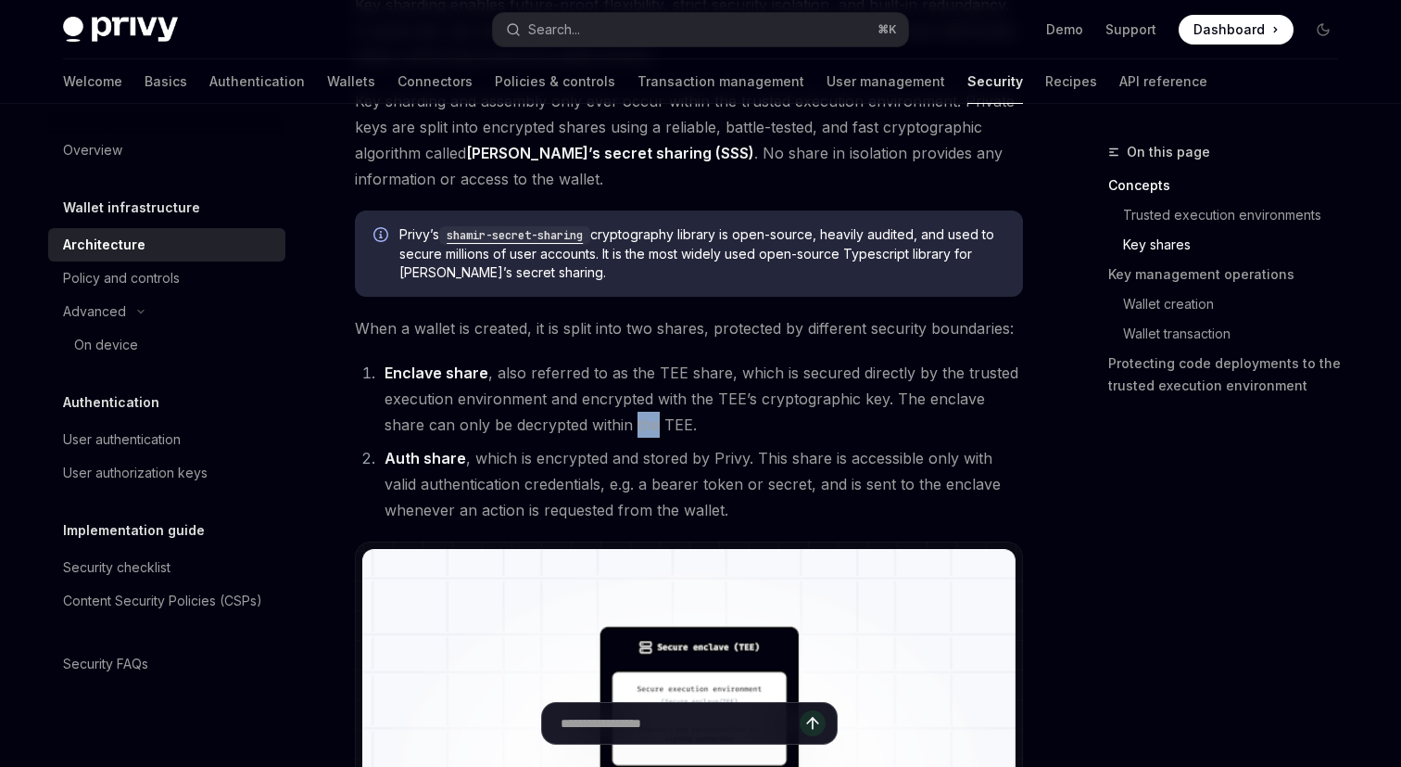
click at [594, 426] on li "Enclave share , also referred to as the TEE share, which is secured directly by…" at bounding box center [701, 399] width 644 height 78
click at [543, 429] on li "Enclave share , also referred to as the TEE share, which is secured directly by…" at bounding box center [701, 399] width 644 height 78
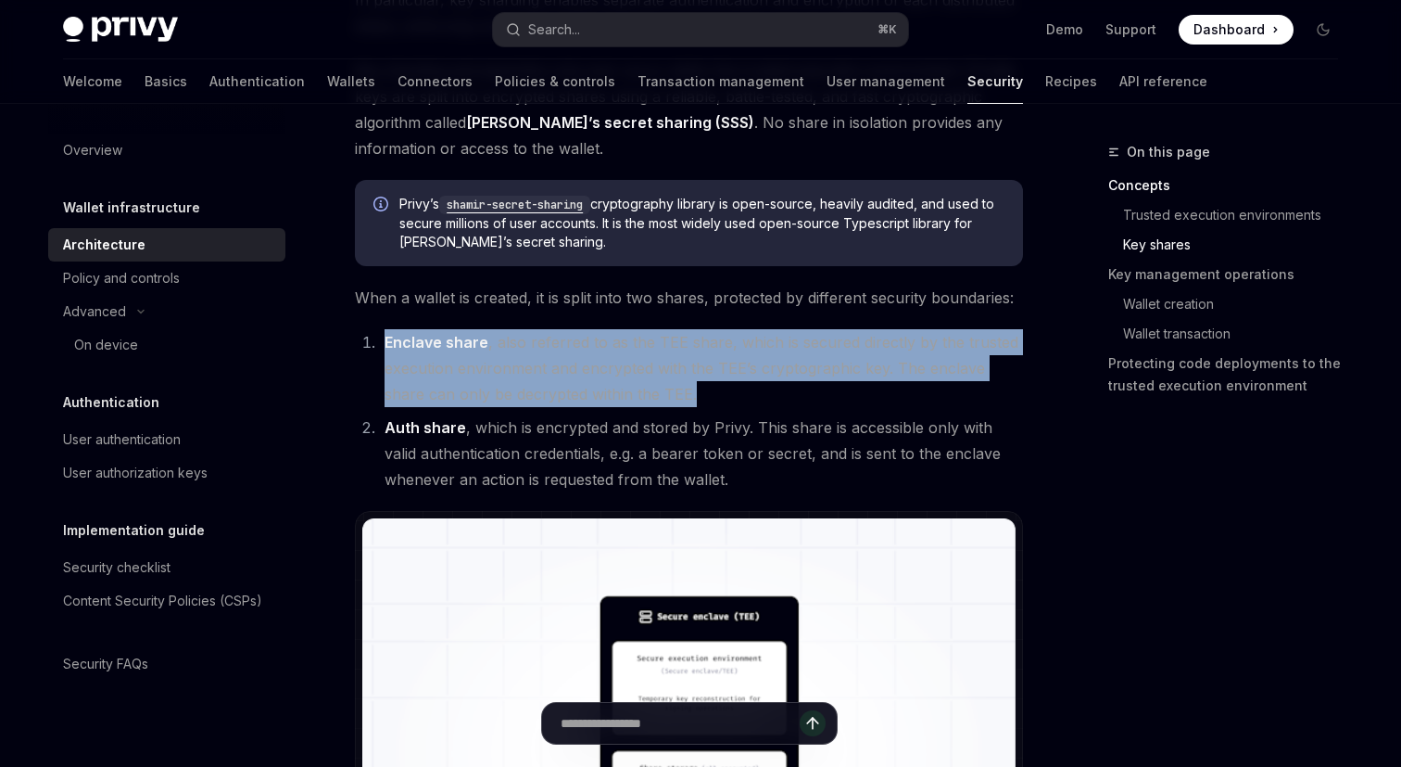
scroll to position [1115, 0]
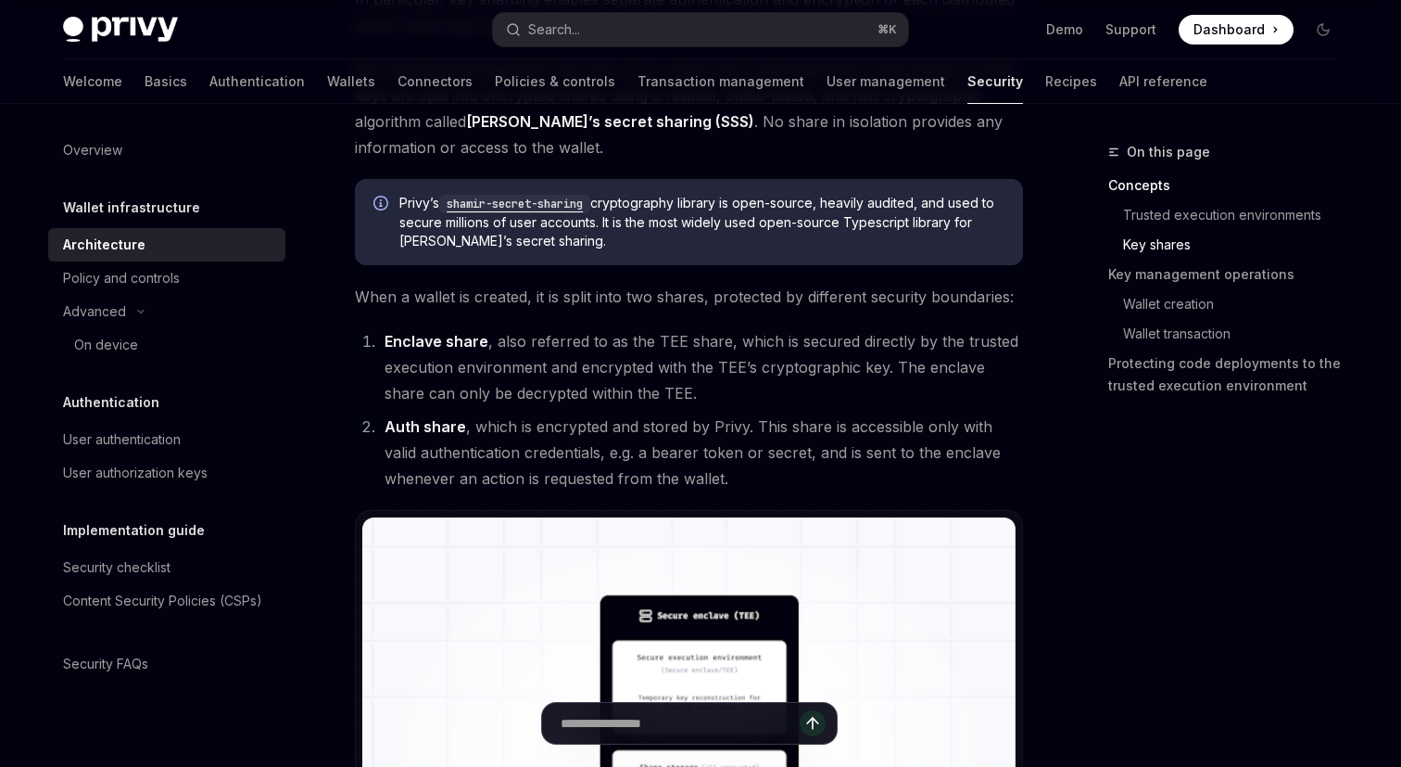
click at [807, 429] on li "Auth share , which is encrypted and stored by Privy. This share is accessible o…" at bounding box center [701, 452] width 644 height 78
click at [598, 458] on li "Auth share , which is encrypted and stored by Privy. This share is accessible o…" at bounding box center [701, 452] width 644 height 78
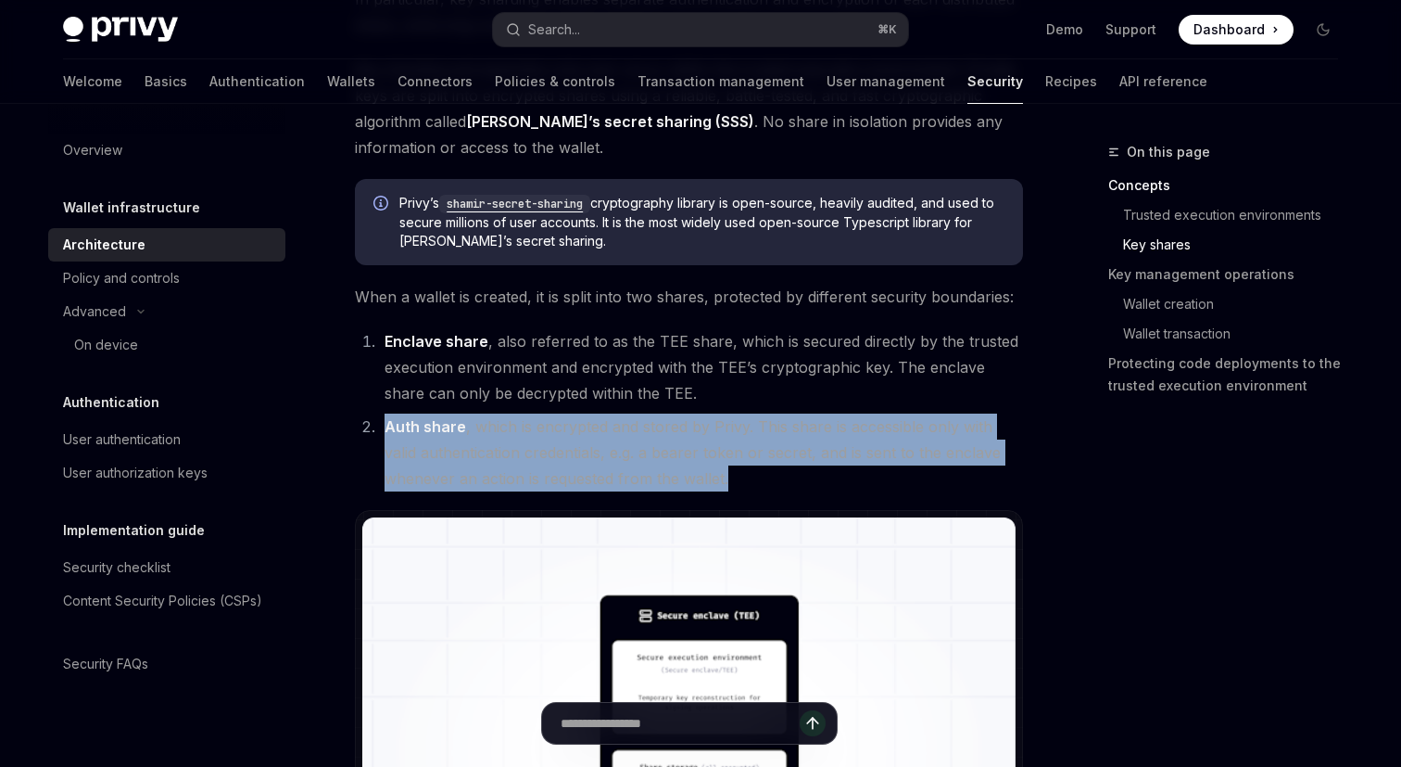
click at [656, 467] on li "Auth share , which is encrypted and stored by Privy. This share is accessible o…" at bounding box center [701, 452] width 644 height 78
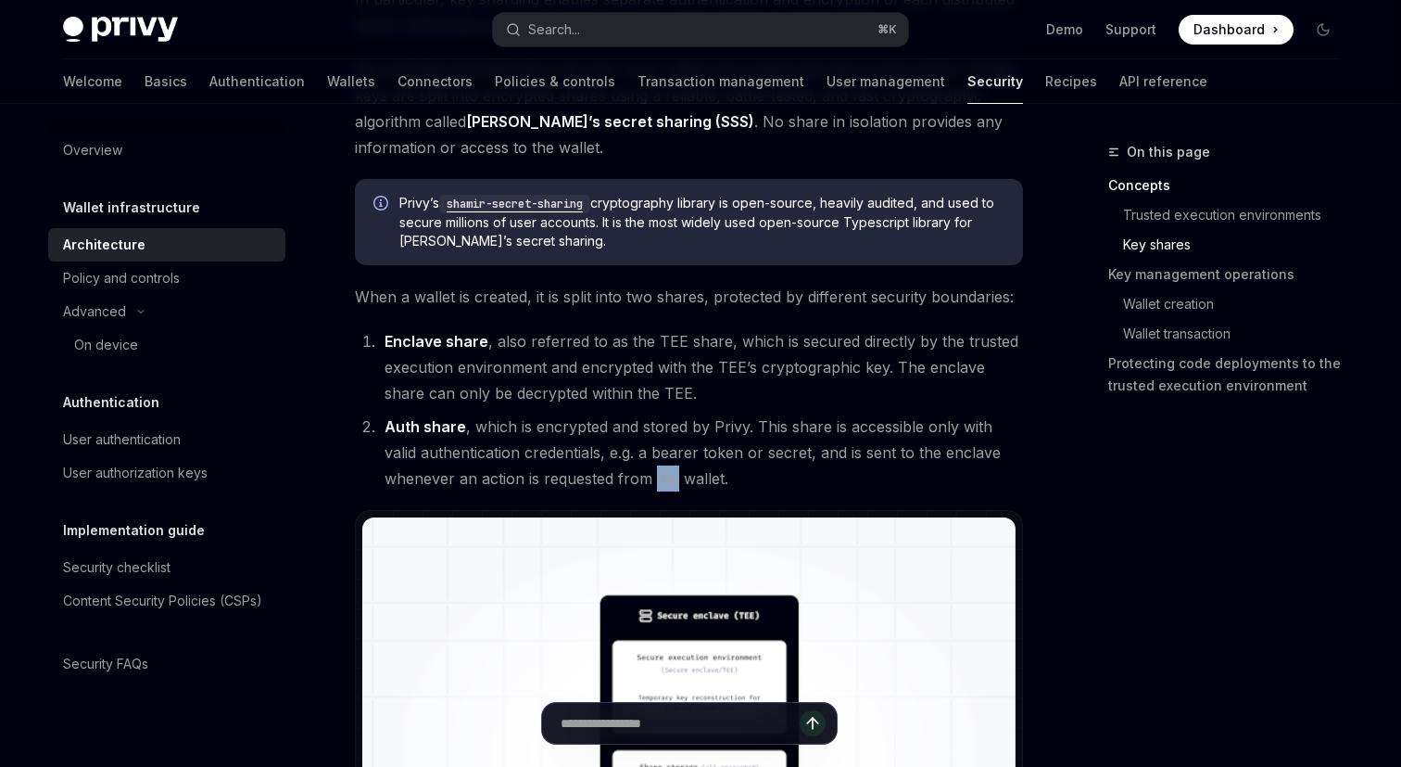
click at [656, 467] on li "Auth share , which is encrypted and stored by Privy. This share is accessible o…" at bounding box center [701, 452] width 644 height 78
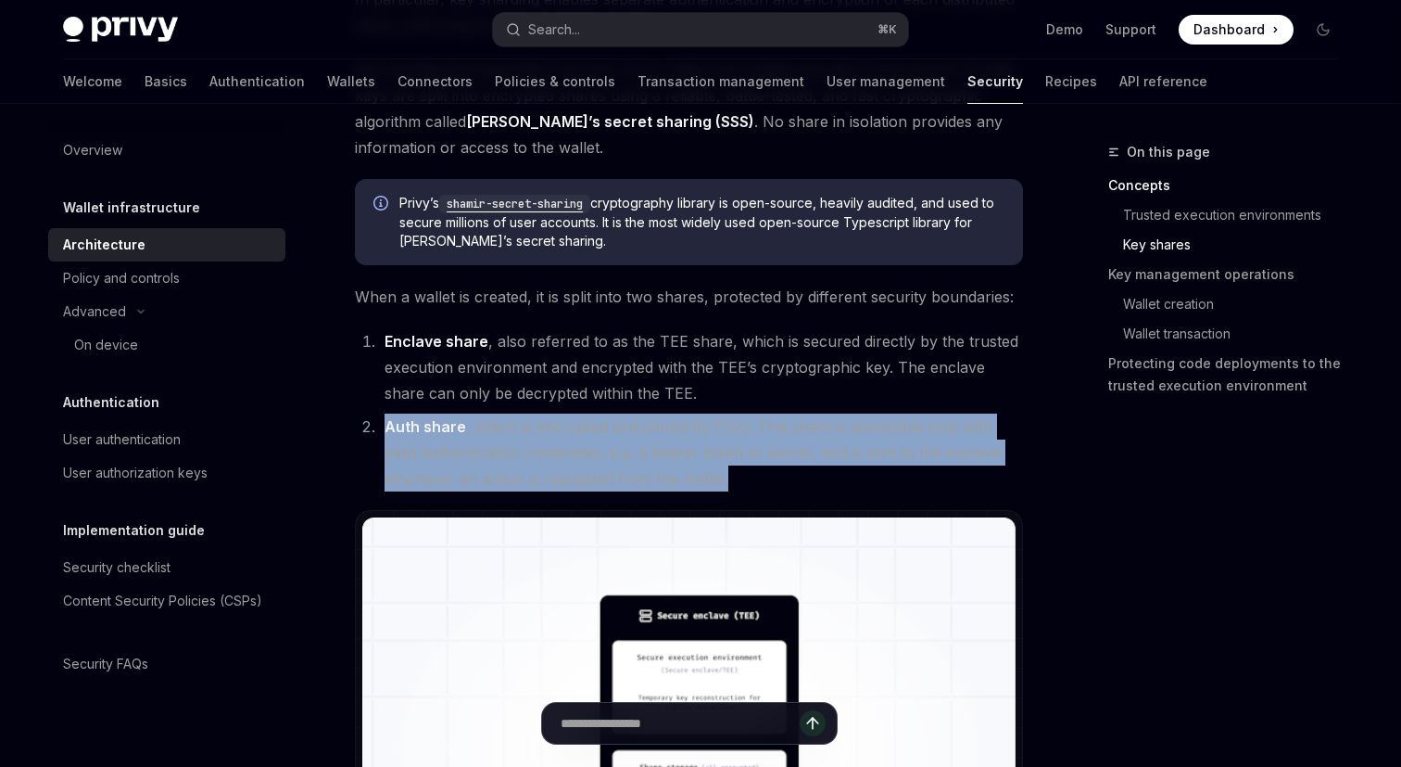
click at [656, 467] on li "Auth share , which is encrypted and stored by Privy. This share is accessible o…" at bounding box center [701, 452] width 644 height 78
click at [705, 450] on li "Auth share , which is encrypted and stored by Privy. This share is accessible o…" at bounding box center [701, 452] width 644 height 78
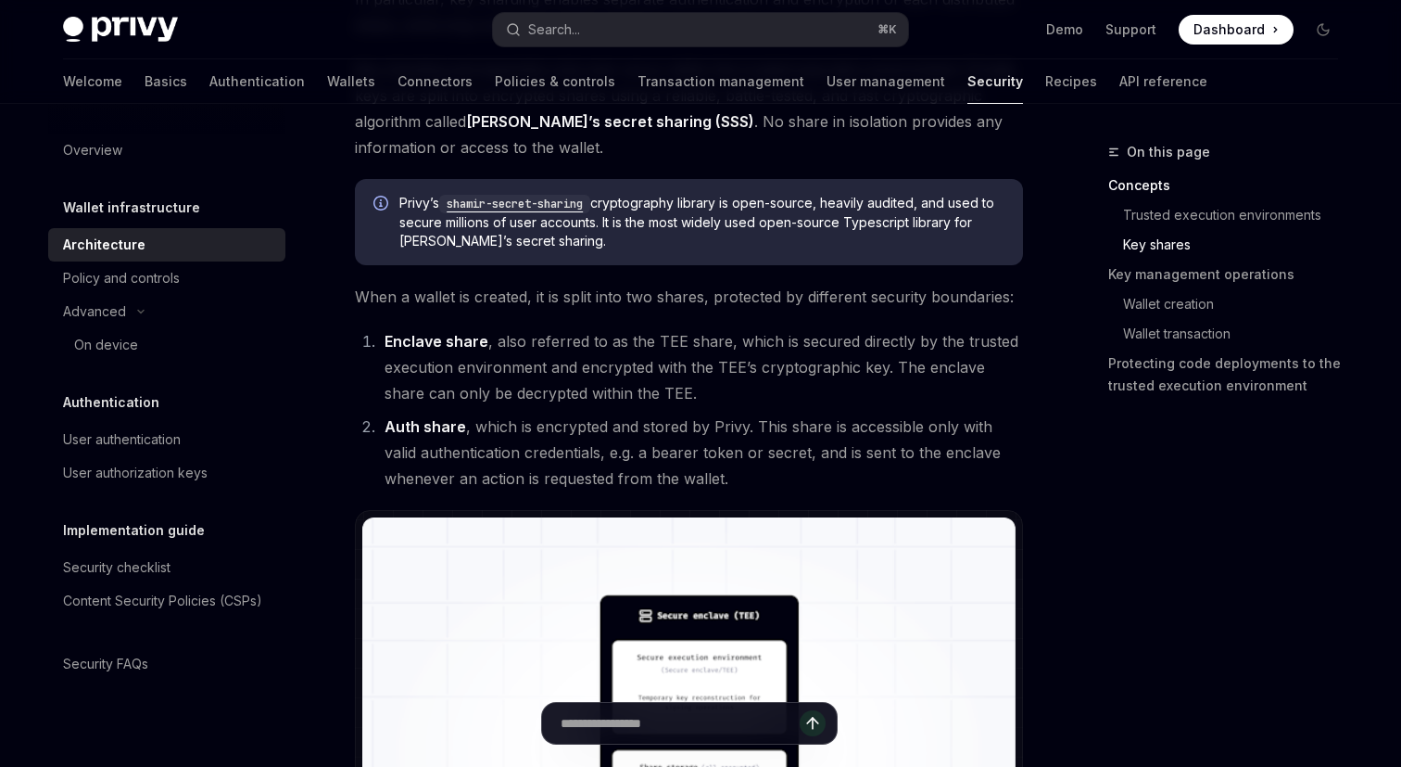
click at [705, 450] on li "Auth share , which is encrypted and stored by Privy. This share is accessible o…" at bounding box center [701, 452] width 644 height 78
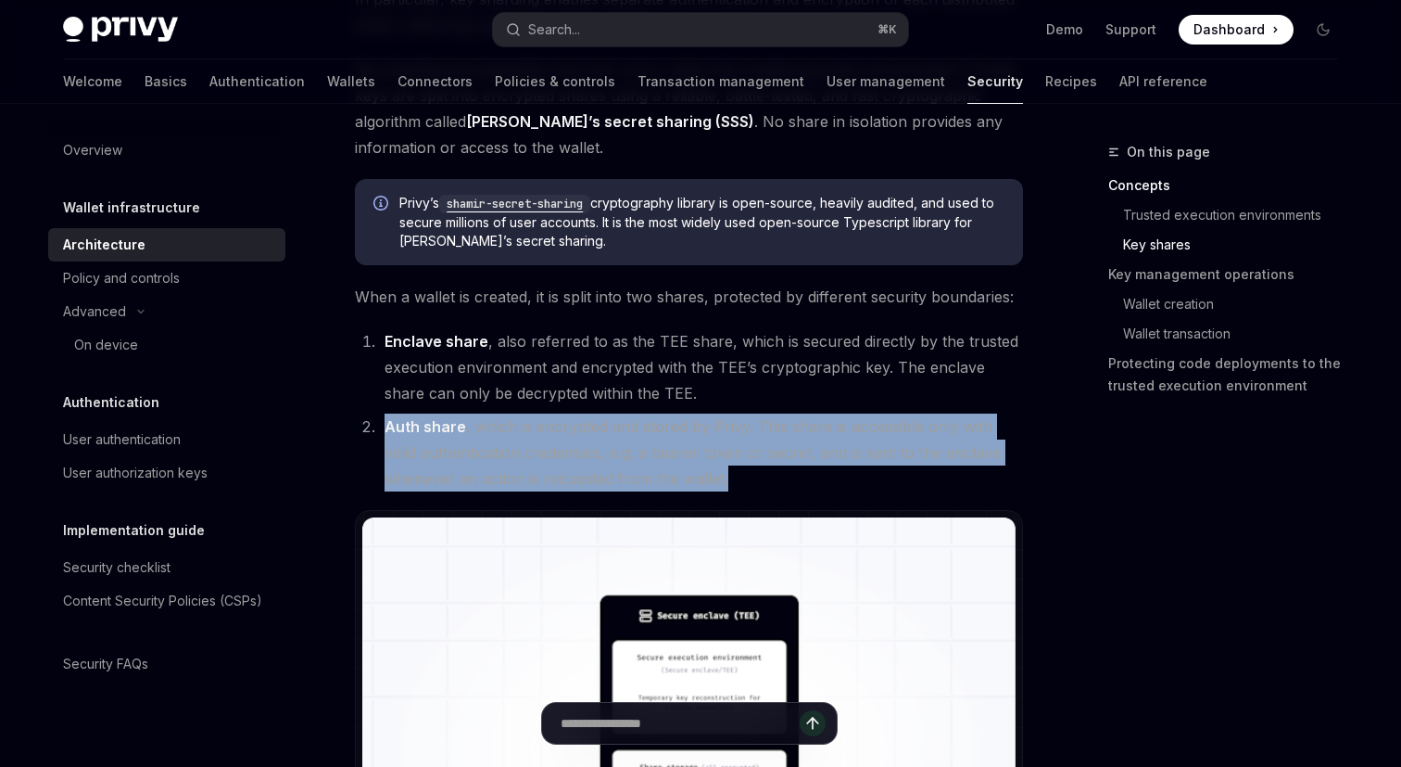
click at [705, 450] on li "Auth share , which is encrypted and stored by Privy. This share is accessible o…" at bounding box center [701, 452] width 644 height 78
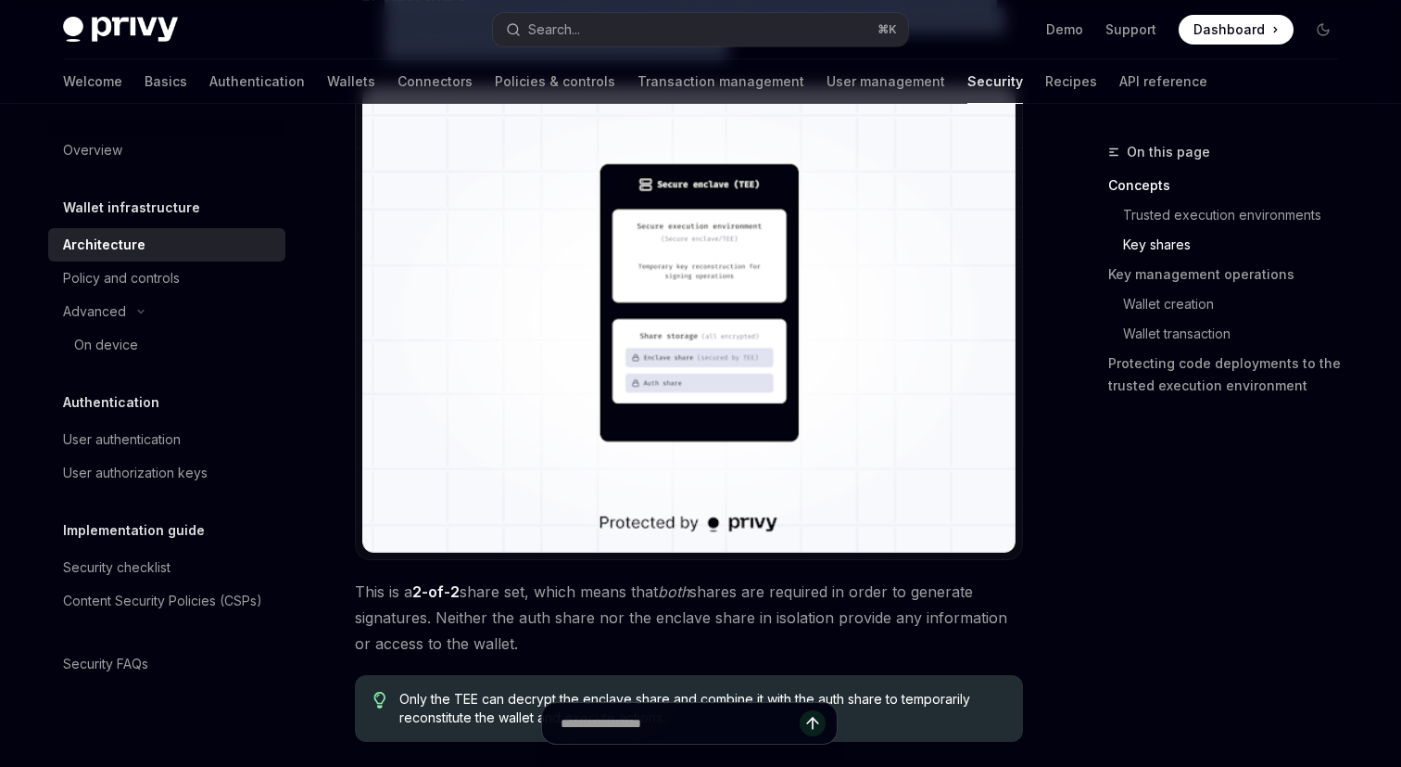
scroll to position [1568, 0]
